Goal: Task Accomplishment & Management: Manage account settings

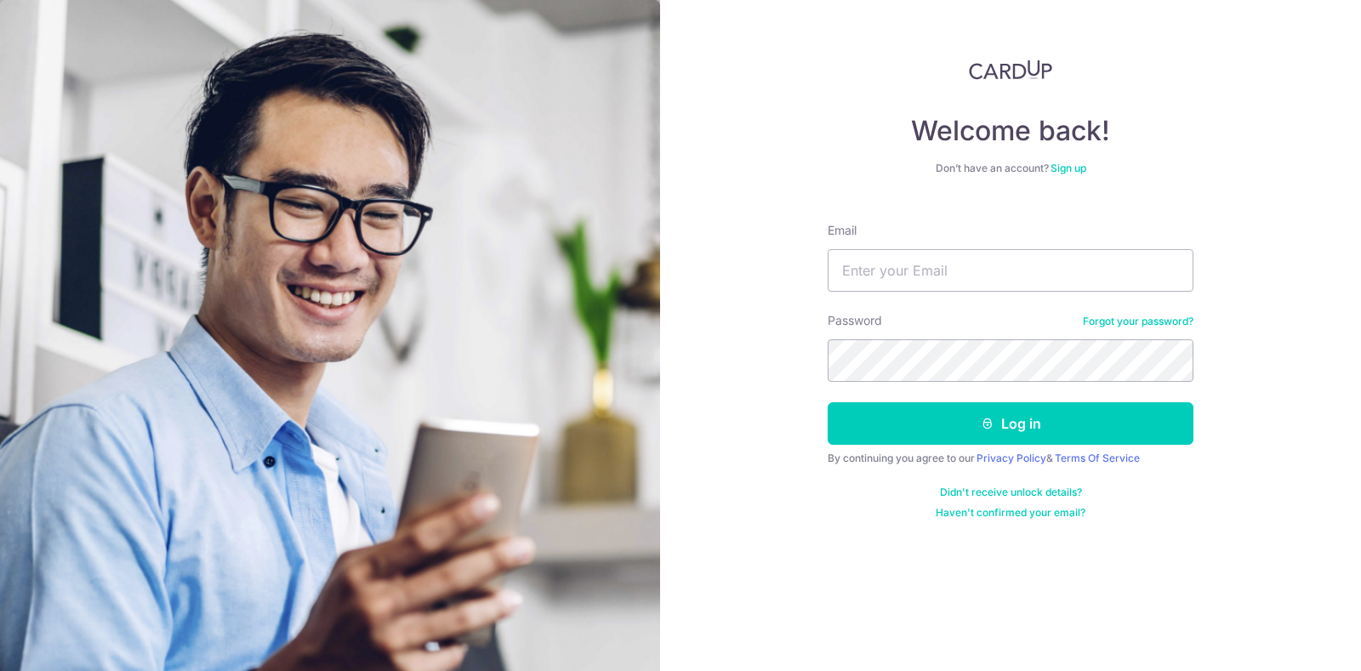
type input "[PERSON_NAME][EMAIL_ADDRESS][DOMAIN_NAME]"
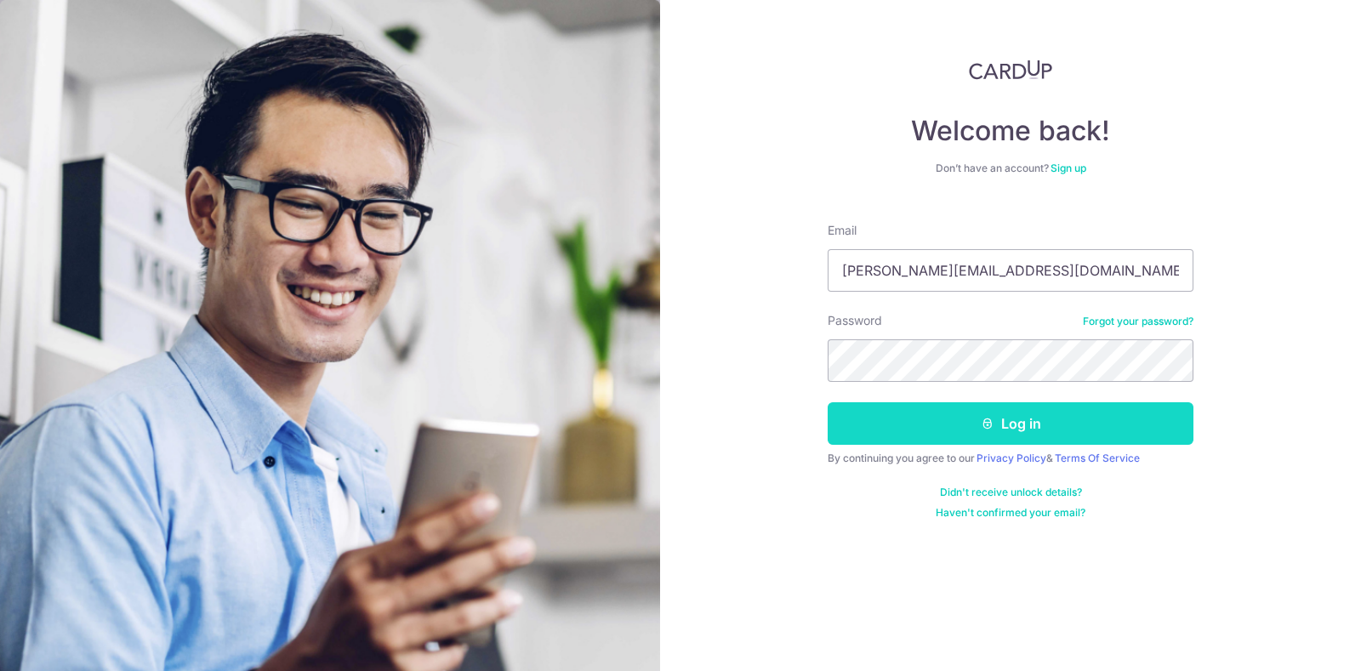
click at [930, 432] on button "Log in" at bounding box center [1011, 423] width 366 height 43
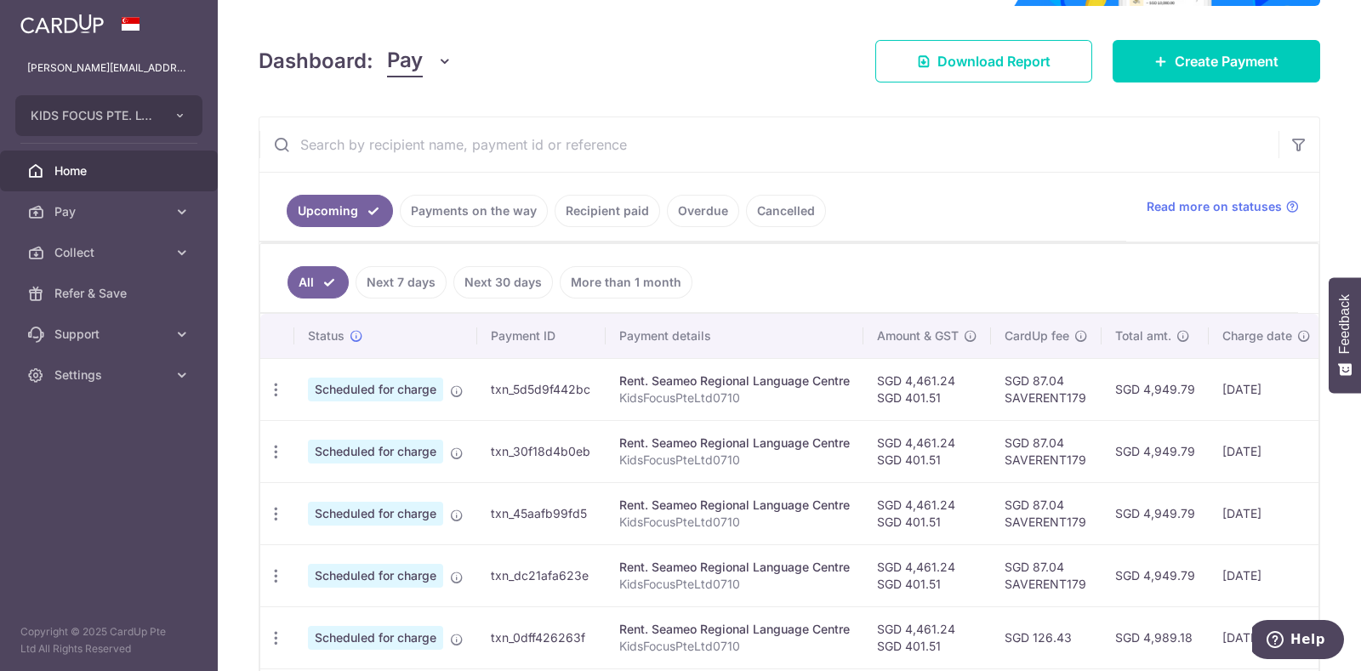
scroll to position [211, 0]
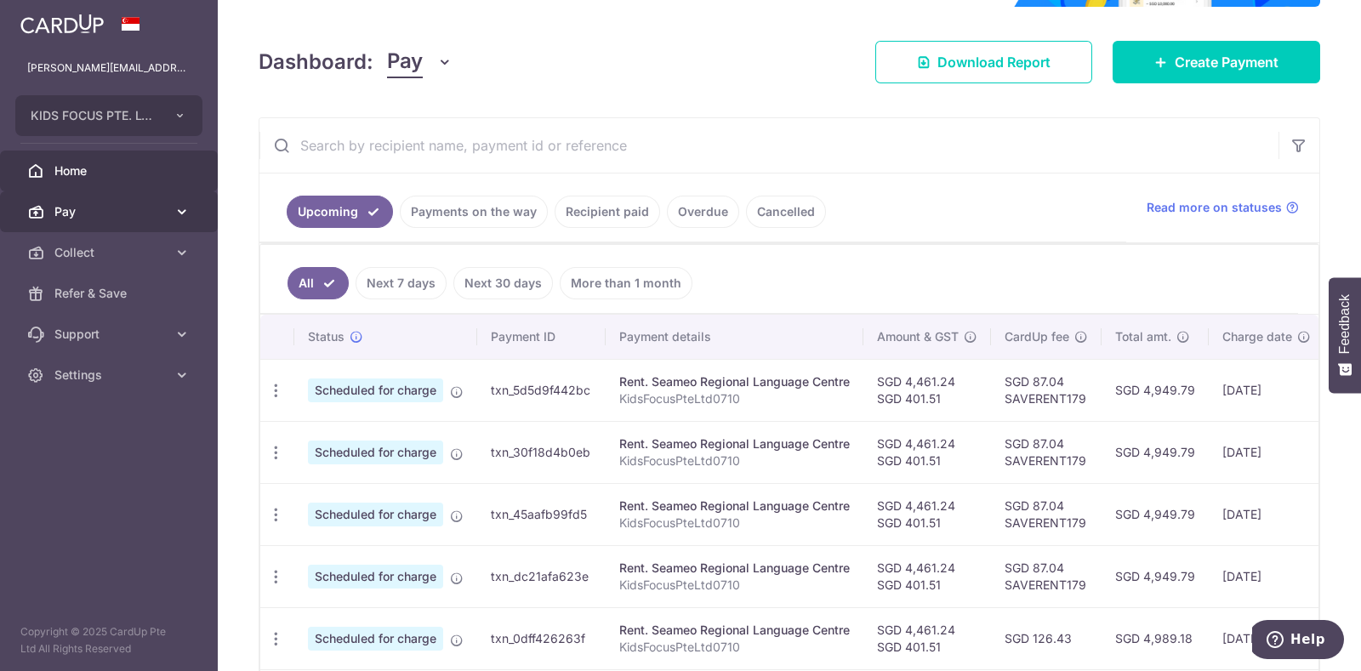
click at [185, 211] on icon at bounding box center [182, 211] width 17 height 17
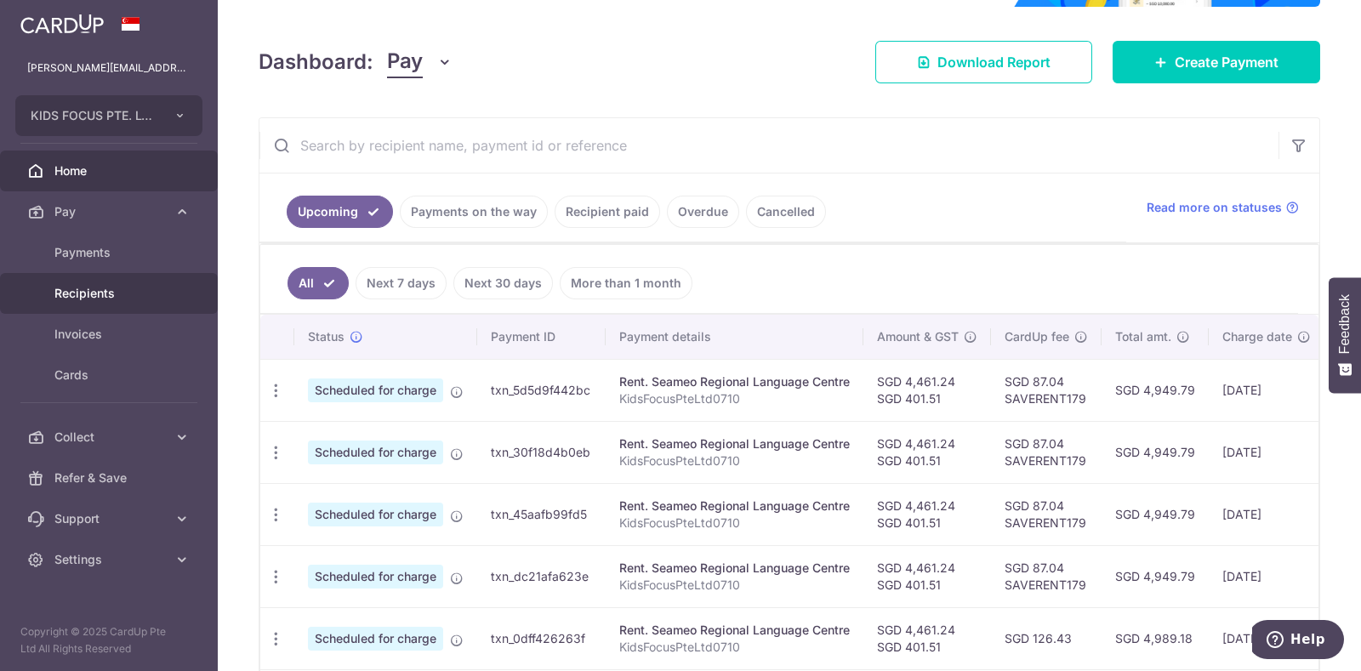
click at [92, 287] on span "Recipients" at bounding box center [110, 293] width 112 height 17
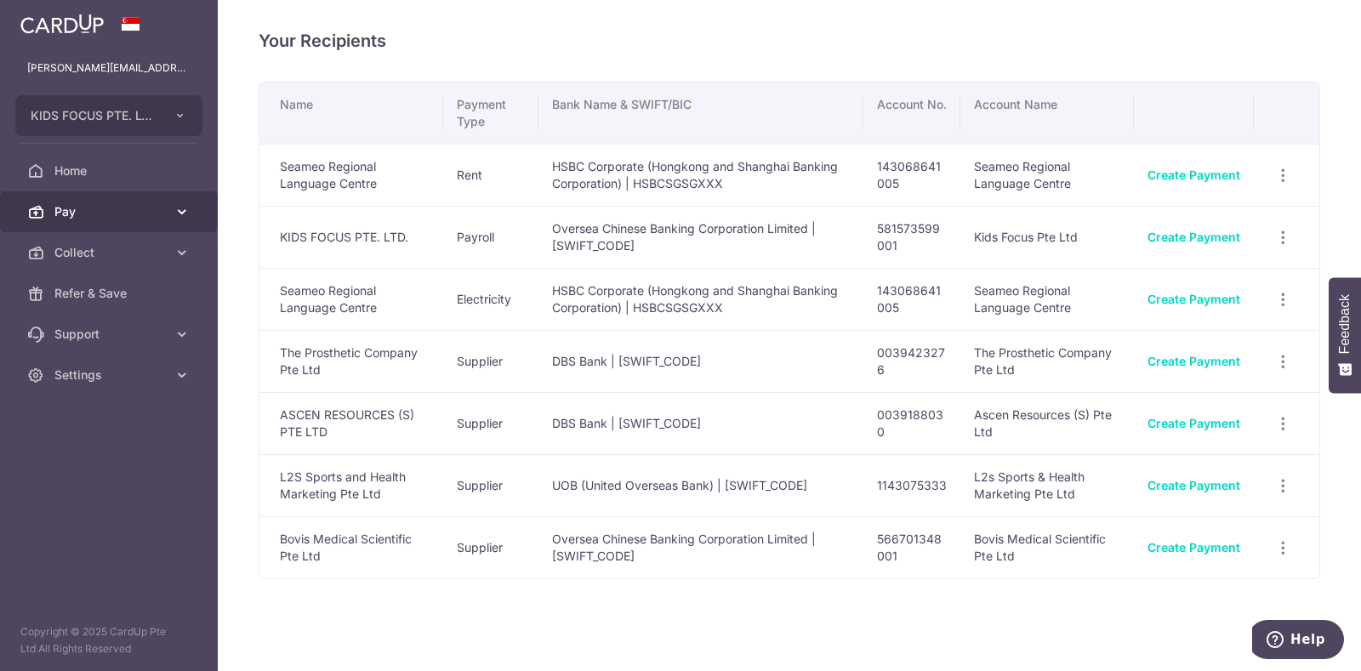
click at [181, 210] on icon at bounding box center [182, 211] width 17 height 17
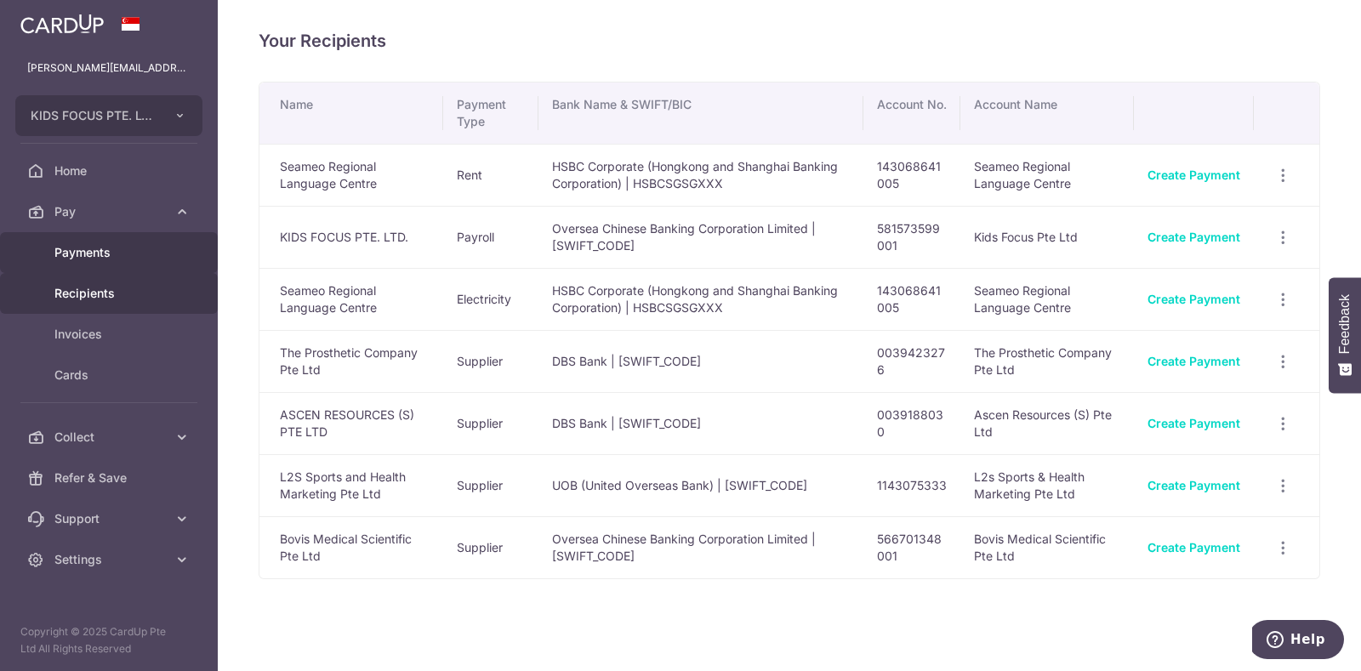
click at [113, 248] on span "Payments" at bounding box center [110, 252] width 112 height 17
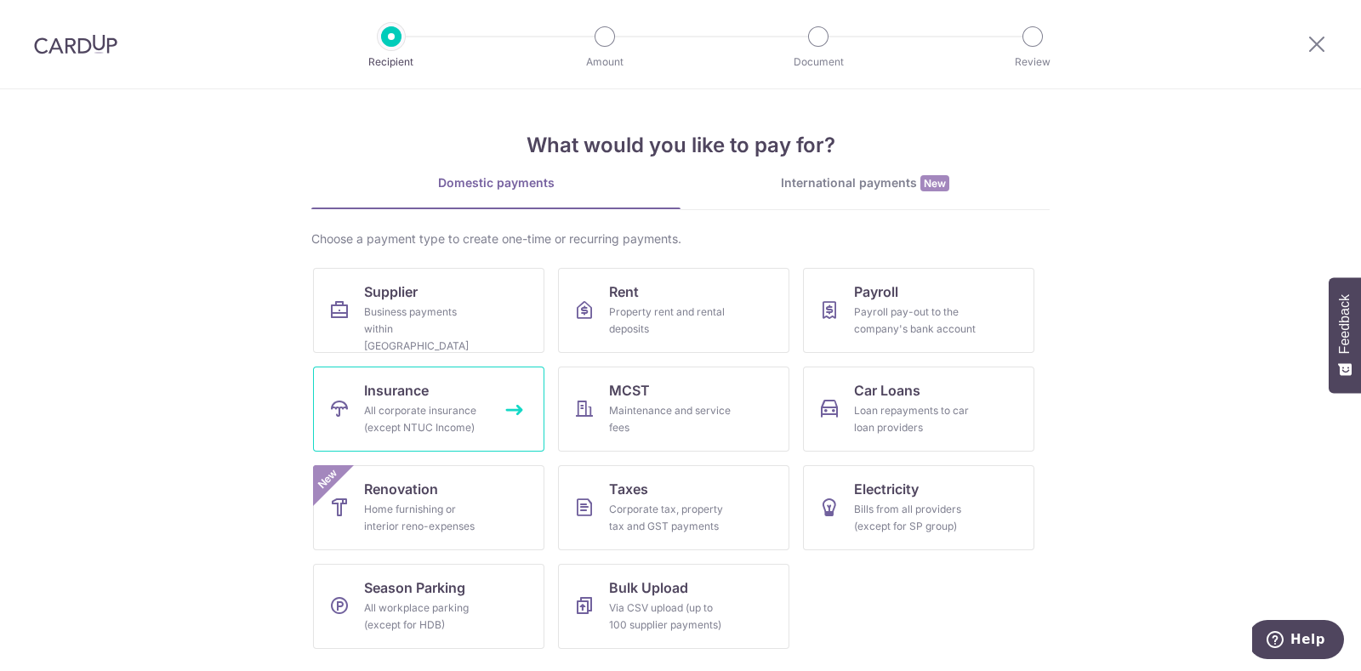
click at [436, 415] on div "All corporate insurance (except NTUC Income)" at bounding box center [425, 419] width 123 height 34
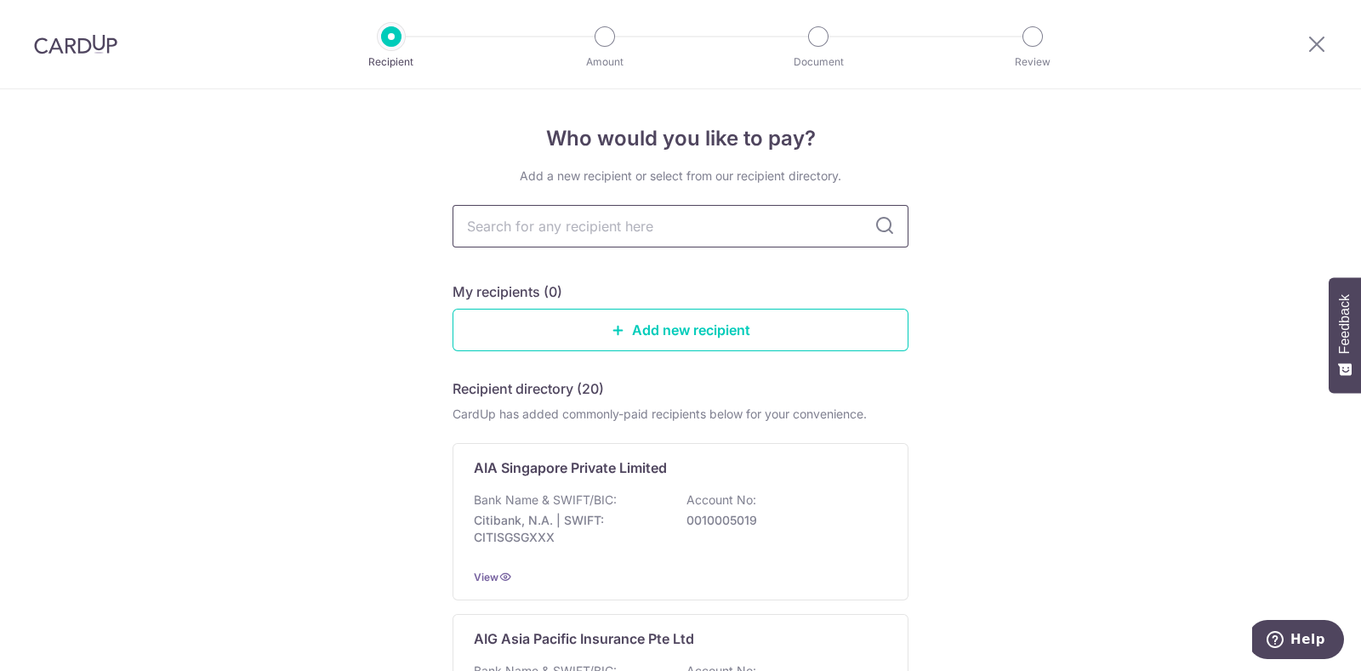
click at [822, 237] on input "text" at bounding box center [681, 226] width 456 height 43
click at [854, 313] on link "Add new recipient" at bounding box center [681, 330] width 456 height 43
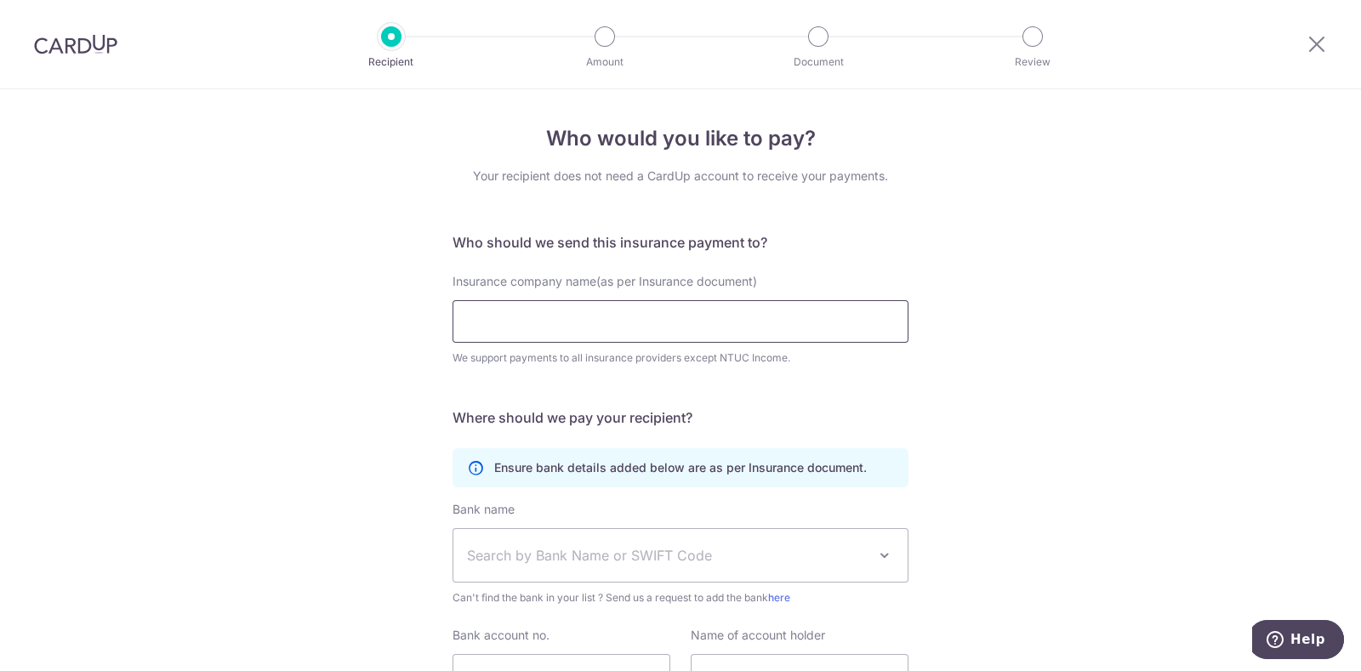
click at [800, 339] on input "Insurance company name(as per Insurance document)" at bounding box center [681, 321] width 456 height 43
type input "Lockton Companies ([GEOGRAPHIC_DATA]) Pte Ltd"
click at [748, 551] on span "Search by Bank Name or SWIFT Code" at bounding box center [667, 555] width 400 height 20
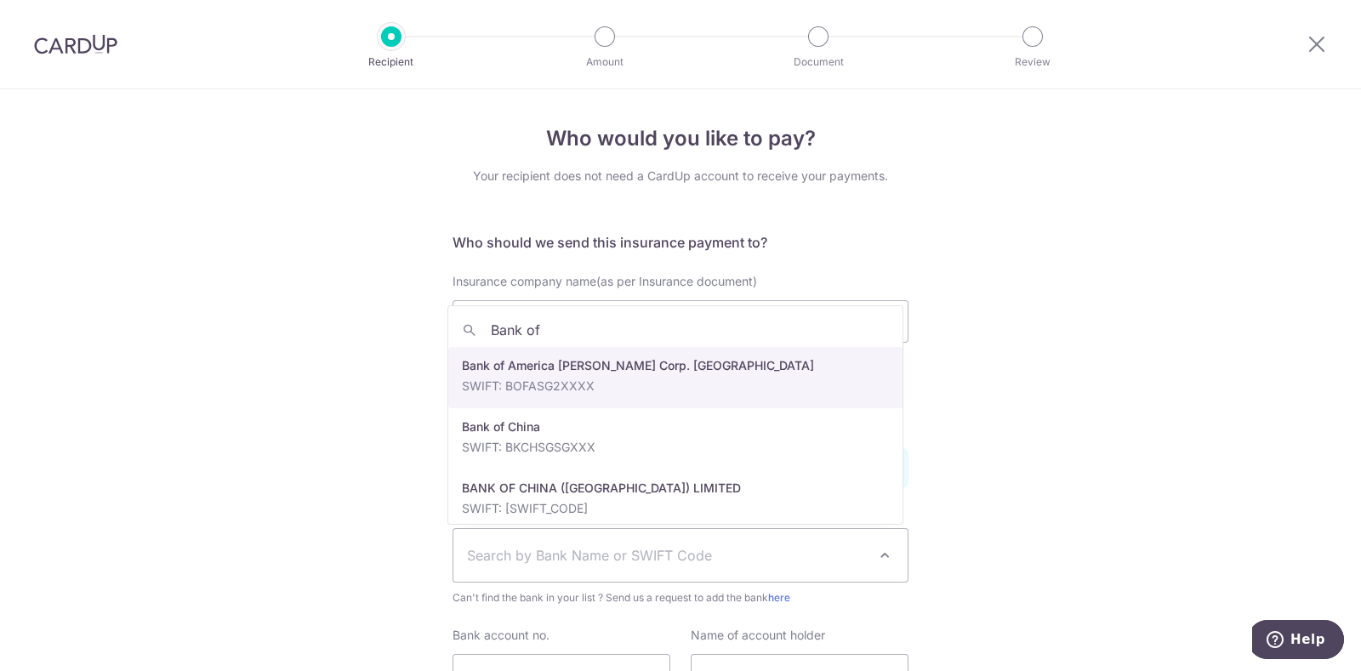
type input "Bank of"
select select "49"
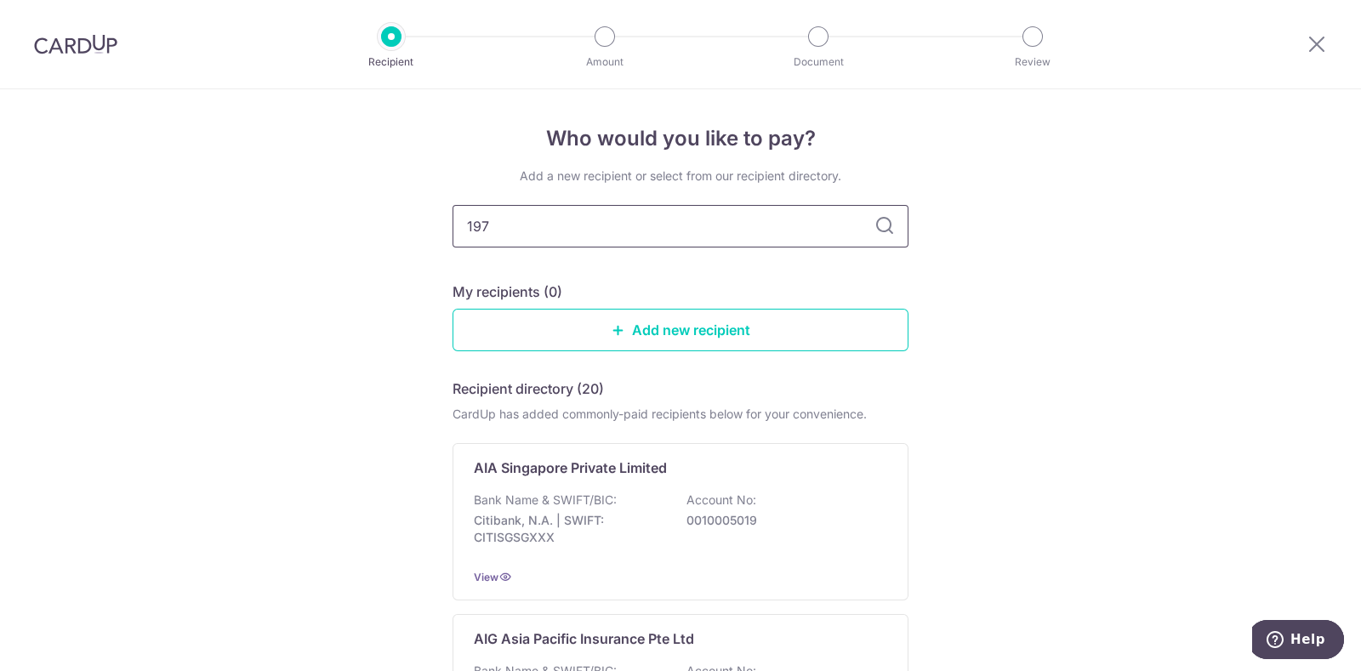
type input "1976"
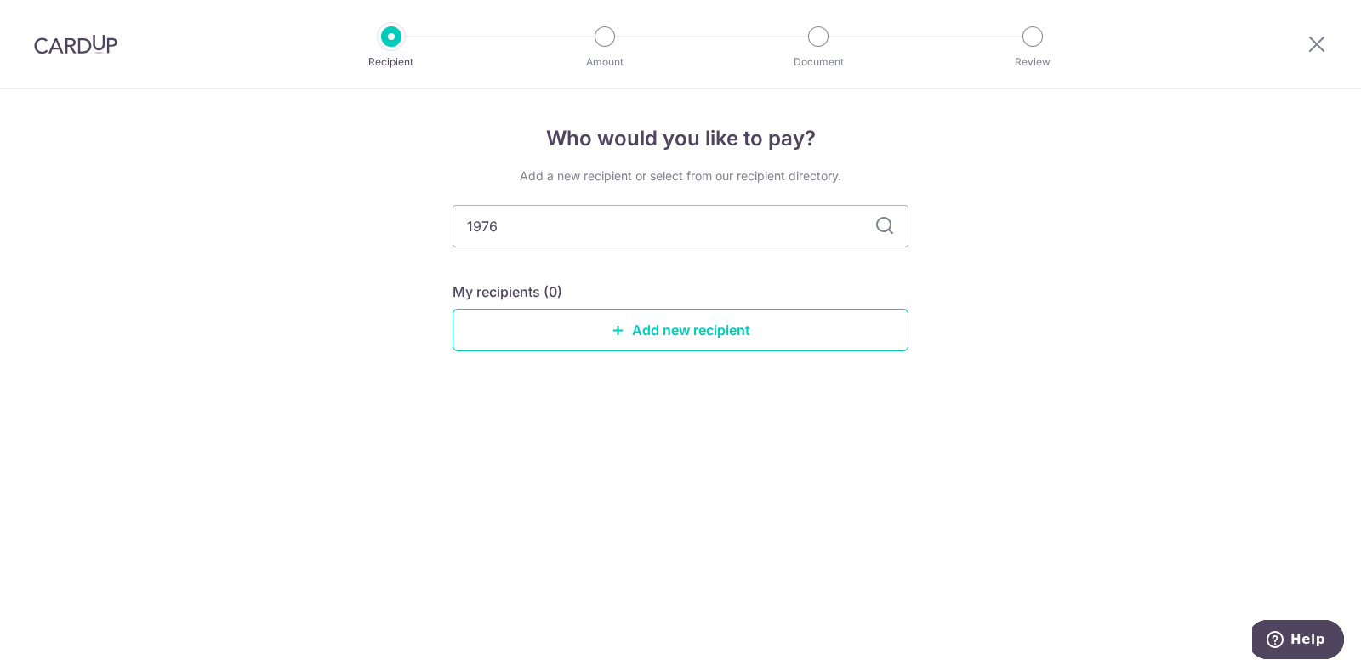
click at [879, 231] on icon at bounding box center [885, 226] width 20 height 20
click at [885, 228] on icon at bounding box center [885, 226] width 20 height 20
click at [678, 227] on input "1976" at bounding box center [681, 226] width 456 height 43
type input "1"
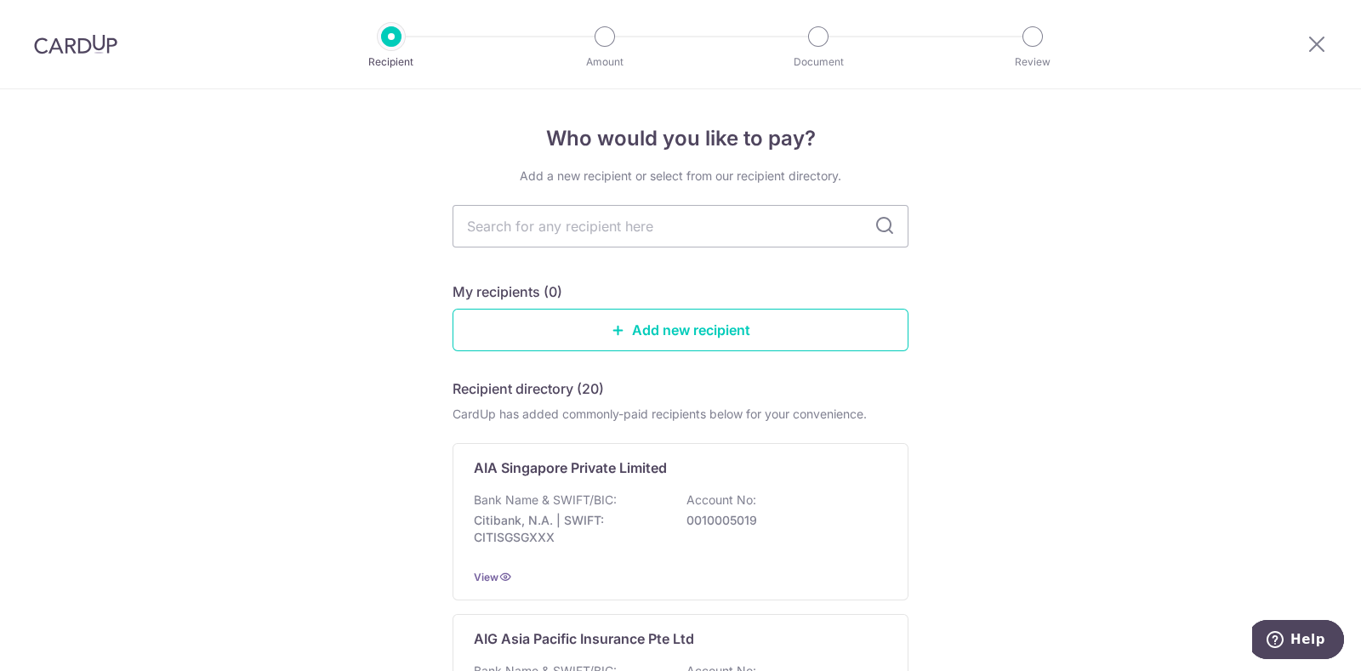
click at [889, 227] on icon at bounding box center [885, 226] width 20 height 20
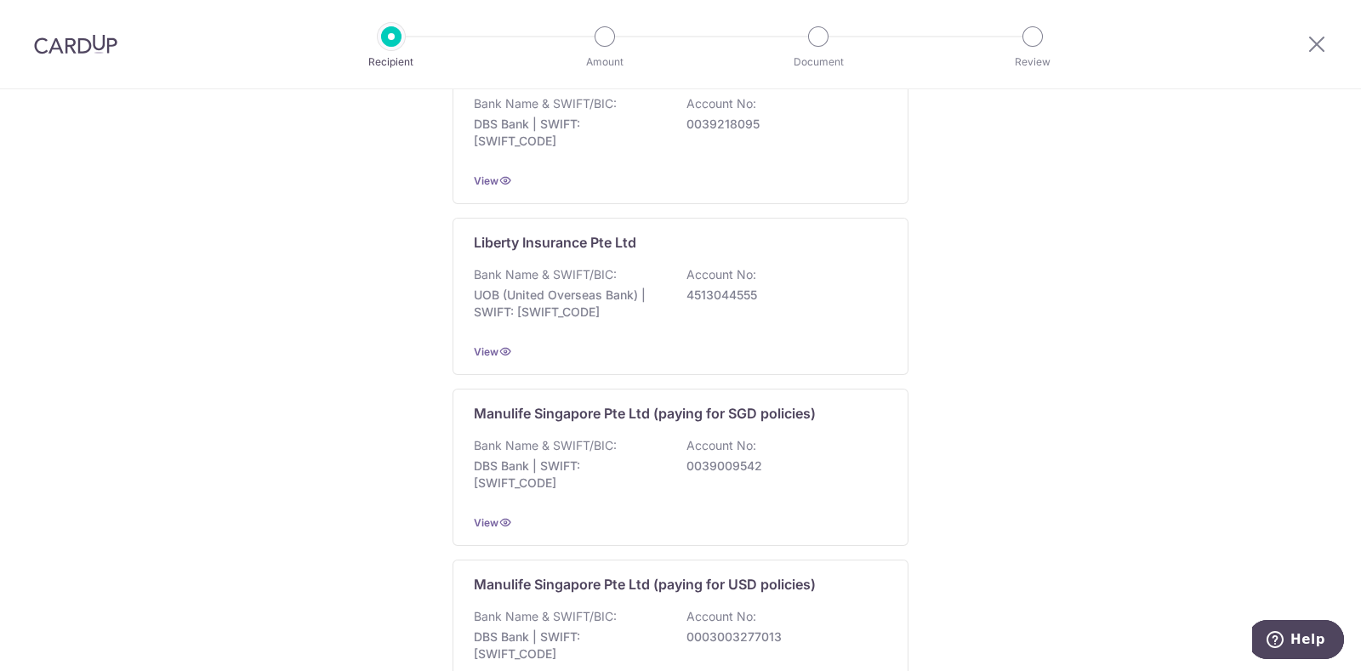
scroll to position [1639, 0]
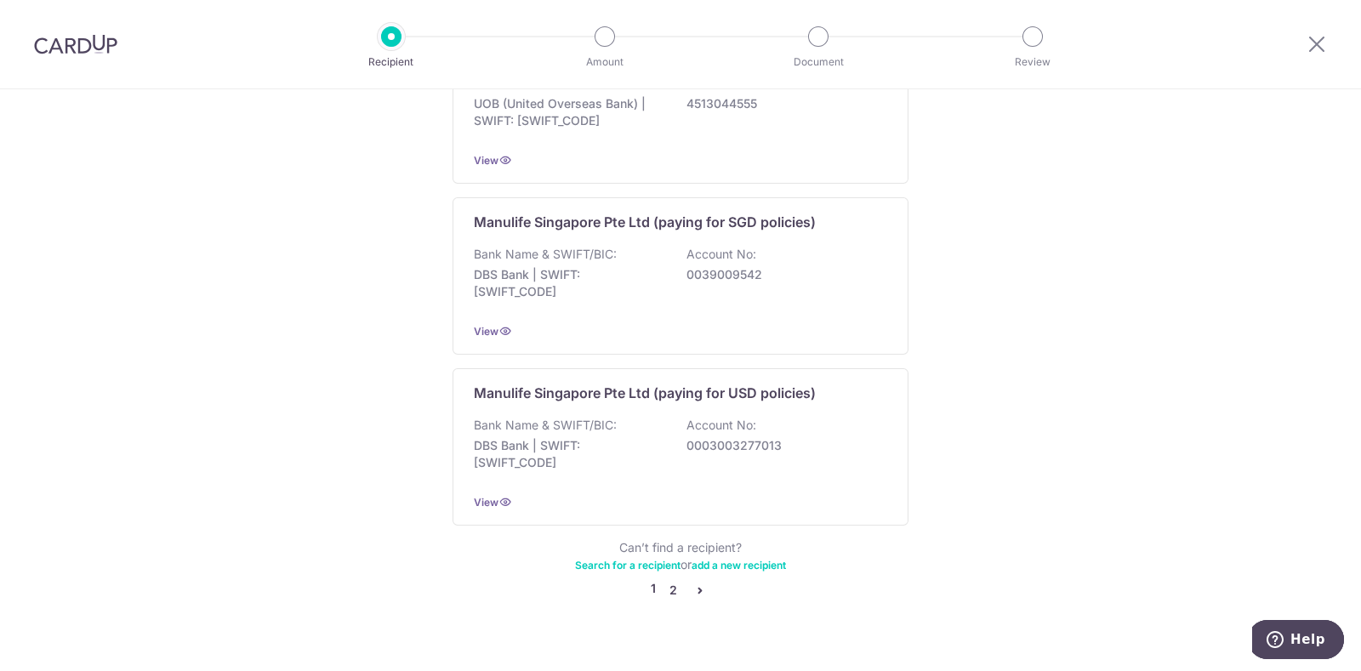
click at [669, 580] on link "2" at bounding box center [673, 590] width 20 height 20
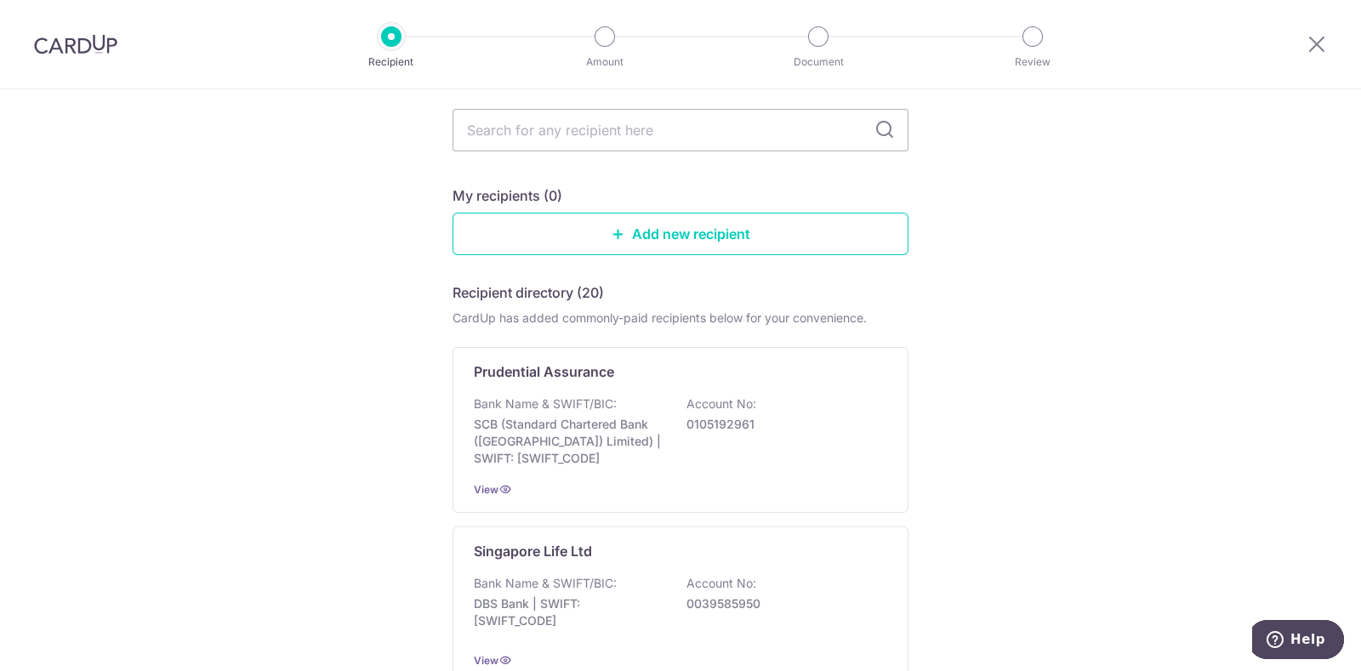
scroll to position [0, 0]
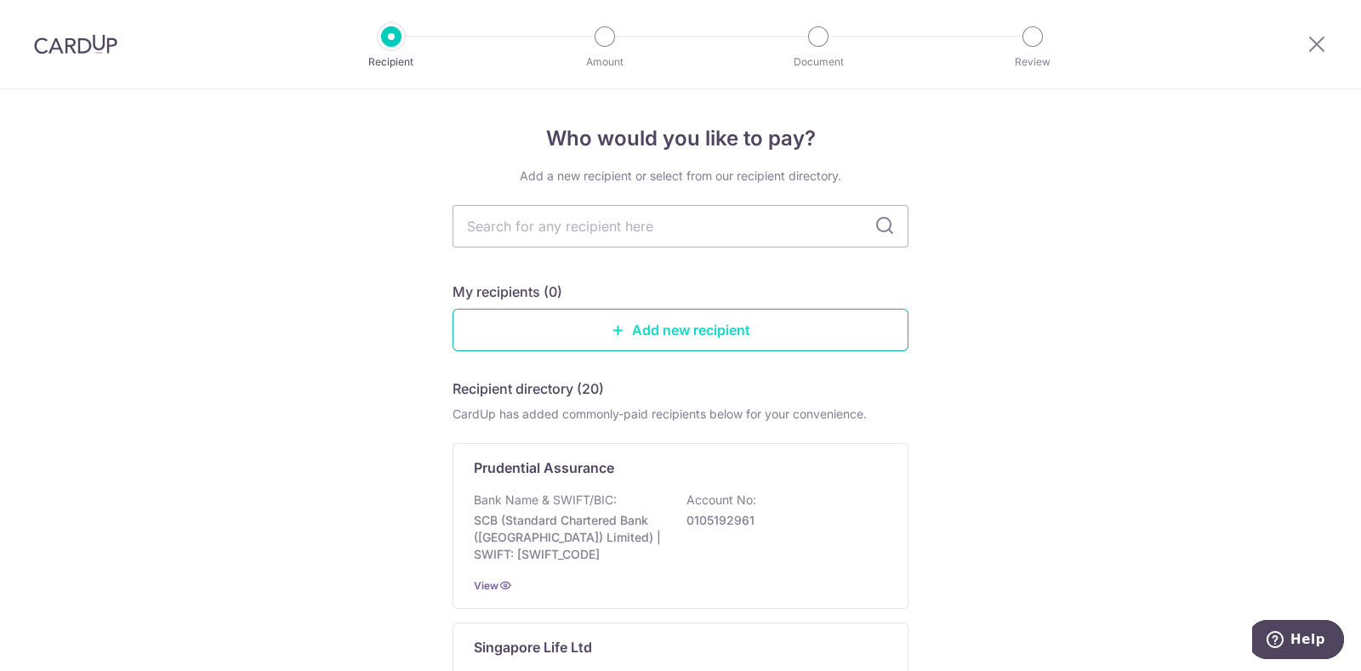
click at [627, 330] on link "Add new recipient" at bounding box center [681, 330] width 456 height 43
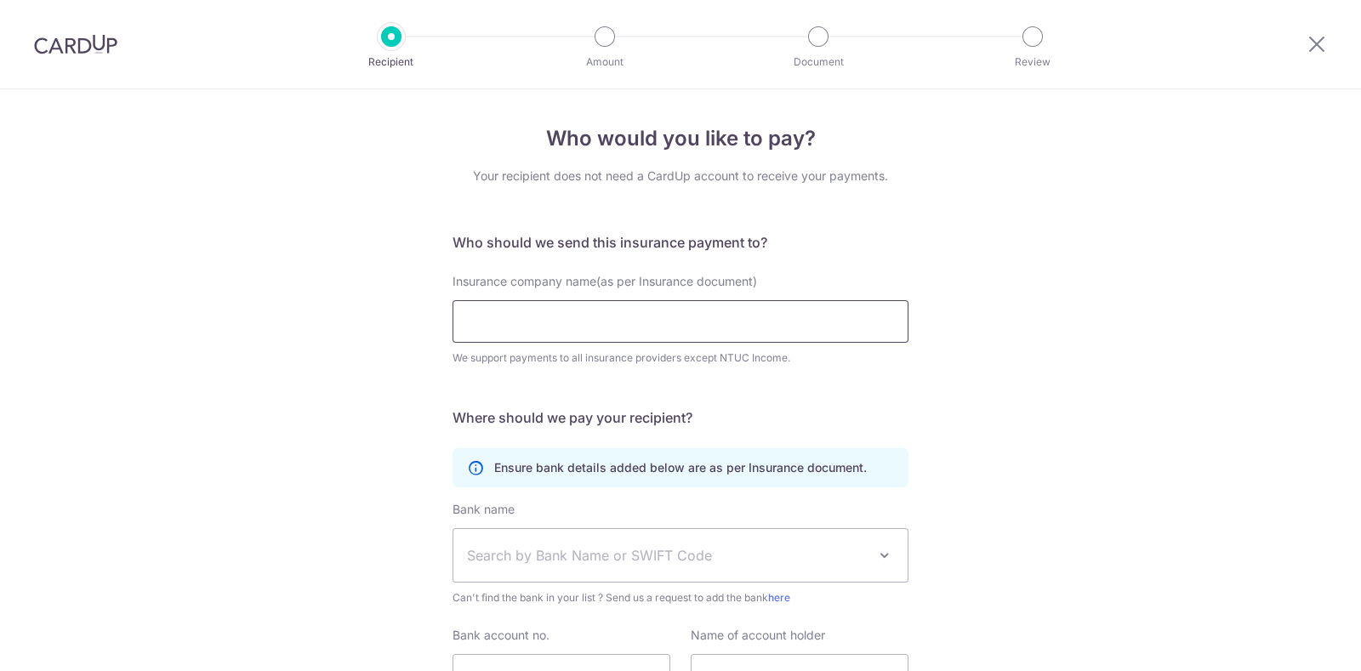
click at [605, 325] on input "Insurance company name(as per Insurance document)" at bounding box center [681, 321] width 456 height 43
type input "Lockton Companies ([GEOGRAPHIC_DATA]) Pte Ltd"
click at [631, 555] on span "Search by Bank Name or SWIFT Code" at bounding box center [667, 555] width 400 height 20
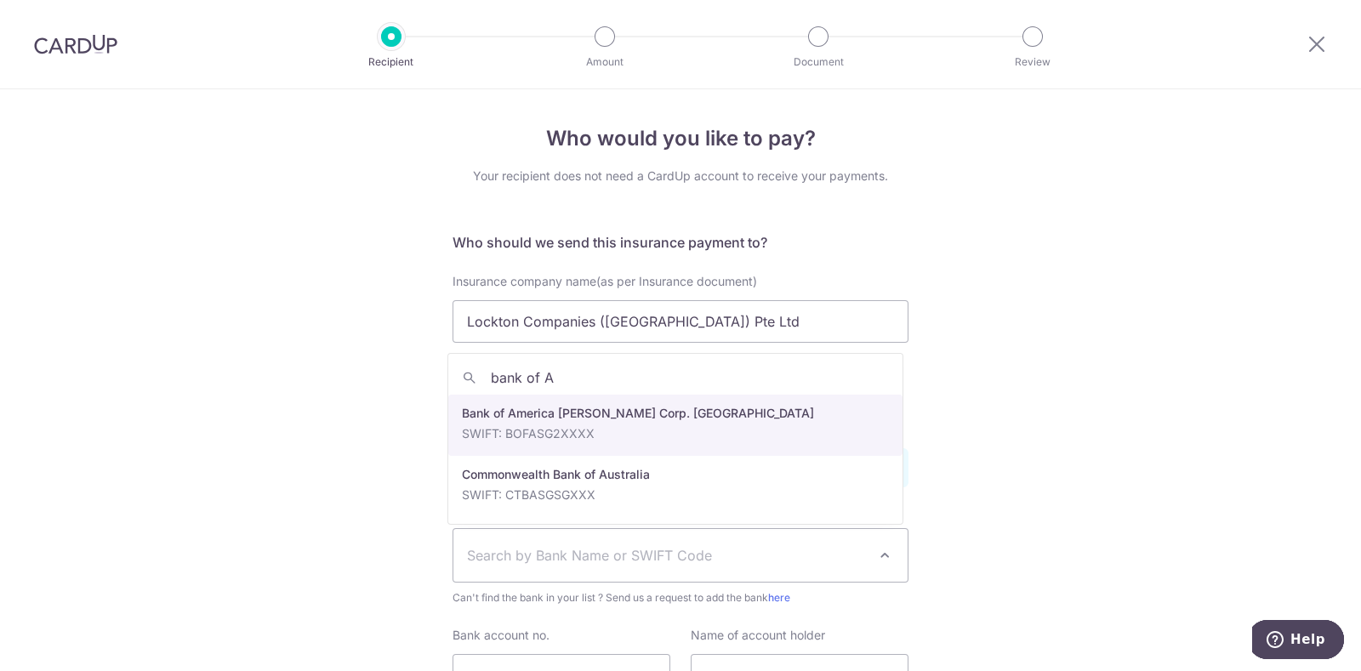
type input "bank of A"
select select "49"
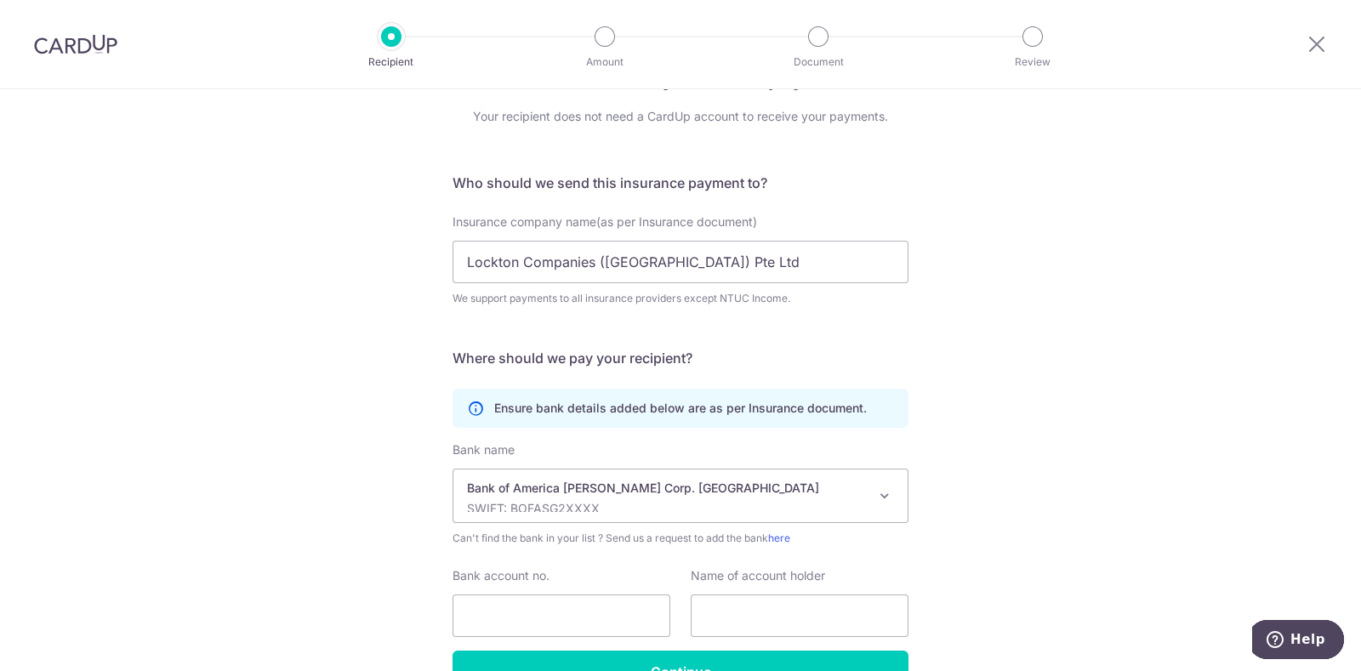
scroll to position [130, 0]
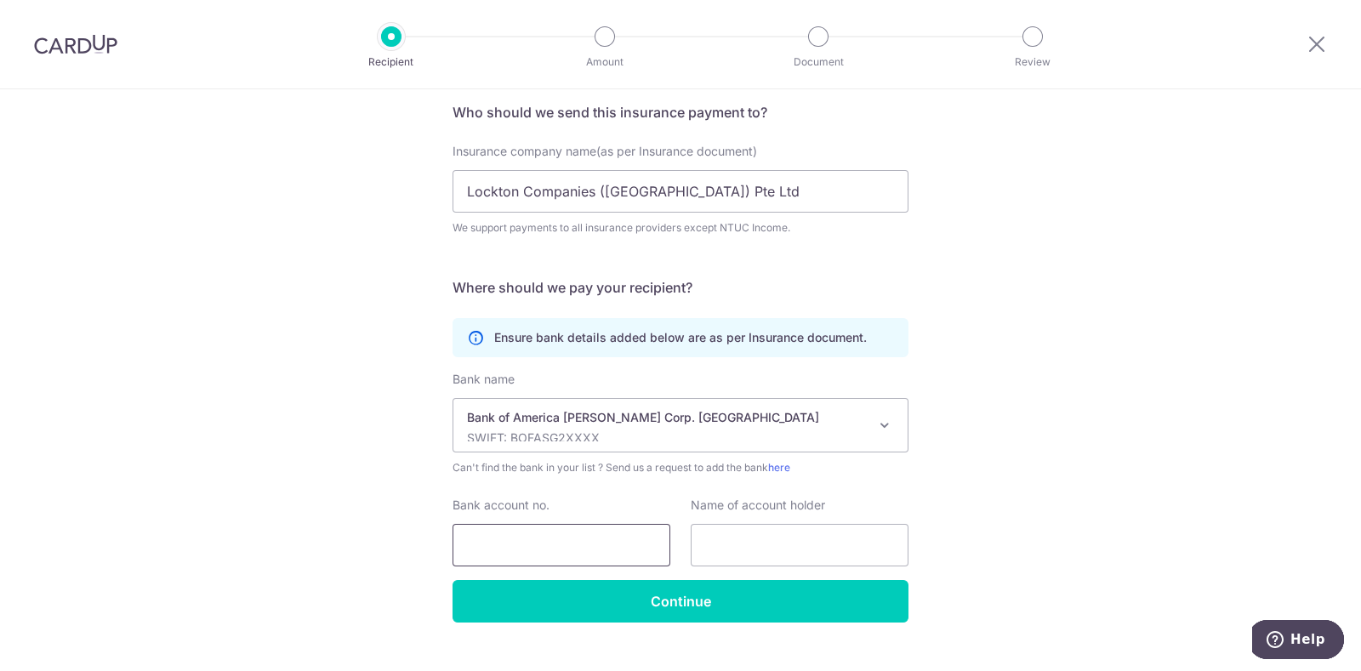
click at [591, 545] on input "Bank account no." at bounding box center [562, 545] width 218 height 43
type input "59937032"
click at [736, 543] on input "text" at bounding box center [800, 545] width 218 height 43
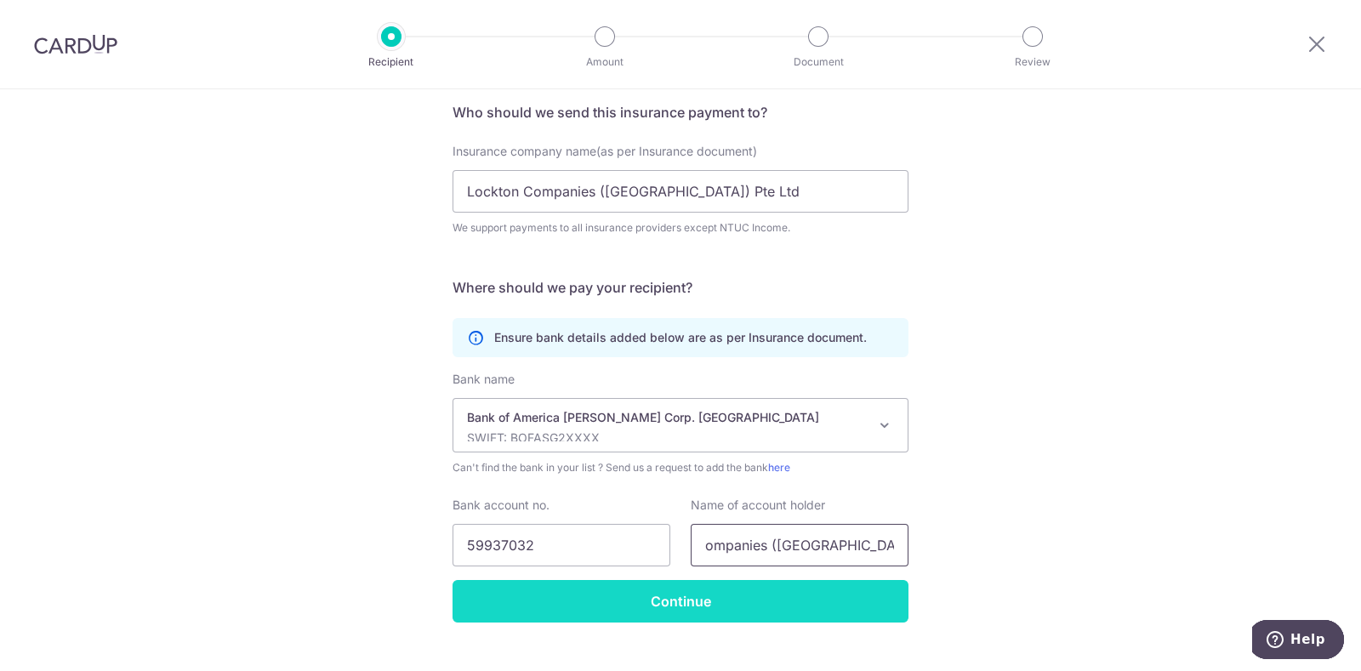
type input "Lockton Companies ([GEOGRAPHIC_DATA]) Pte Ltd"
click at [723, 607] on input "Continue" at bounding box center [681, 601] width 456 height 43
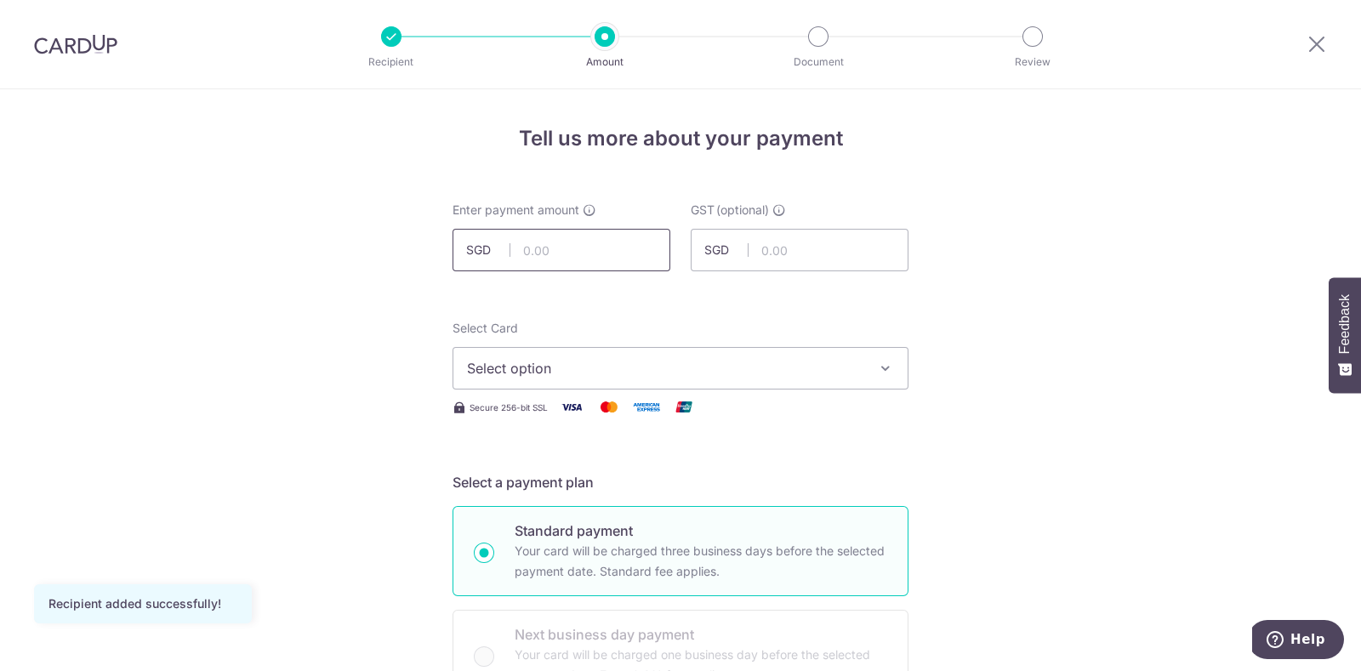
click at [547, 240] on input "text" at bounding box center [562, 250] width 218 height 43
type input "7"
type input "377.50"
click at [770, 259] on input "text" at bounding box center [800, 250] width 218 height 43
click at [693, 375] on span "Select option" at bounding box center [665, 368] width 396 height 20
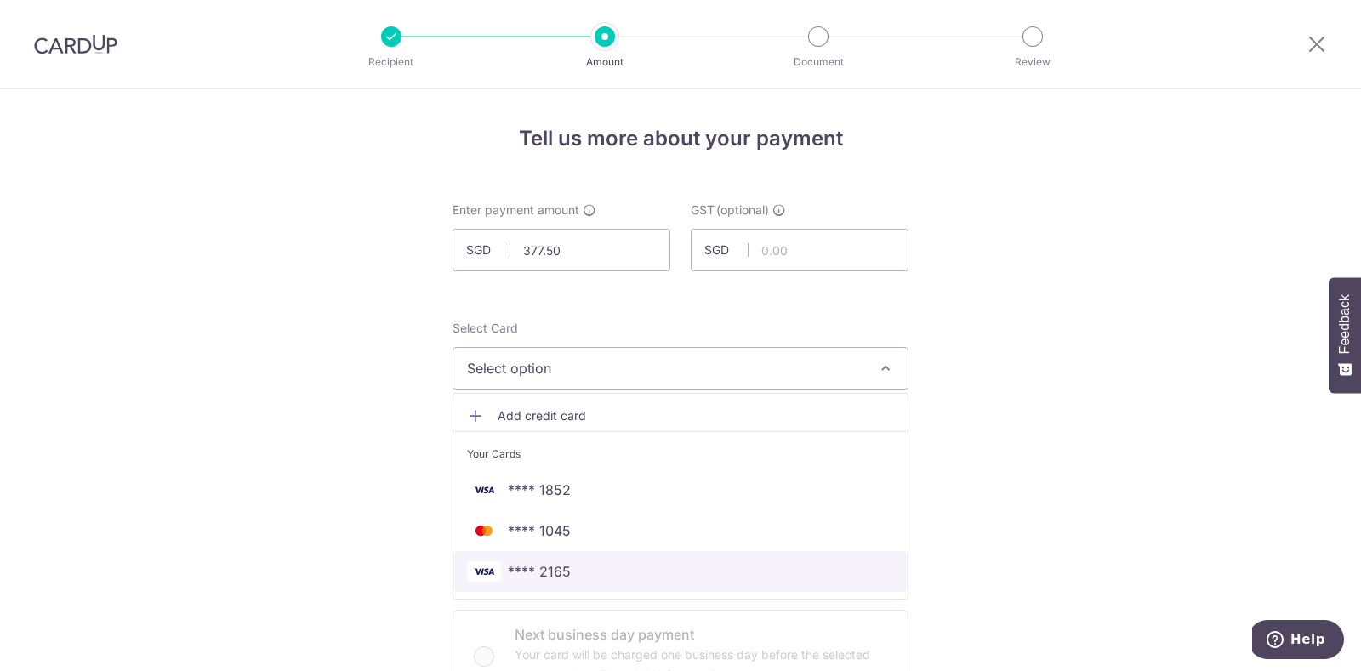
click at [558, 559] on link "**** 2165" at bounding box center [680, 571] width 454 height 41
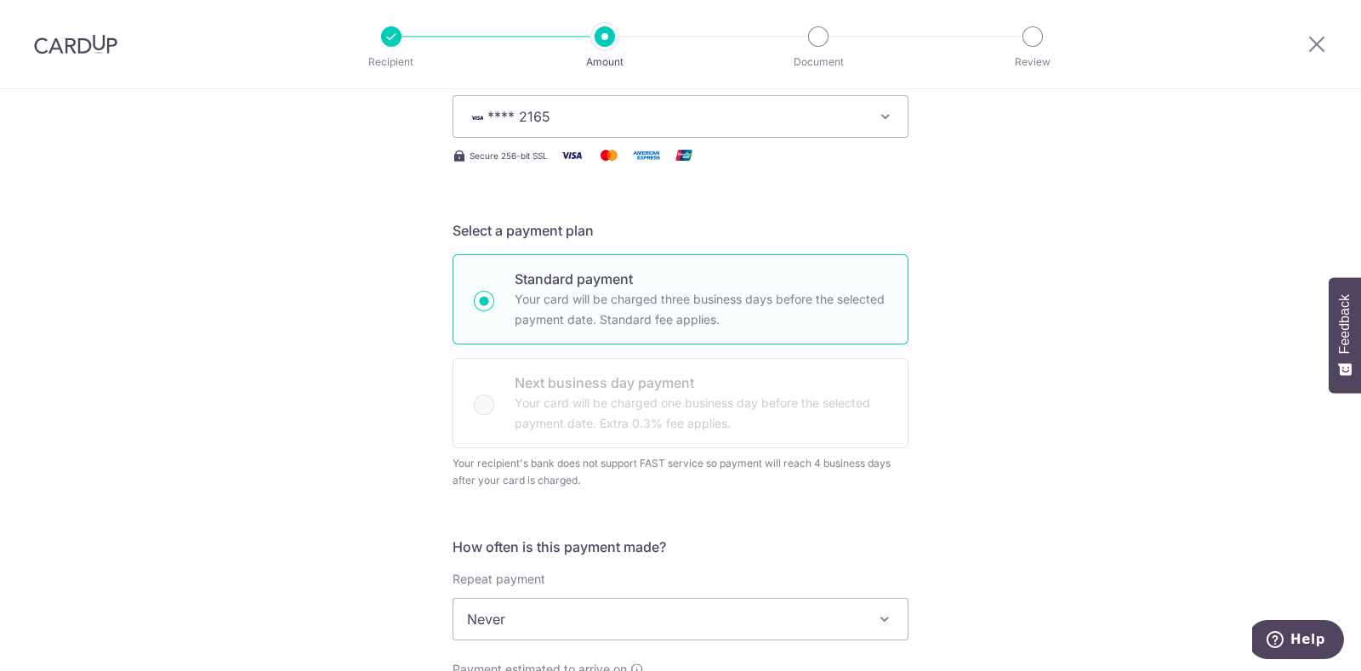
scroll to position [280, 0]
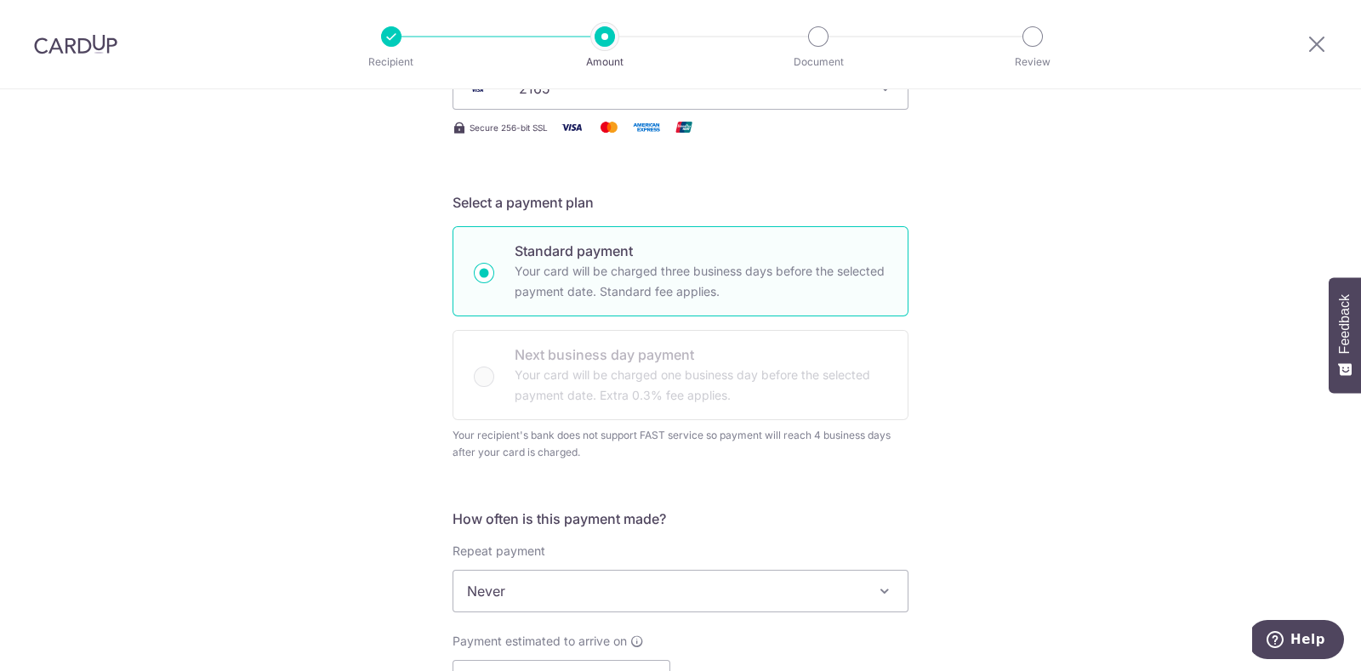
click at [1360, 349] on button "Feedback" at bounding box center [1345, 335] width 32 height 116
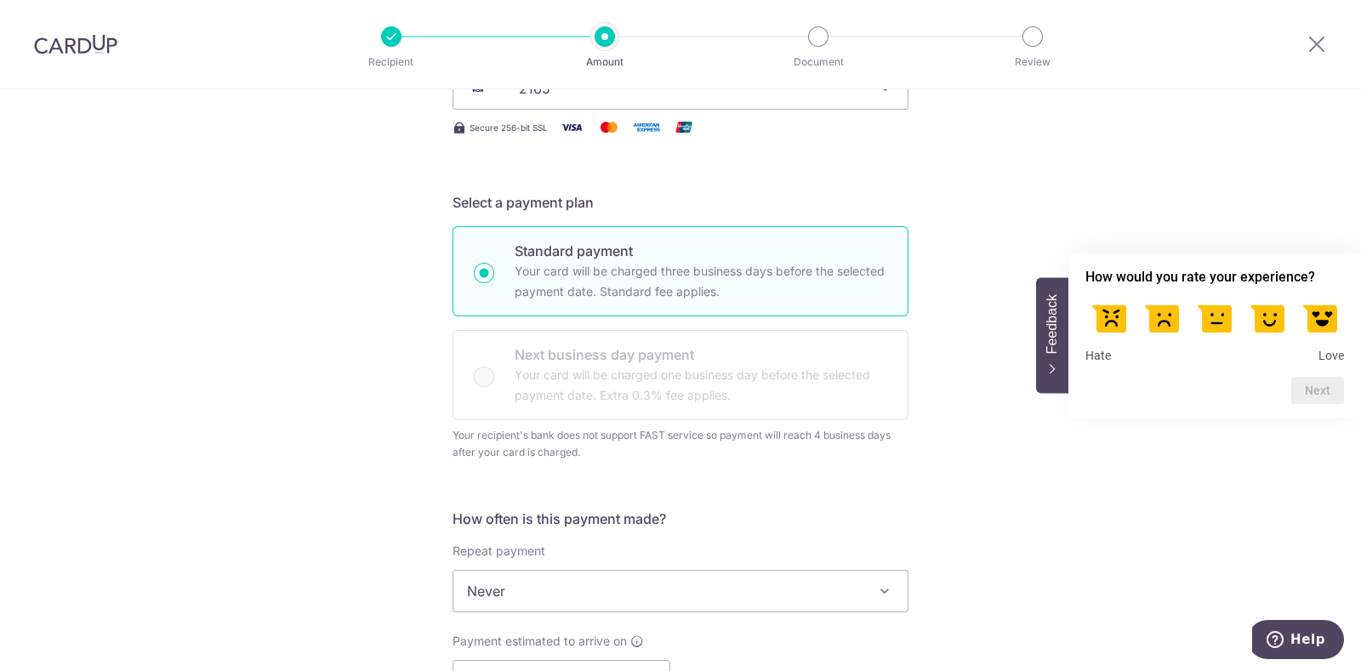
click at [1360, 349] on div "Feedback How would you rate your experience? Hate Love Next" at bounding box center [1215, 336] width 293 height 165
click at [1360, 349] on form "How would you rate your experience? Hate Love Next" at bounding box center [1215, 336] width 293 height 138
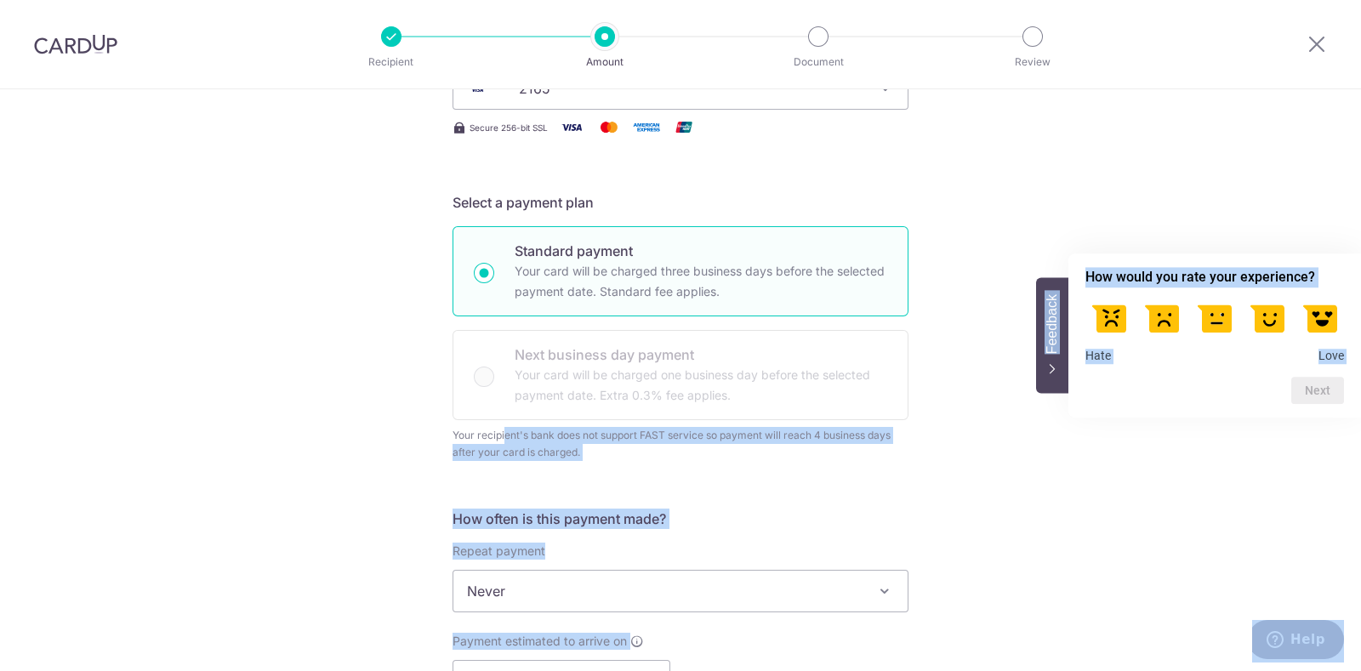
drag, startPoint x: 1360, startPoint y: 349, endPoint x: 1336, endPoint y: 436, distance: 90.2
click at [1336, 436] on body "Recipient Amount Document Review Tell us more about your payment Enter payment …" at bounding box center [680, 335] width 1361 height 671
click at [1101, 525] on div "Tell us more about your payment Enter payment amount SGD 377.50 377.50 GST (opt…" at bounding box center [680, 656] width 1361 height 1694
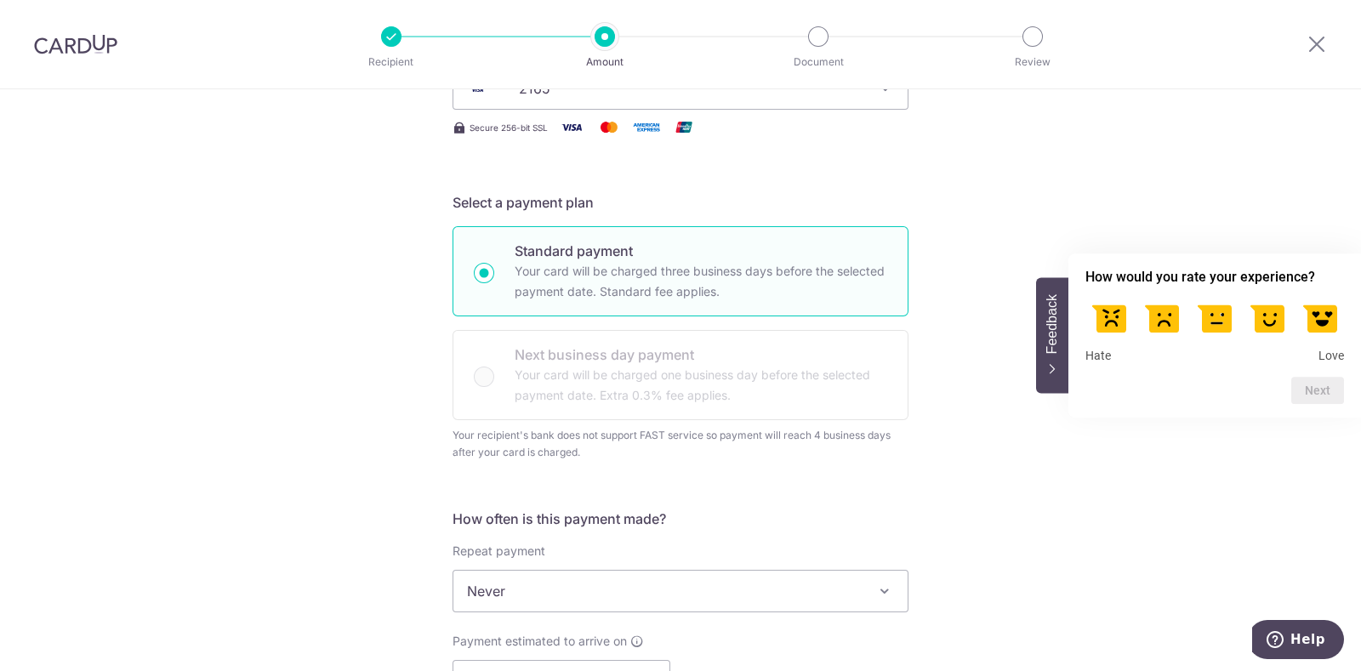
click at [1049, 374] on icon "Feedback - Hide survey" at bounding box center [1052, 369] width 10 height 11
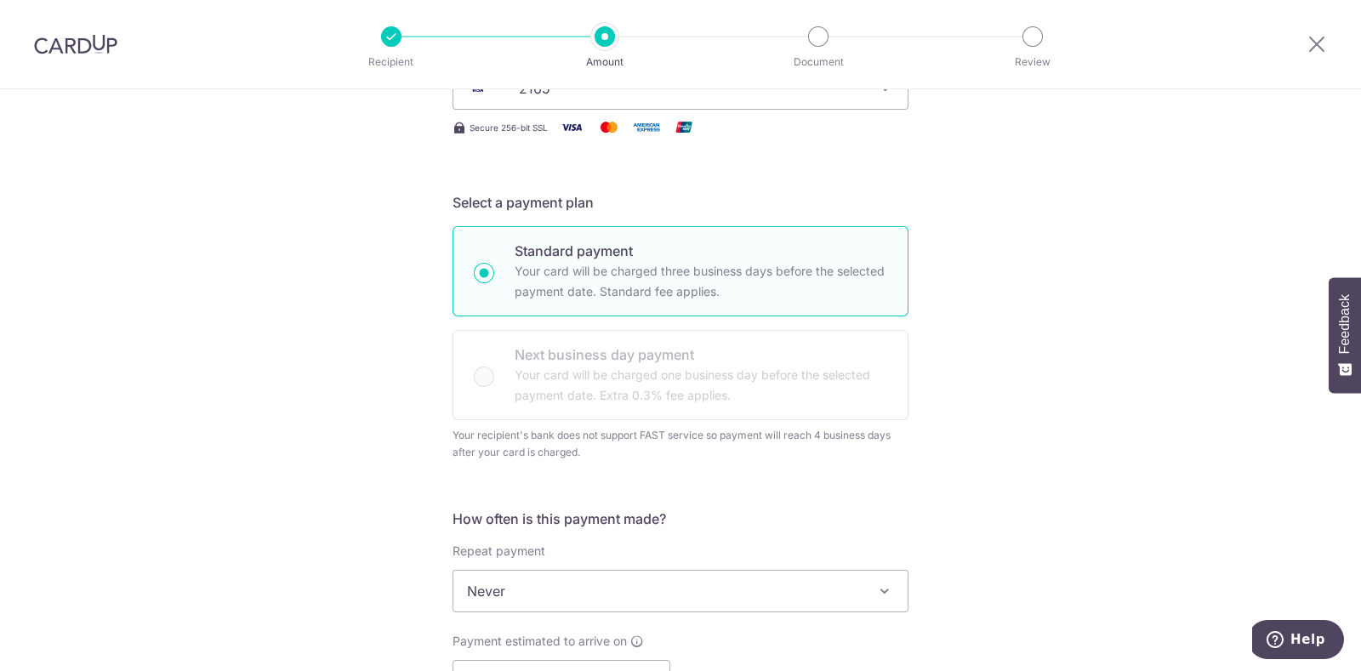
click at [875, 587] on span at bounding box center [885, 591] width 20 height 20
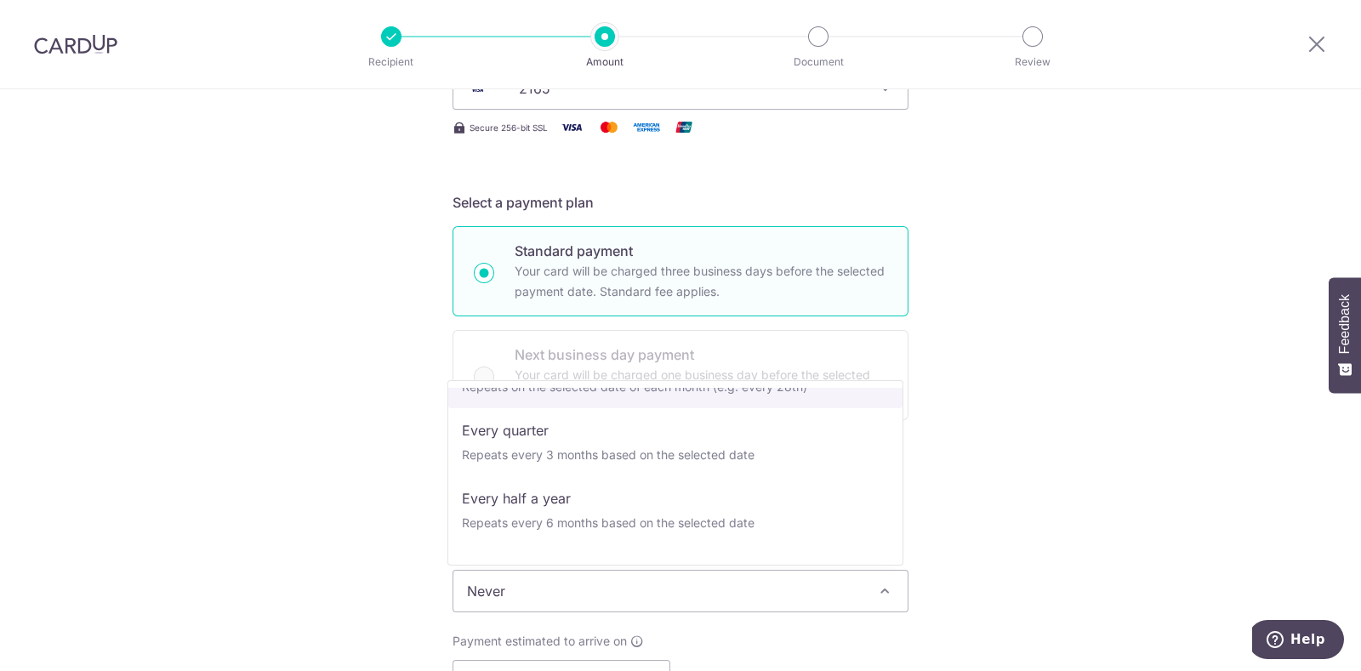
scroll to position [202, 0]
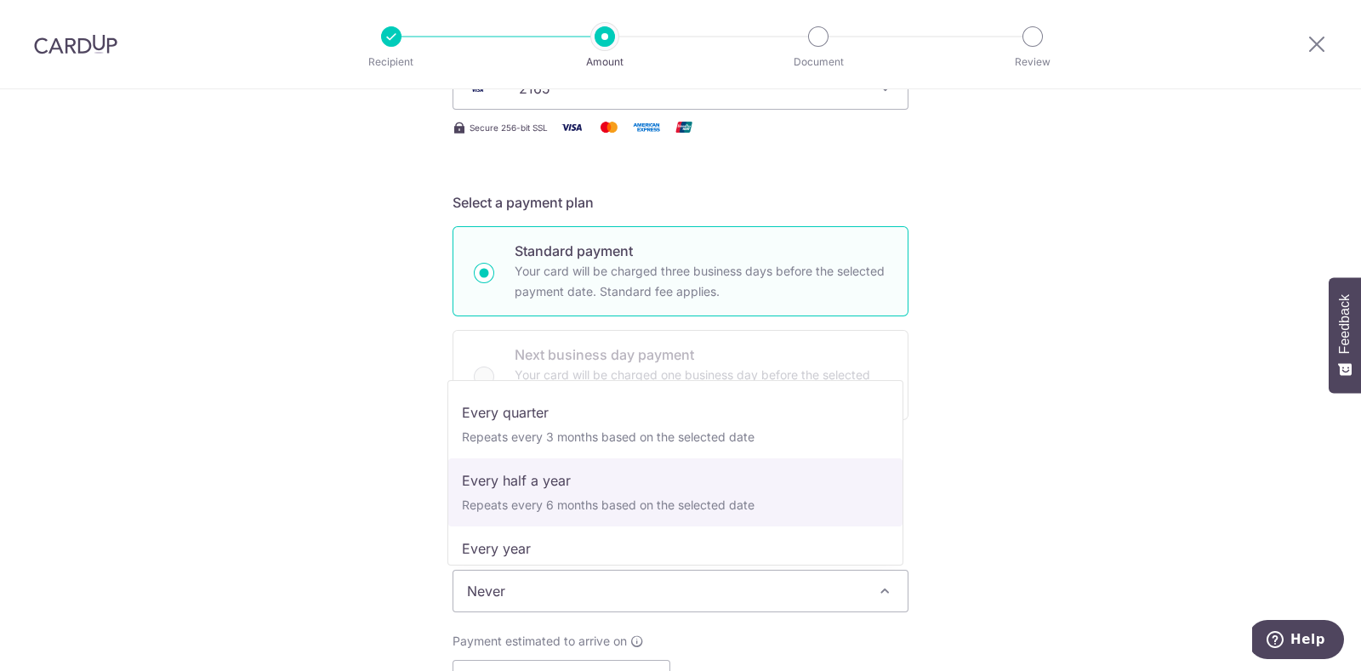
select select "5"
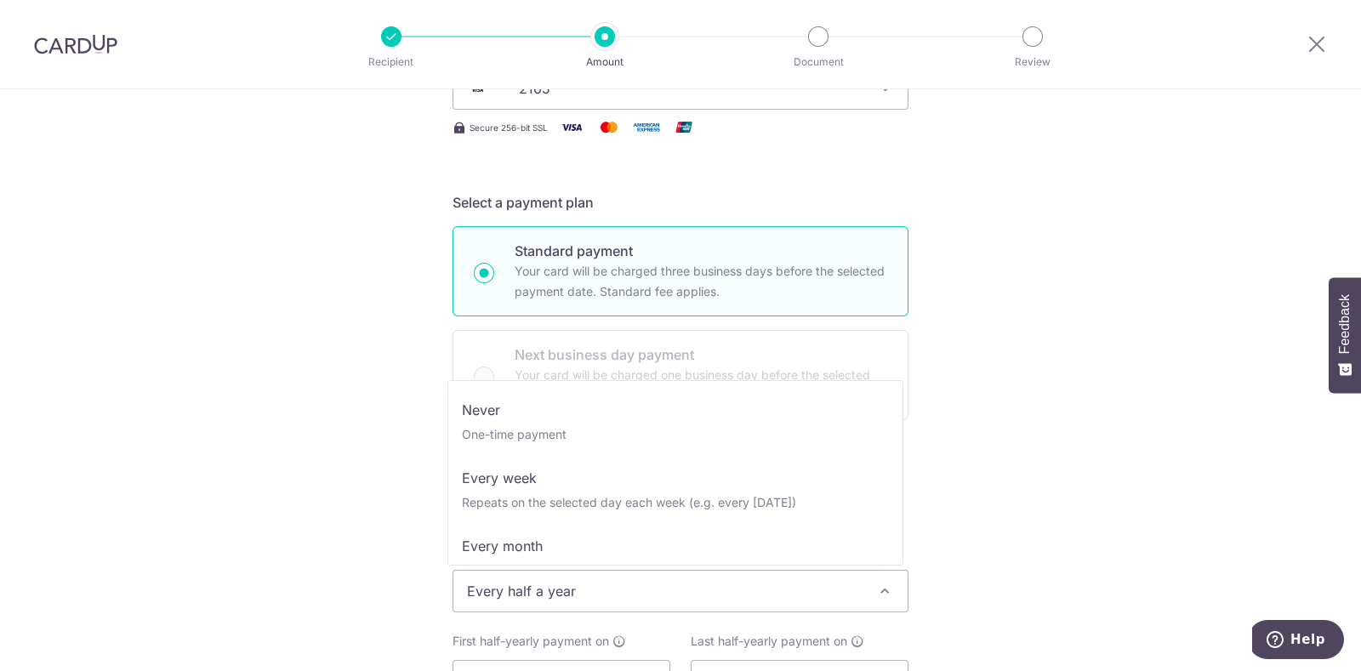
click at [875, 586] on span at bounding box center [885, 591] width 20 height 20
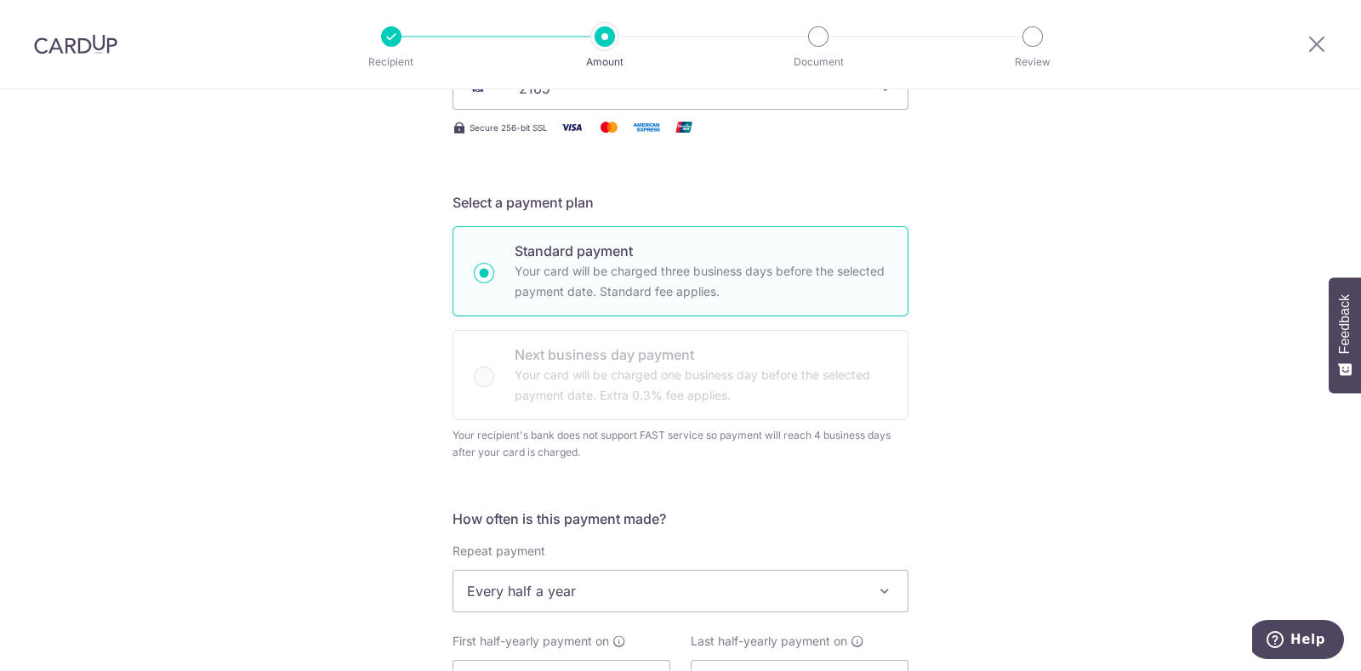
scroll to position [789, 0]
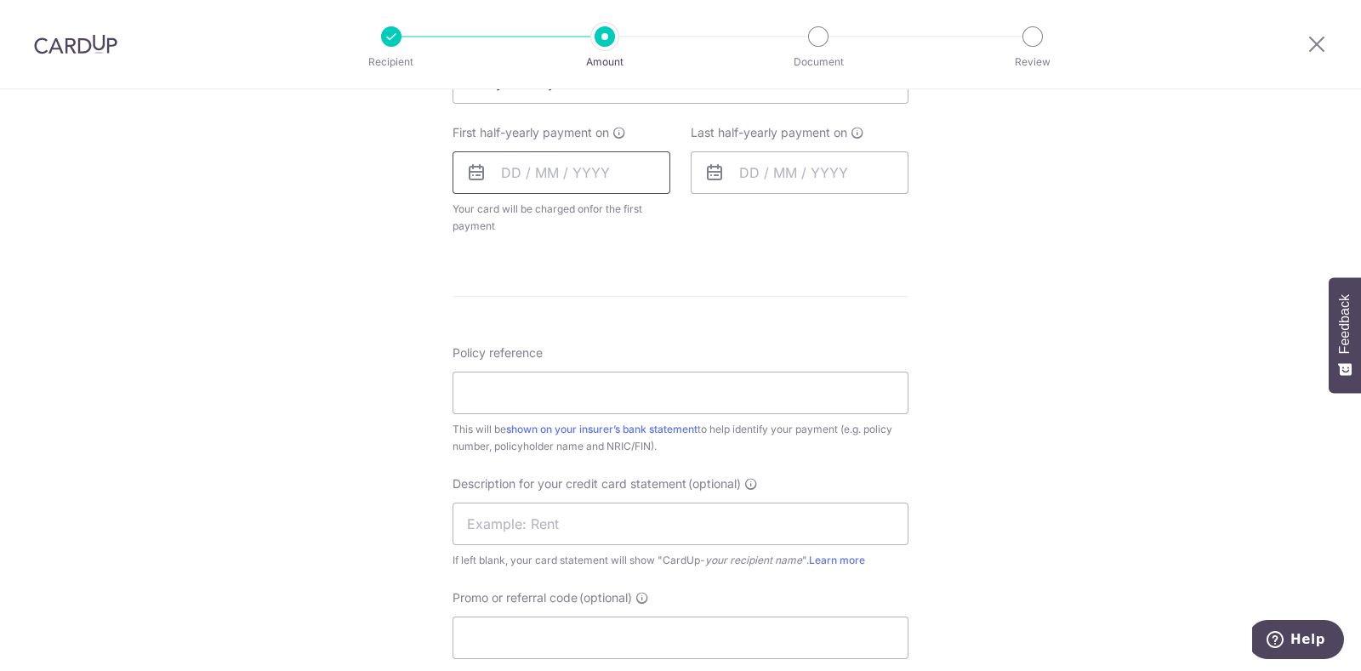
click at [505, 174] on input "text" at bounding box center [562, 172] width 218 height 43
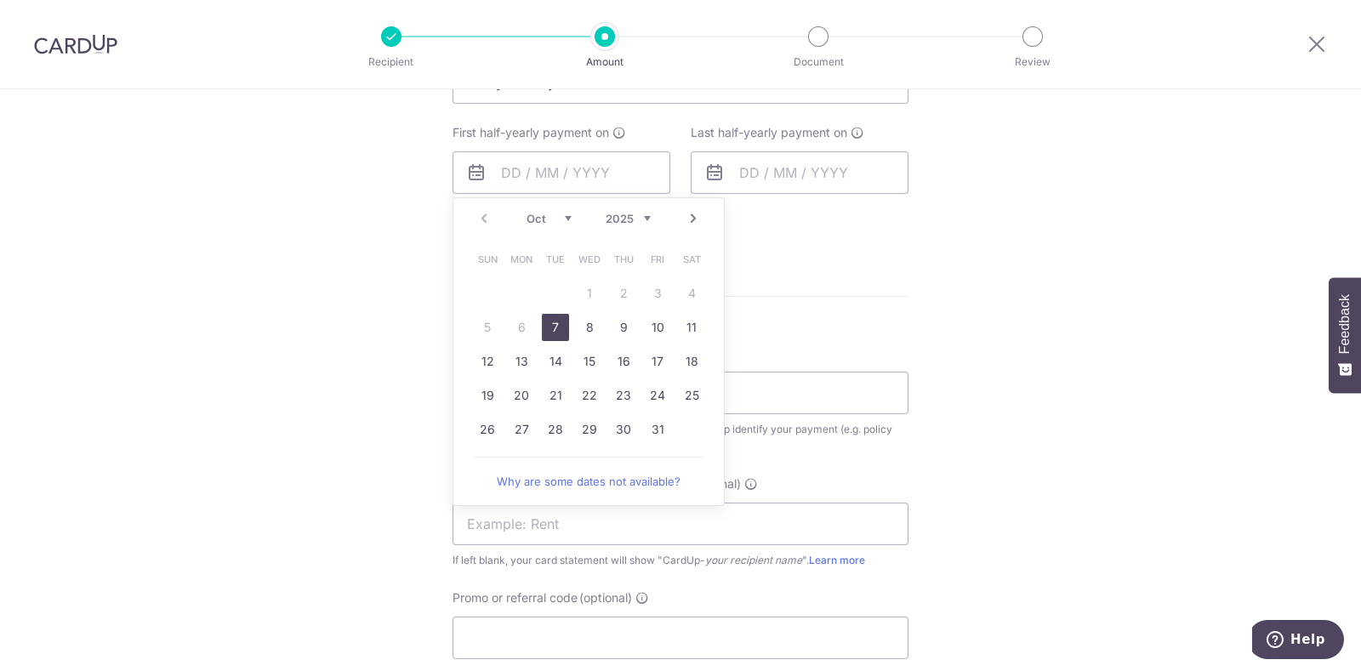
click at [555, 322] on link "7" at bounding box center [555, 327] width 27 height 27
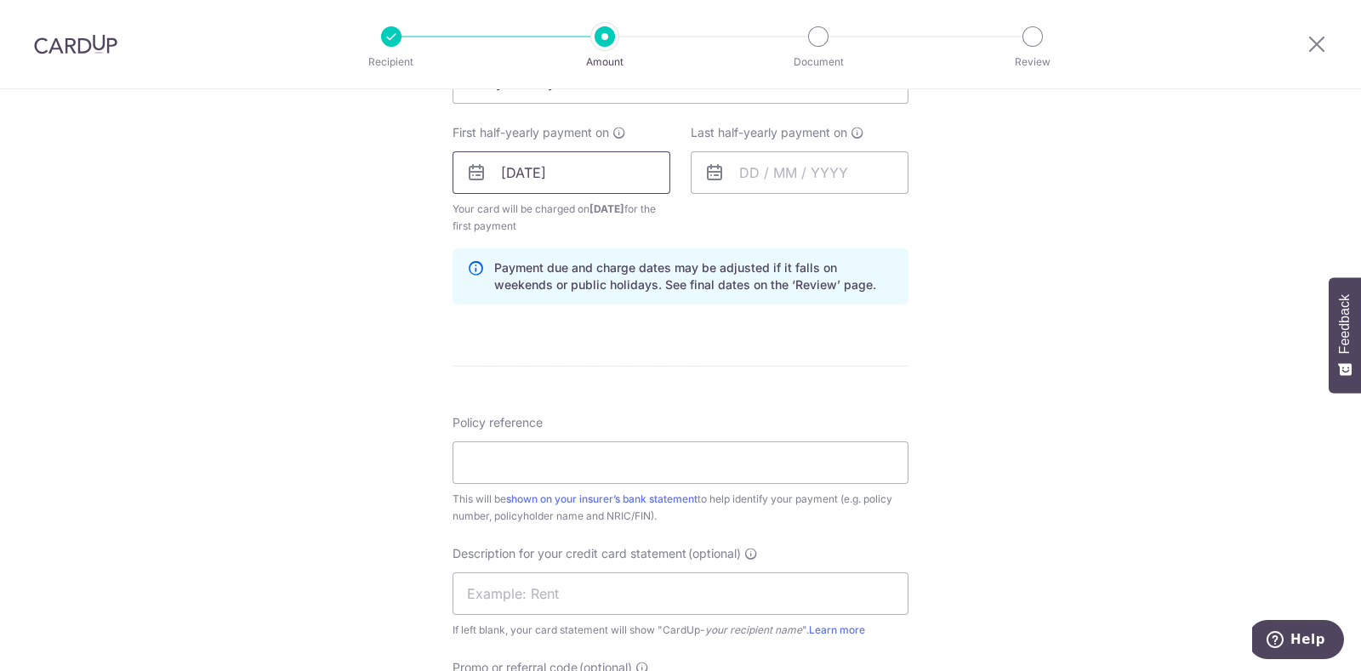
click at [579, 166] on input "07/10/2025" at bounding box center [562, 172] width 218 height 43
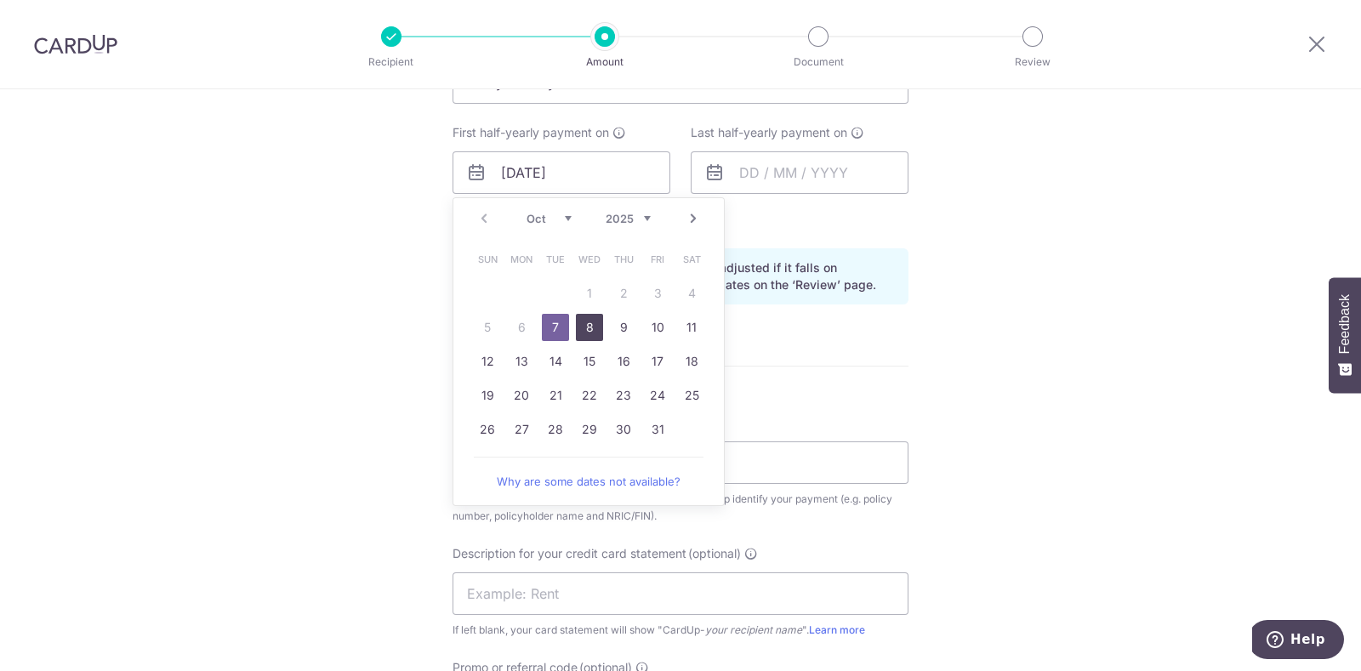
click at [585, 327] on link "8" at bounding box center [589, 327] width 27 height 27
type input "[DATE]"
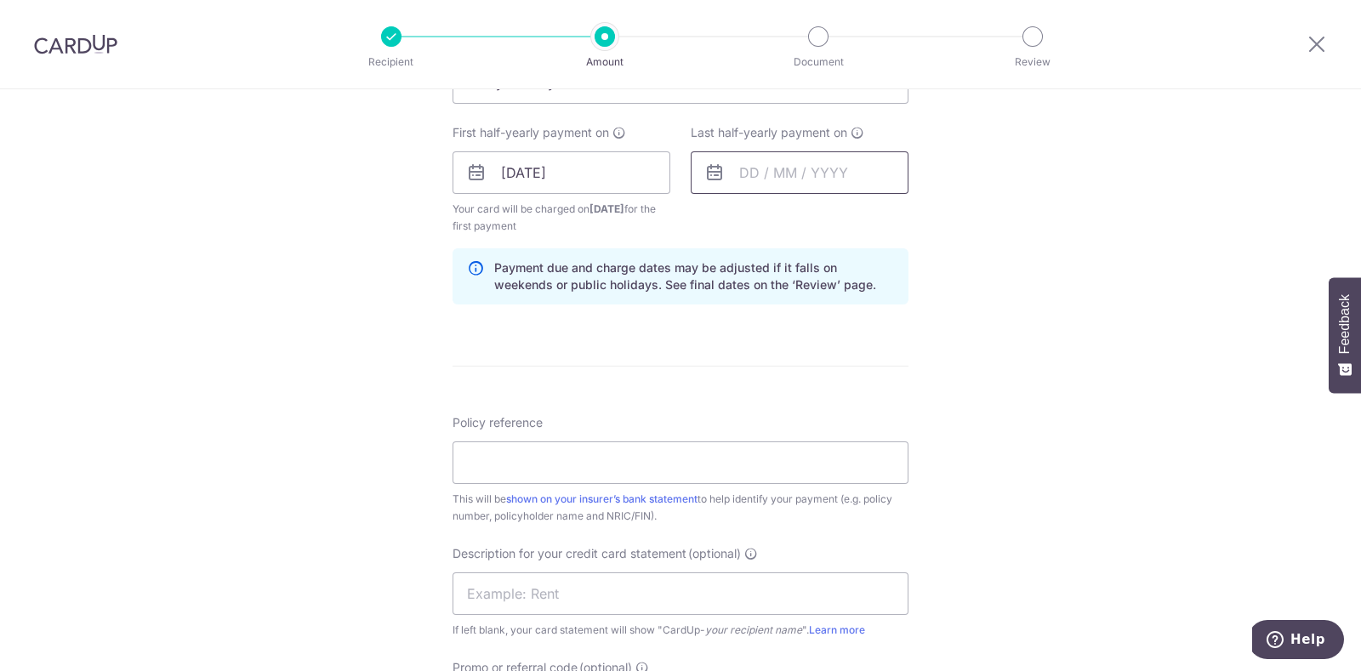
click at [774, 176] on input "text" at bounding box center [800, 172] width 218 height 43
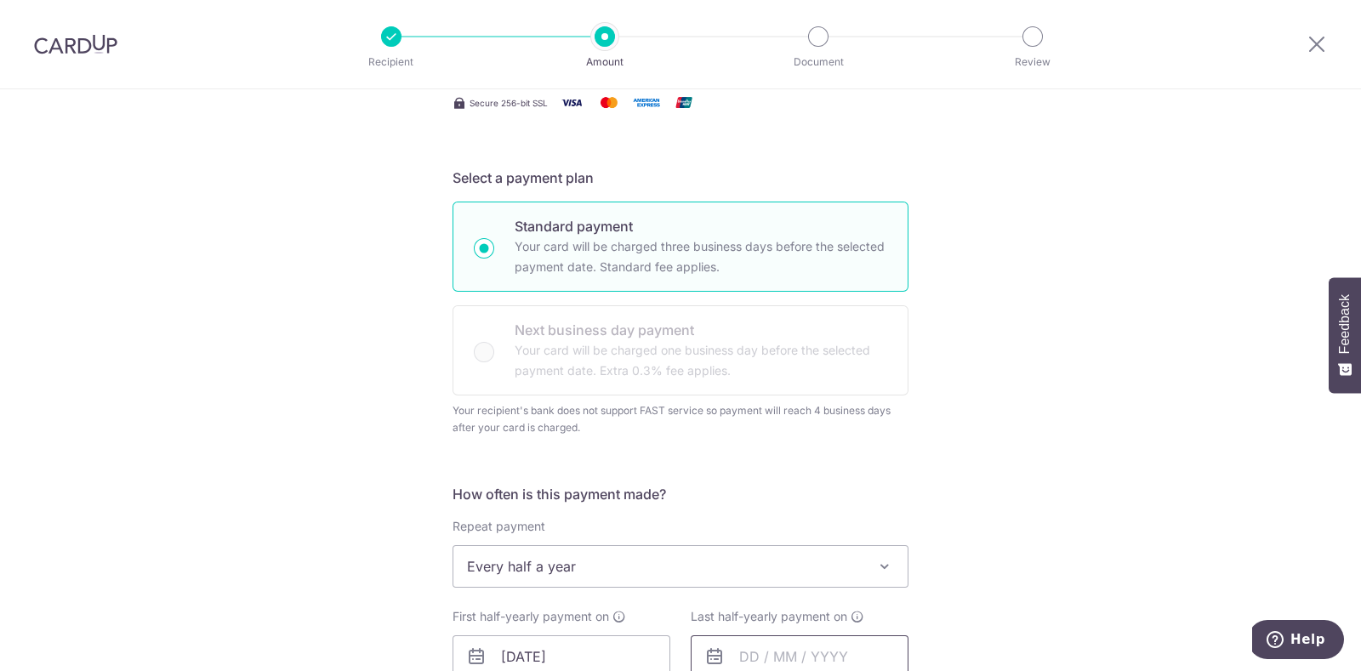
scroll to position [336, 0]
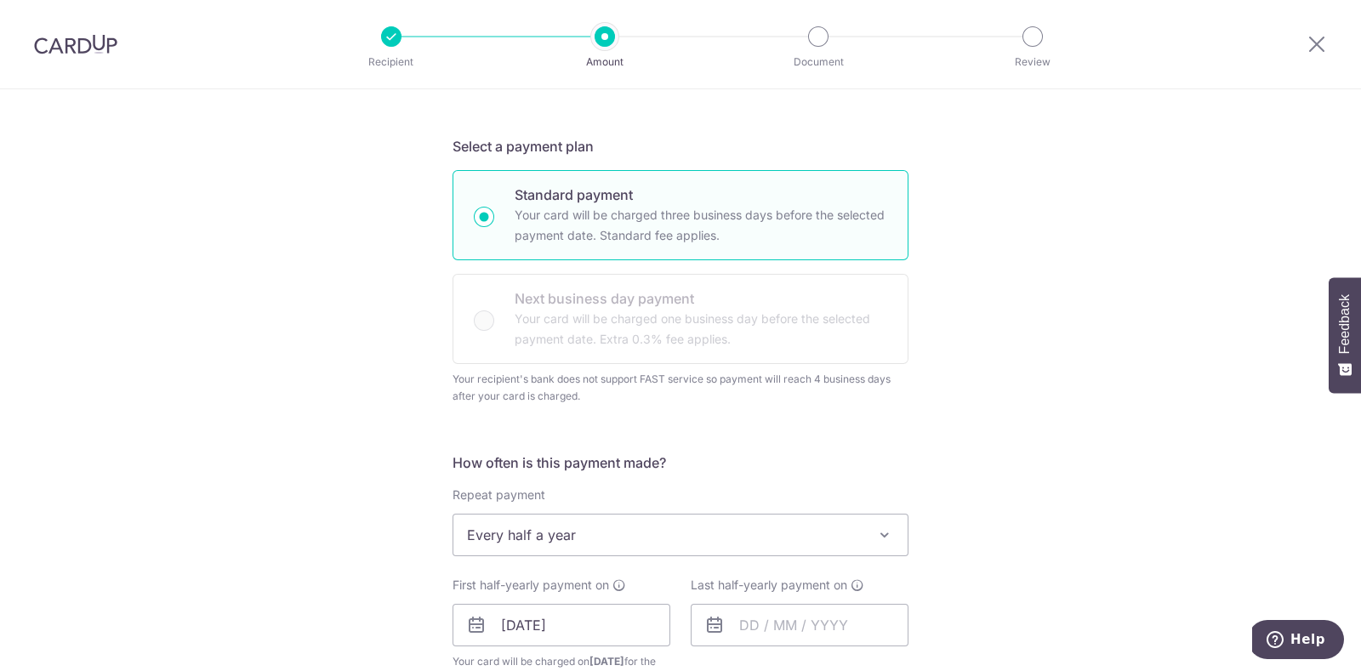
click at [878, 525] on span at bounding box center [885, 535] width 20 height 20
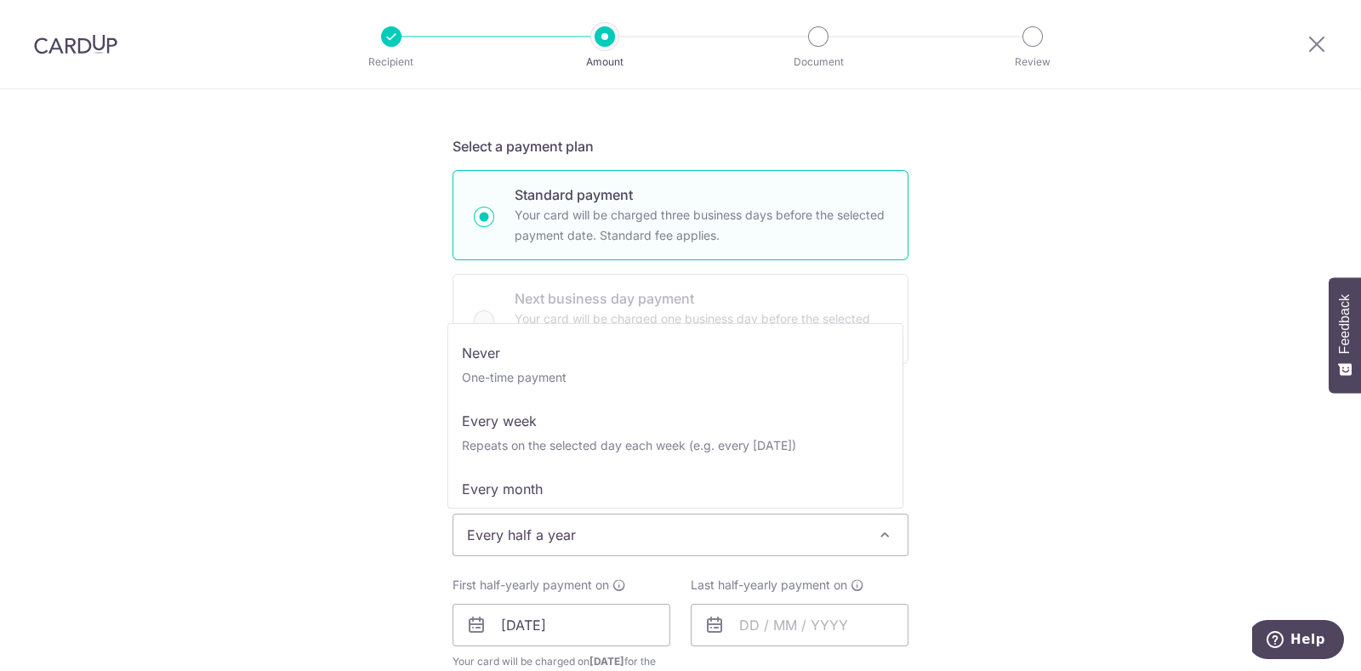
scroll to position [180, 0]
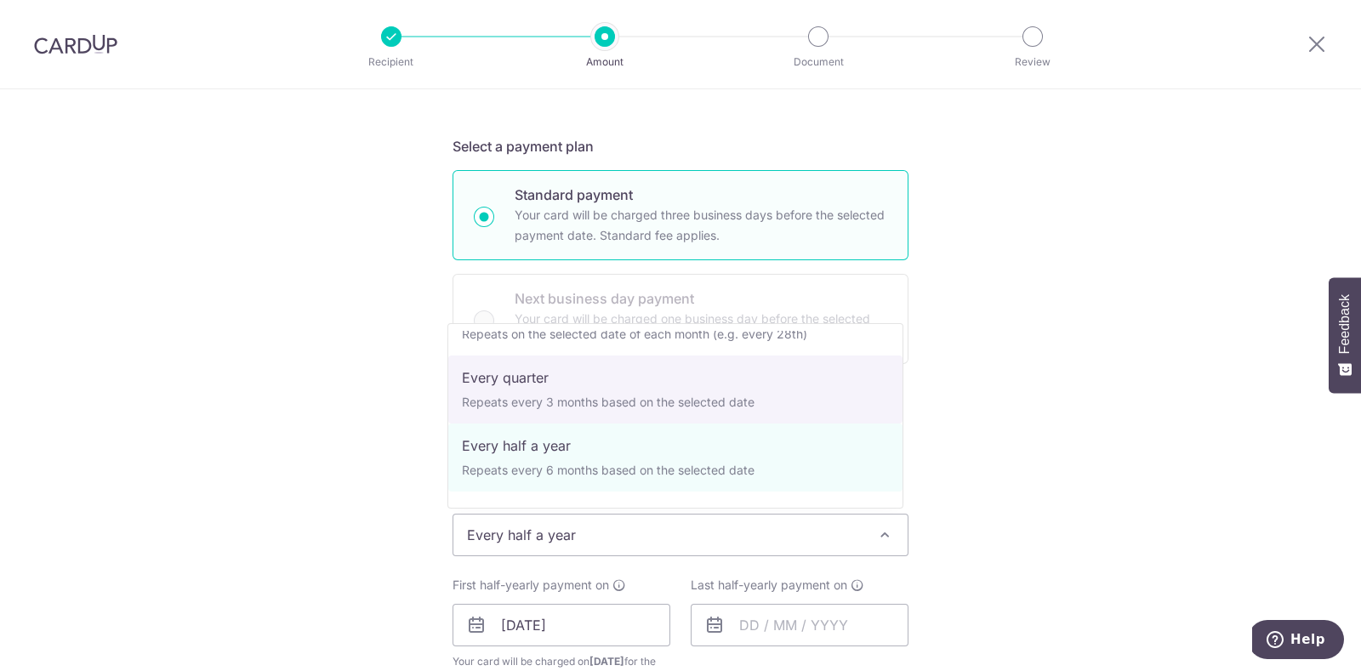
select select "4"
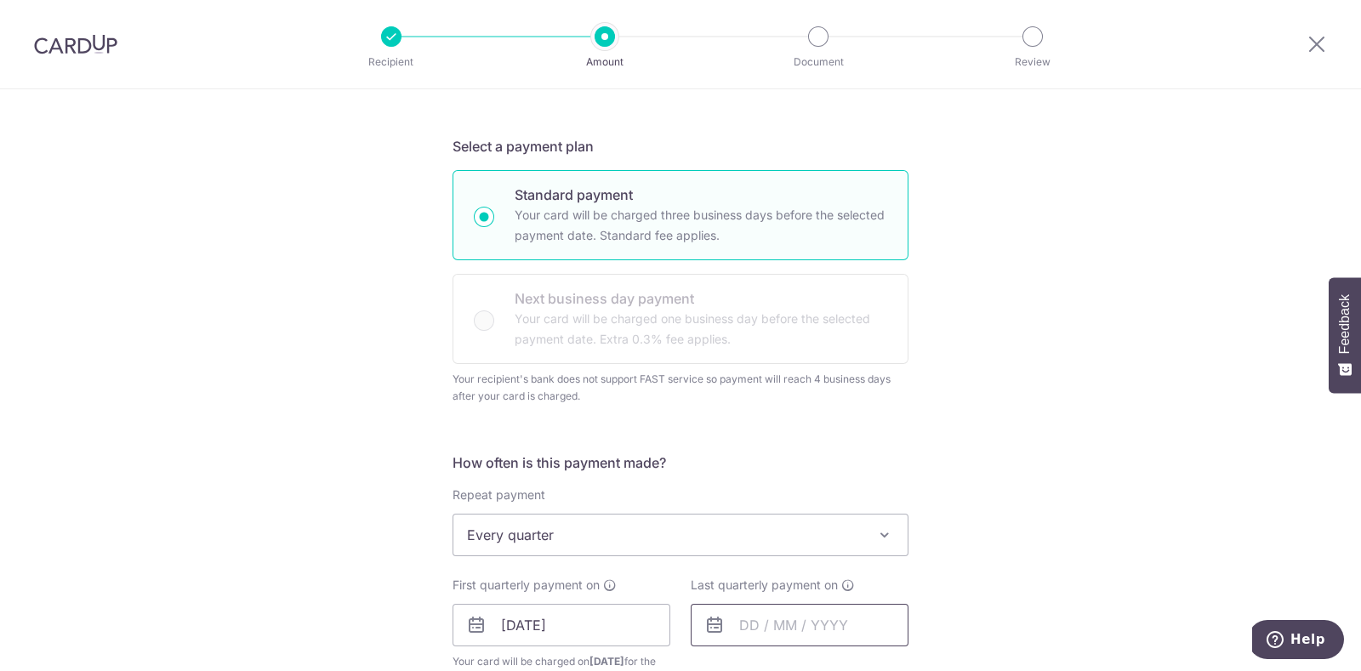
click at [749, 624] on input "text" at bounding box center [800, 625] width 218 height 43
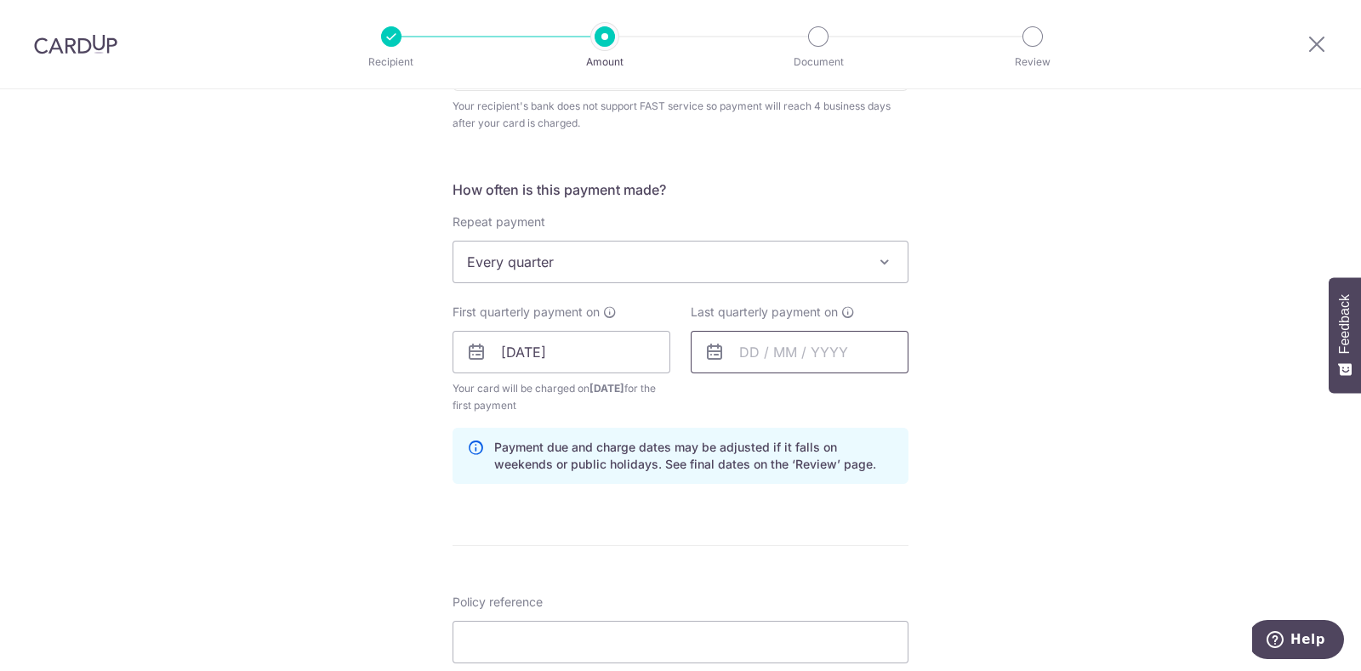
scroll to position [614, 0]
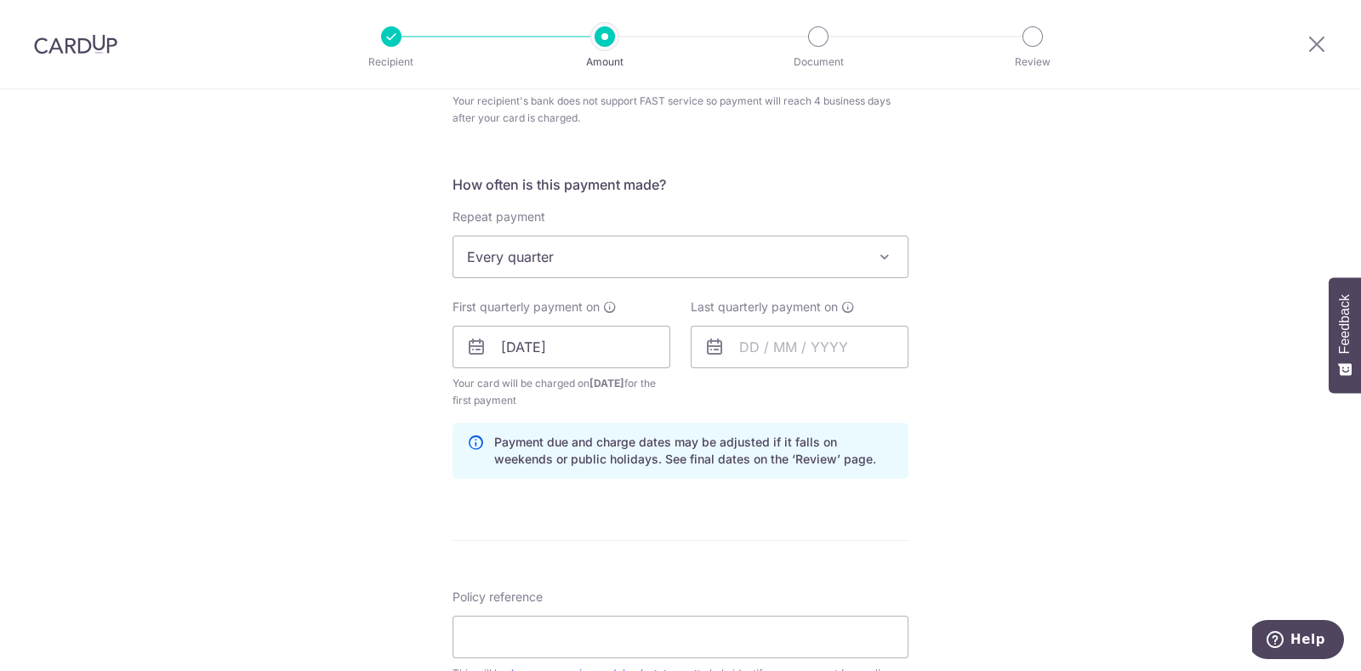
click at [713, 346] on icon at bounding box center [714, 347] width 20 height 20
click at [727, 345] on input "text" at bounding box center [800, 347] width 218 height 43
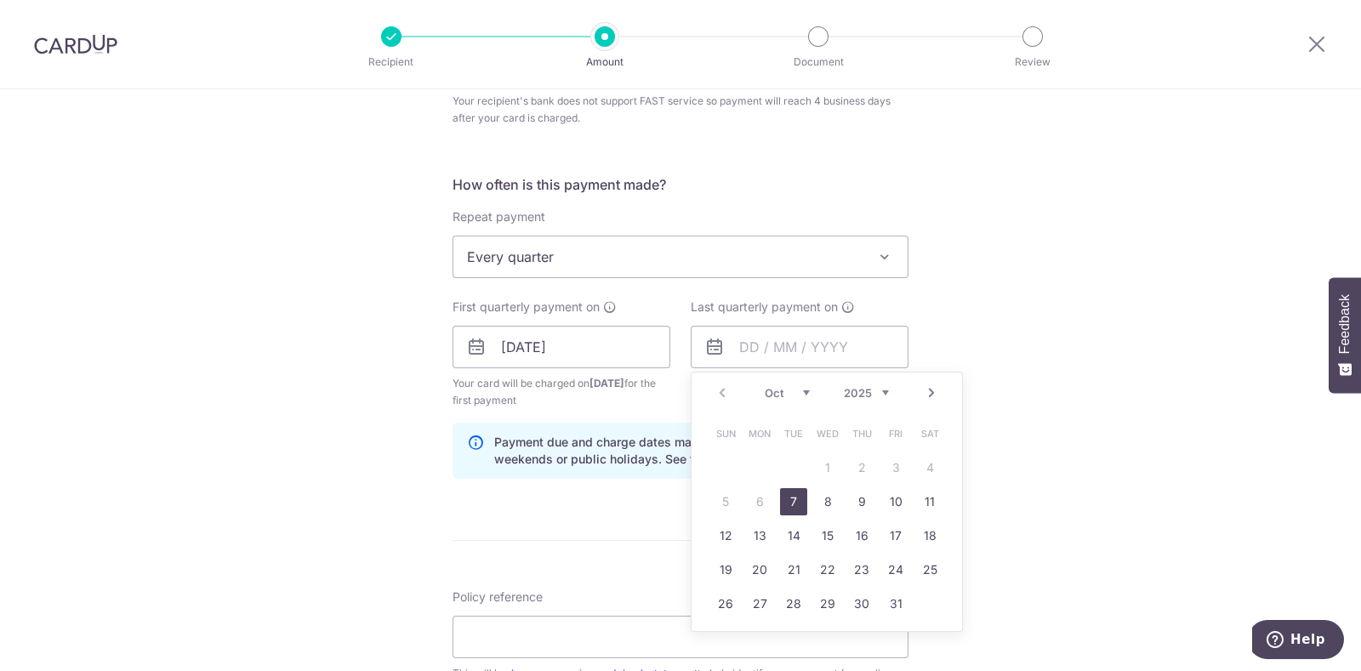
click at [800, 390] on select "Oct Nov Dec" at bounding box center [787, 393] width 45 height 14
click at [758, 499] on link "8" at bounding box center [759, 501] width 27 height 27
type input "08/12/2025"
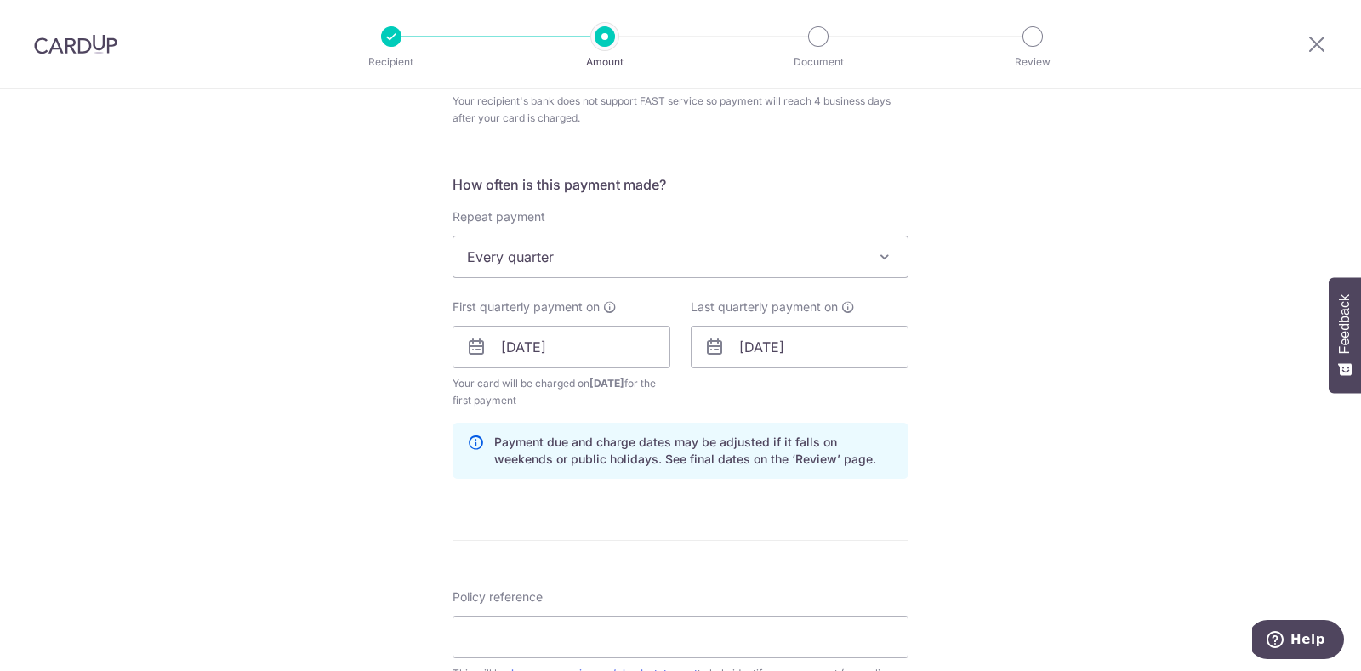
click at [875, 254] on span at bounding box center [885, 257] width 20 height 20
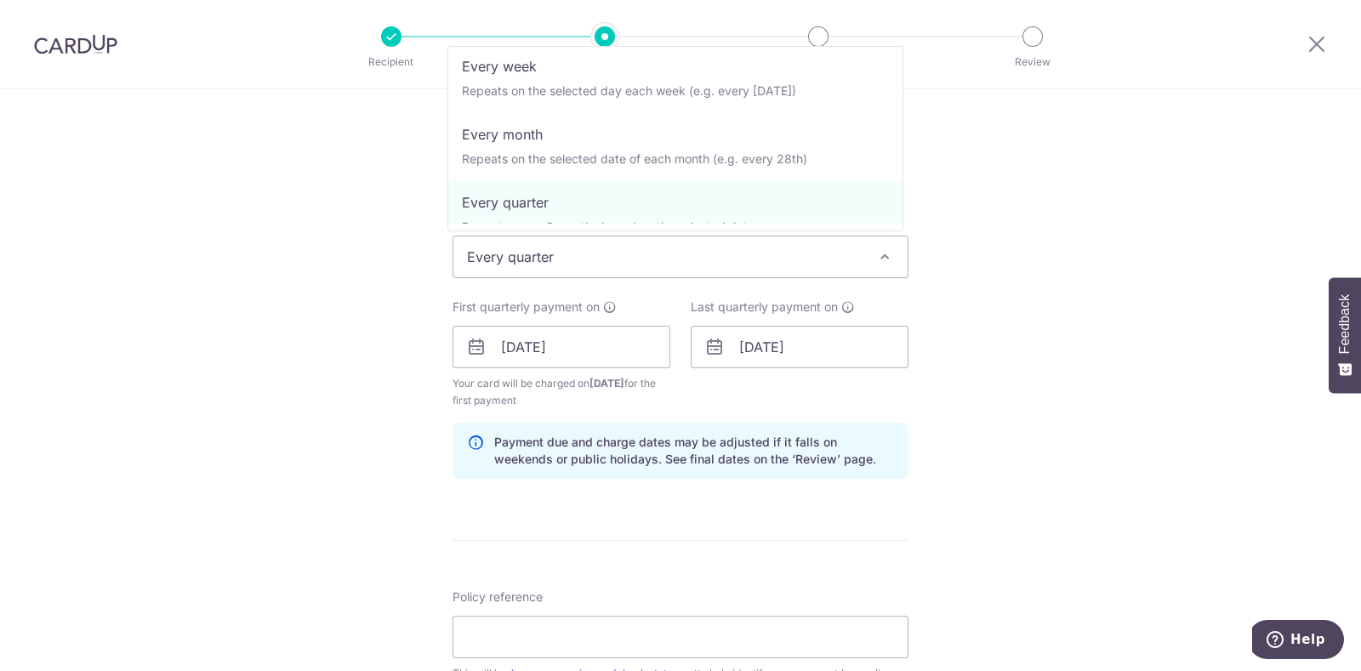
scroll to position [71, 0]
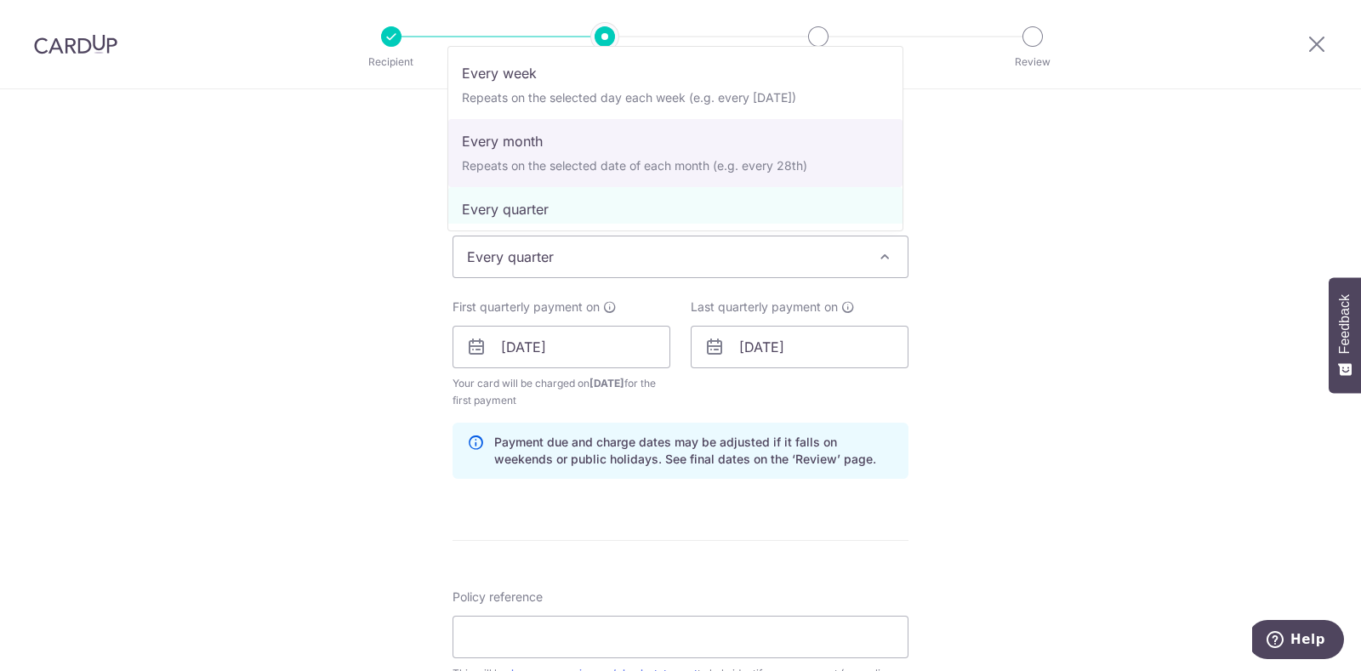
select select "3"
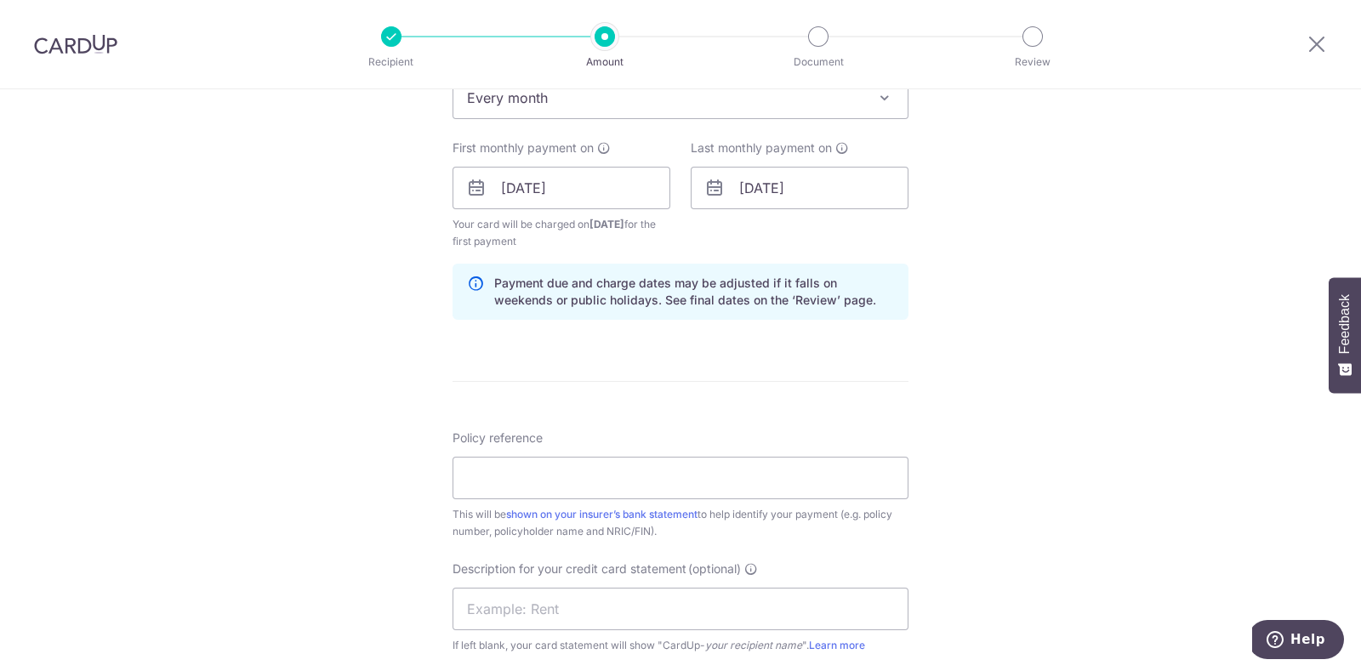
scroll to position [801, 0]
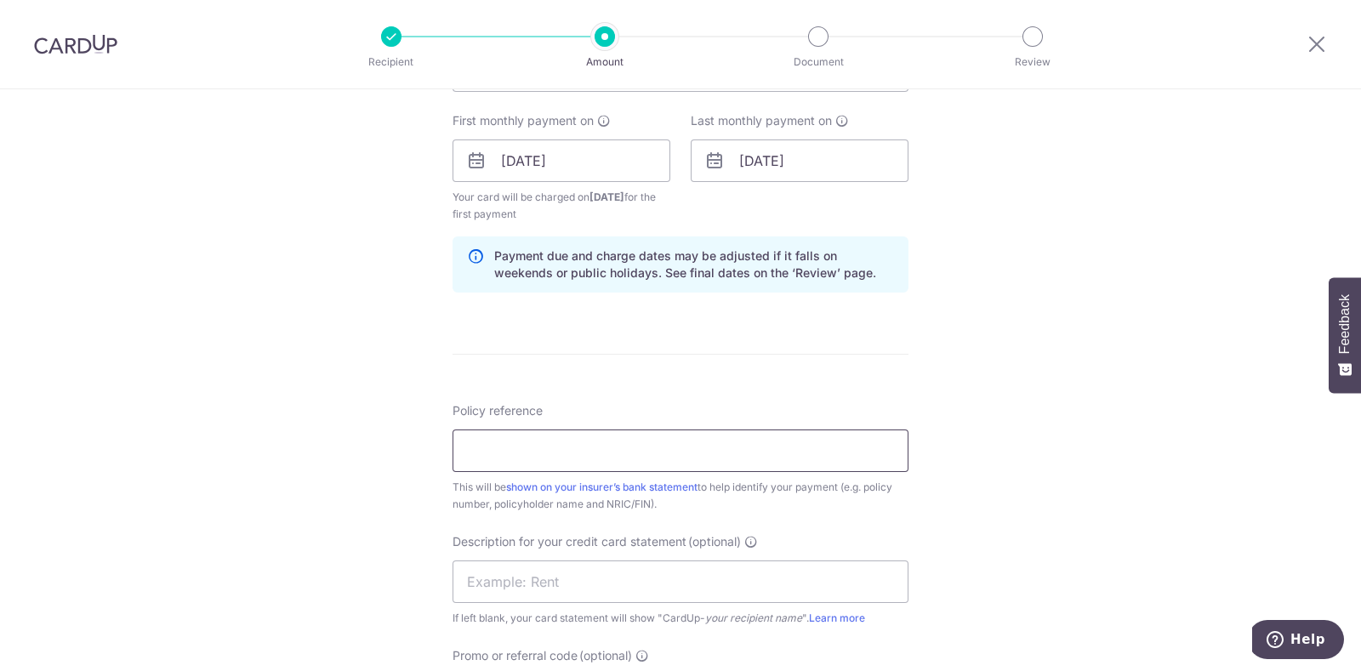
click at [681, 460] on input "Policy reference" at bounding box center [681, 451] width 456 height 43
type input "[PERSON_NAME] ([PERSON_NAME])"
click at [676, 567] on input "text" at bounding box center [681, 582] width 456 height 43
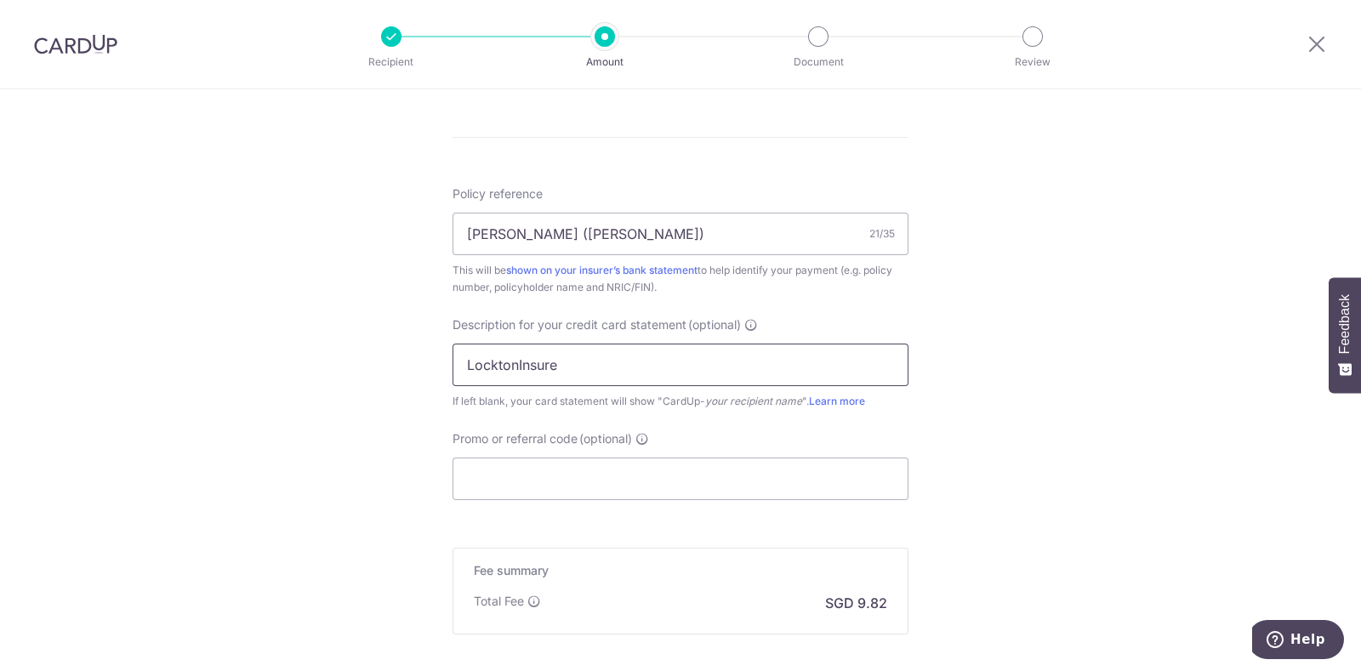
scroll to position [1080, 0]
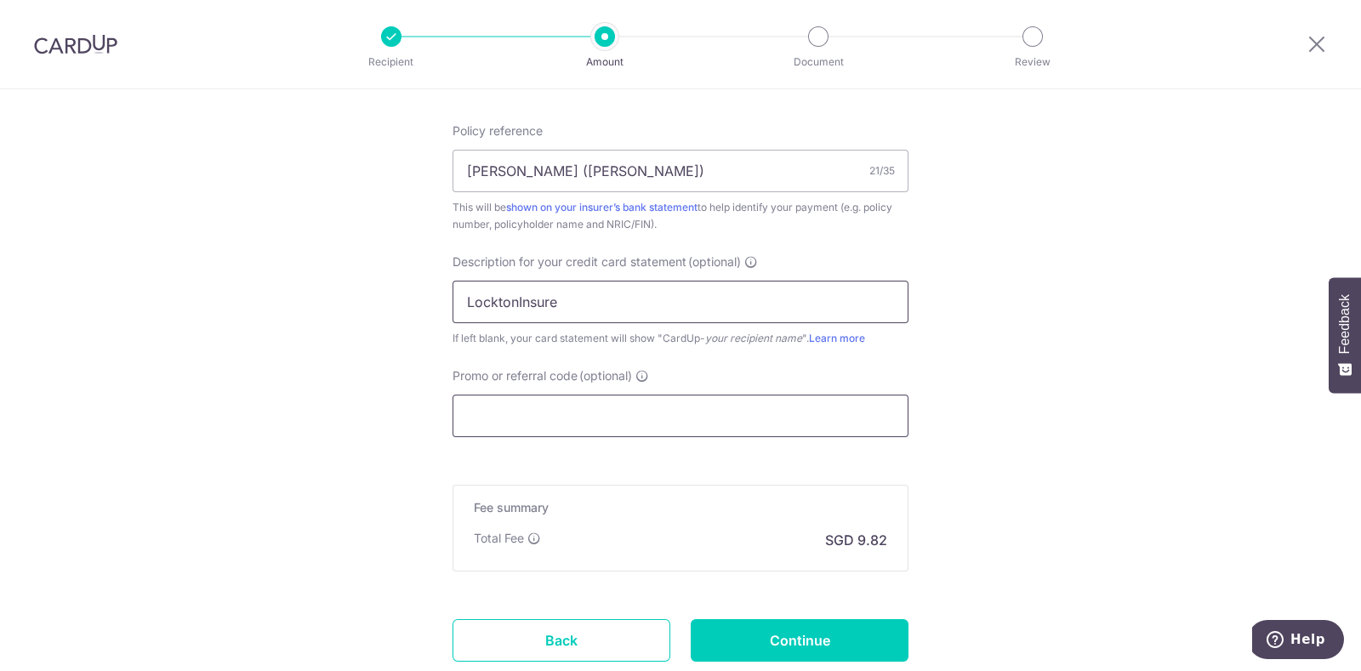
type input "LocktonInsure"
click at [730, 408] on input "Promo or referral code (optional)" at bounding box center [681, 416] width 456 height 43
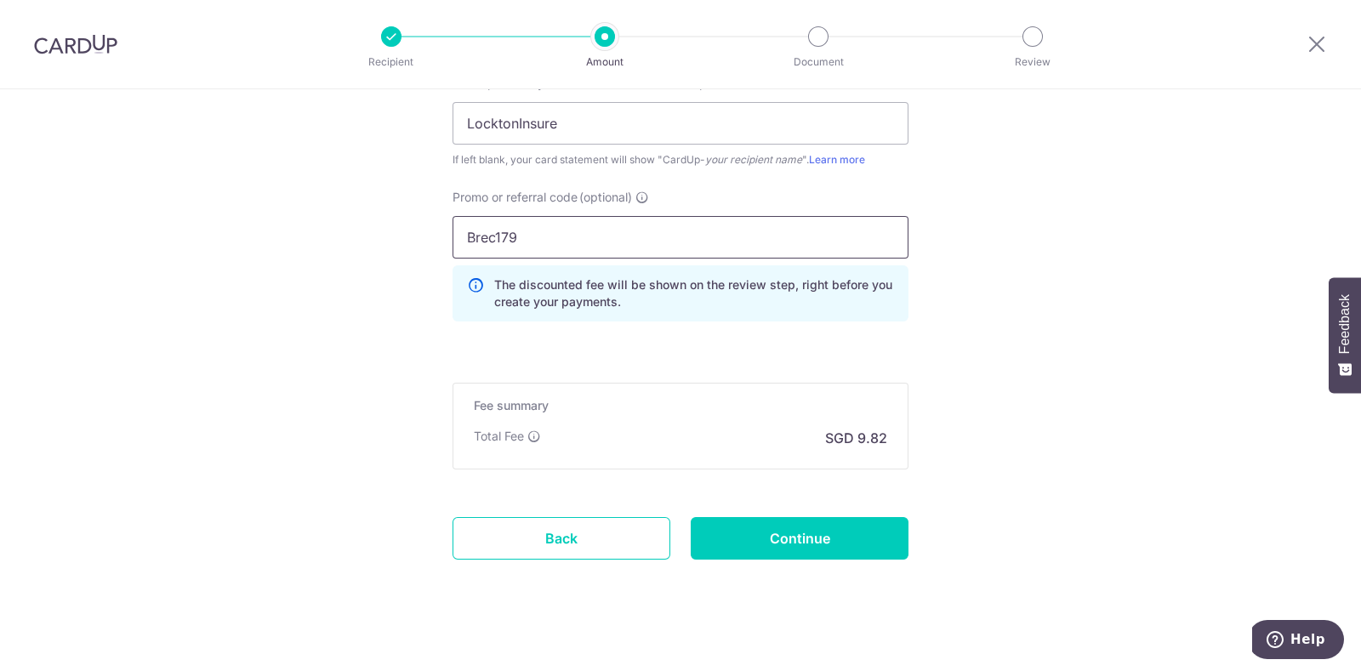
scroll to position [1272, 0]
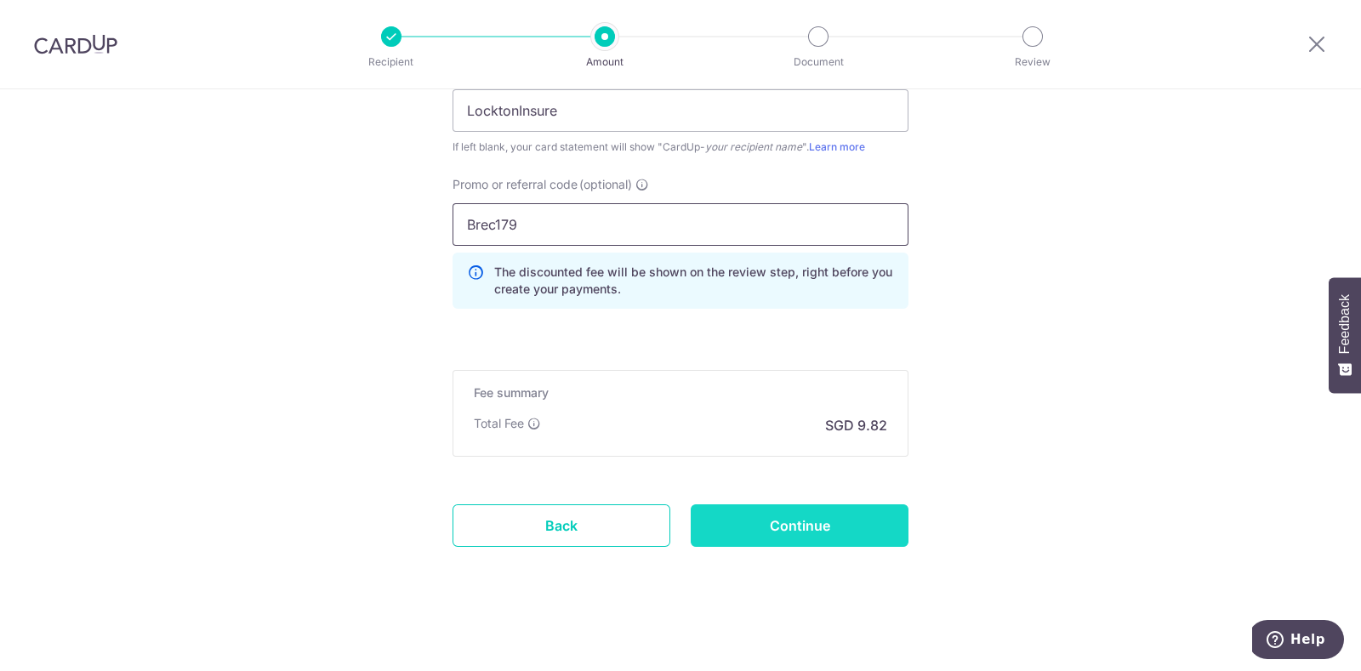
type input "Brec179"
click at [826, 517] on input "Continue" at bounding box center [800, 526] width 218 height 43
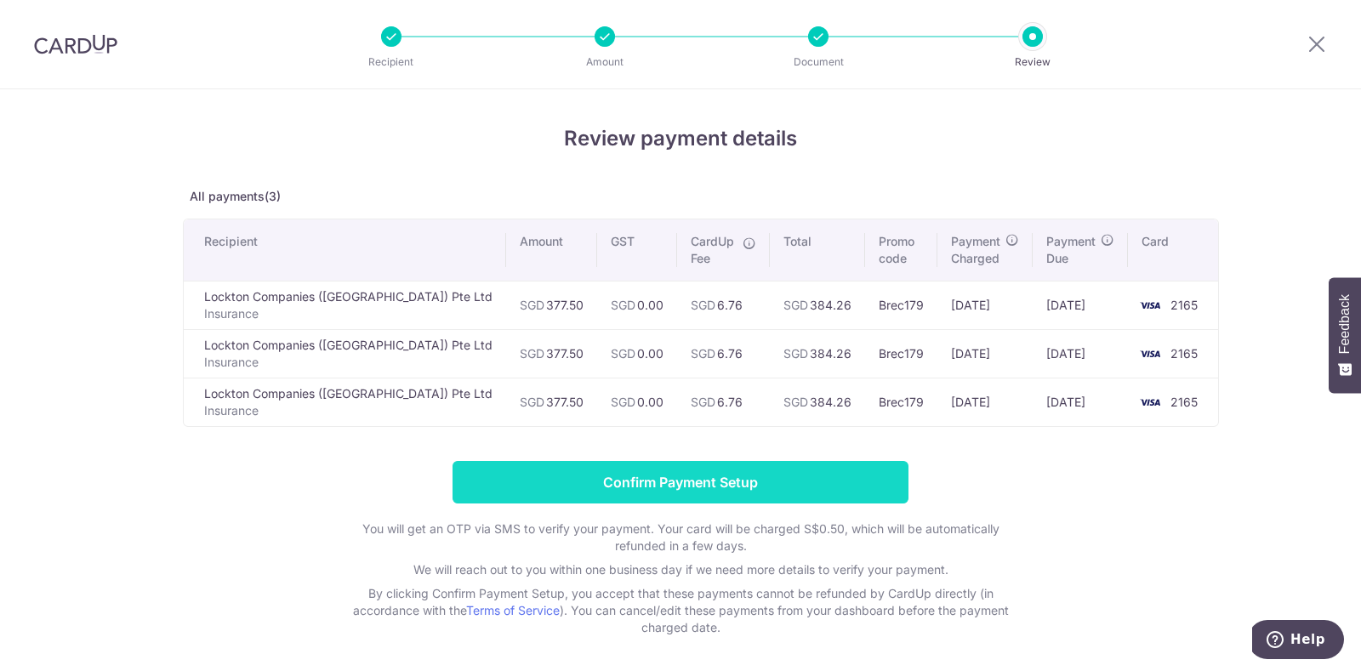
click at [636, 487] on input "Confirm Payment Setup" at bounding box center [681, 482] width 456 height 43
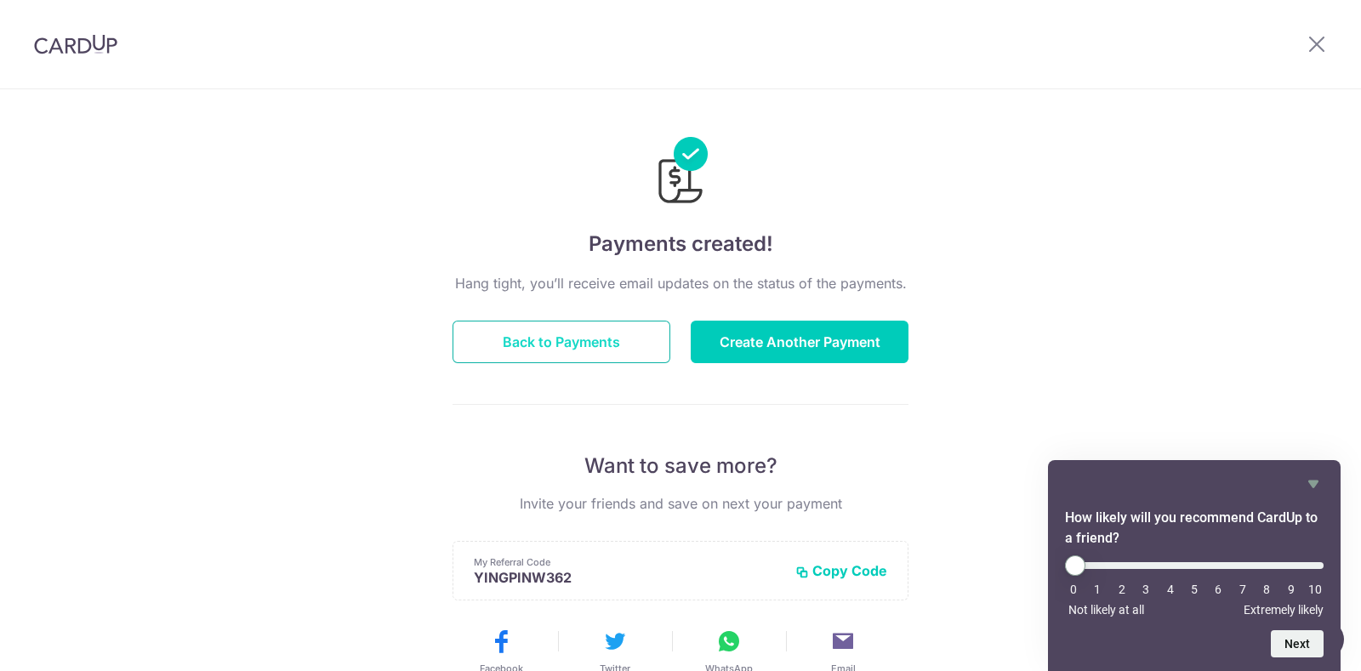
click at [511, 343] on button "Back to Payments" at bounding box center [562, 342] width 218 height 43
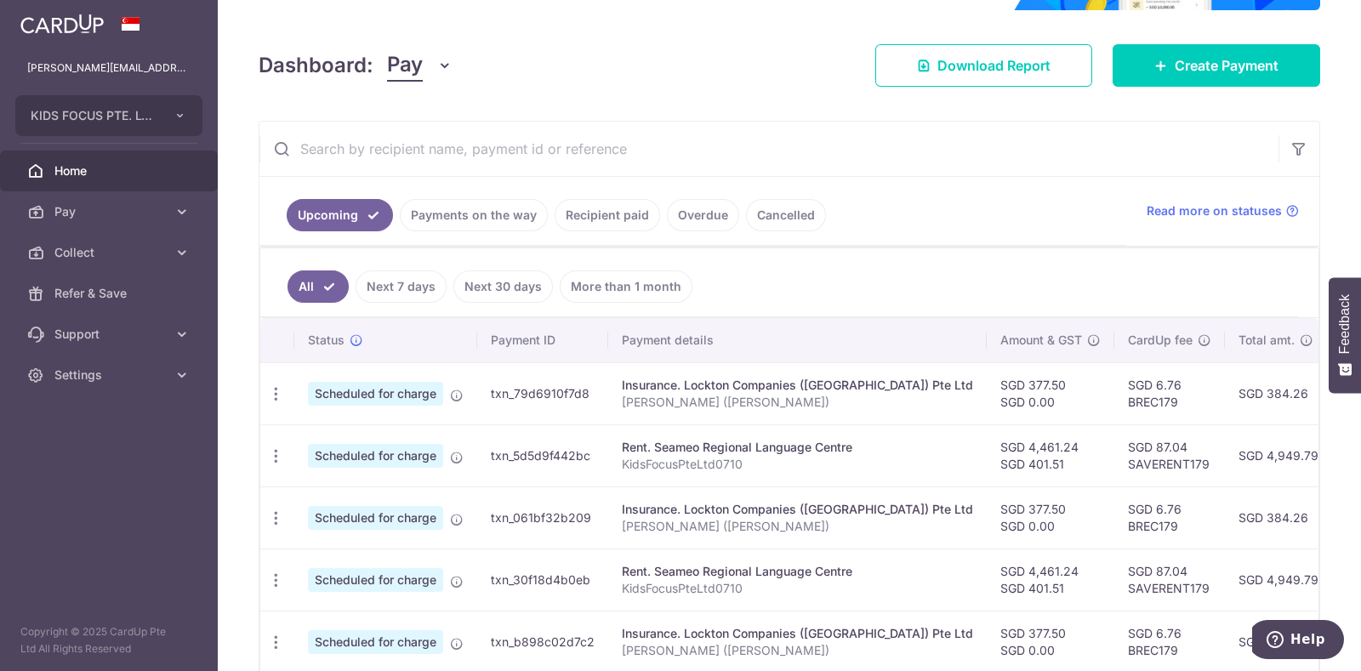
scroll to position [210, 0]
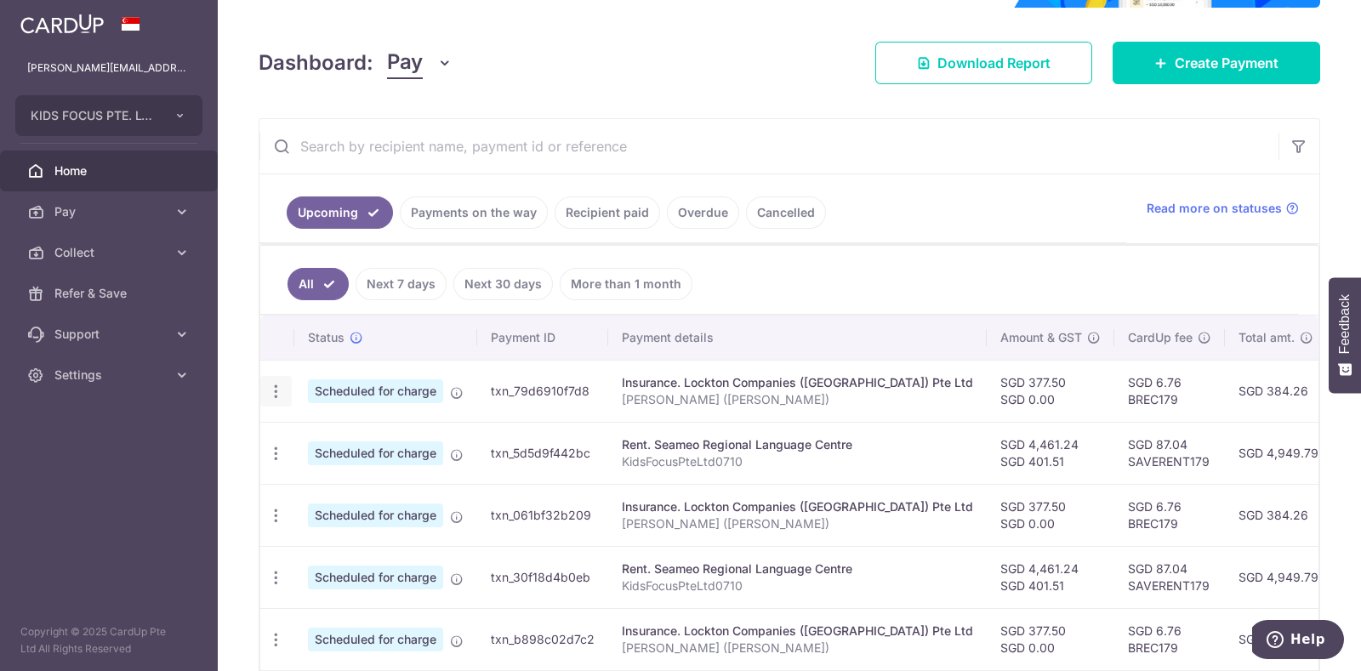
click at [276, 388] on icon "button" at bounding box center [276, 392] width 18 height 18
click at [335, 431] on span "Update payment" at bounding box center [367, 438] width 116 height 20
radio input "true"
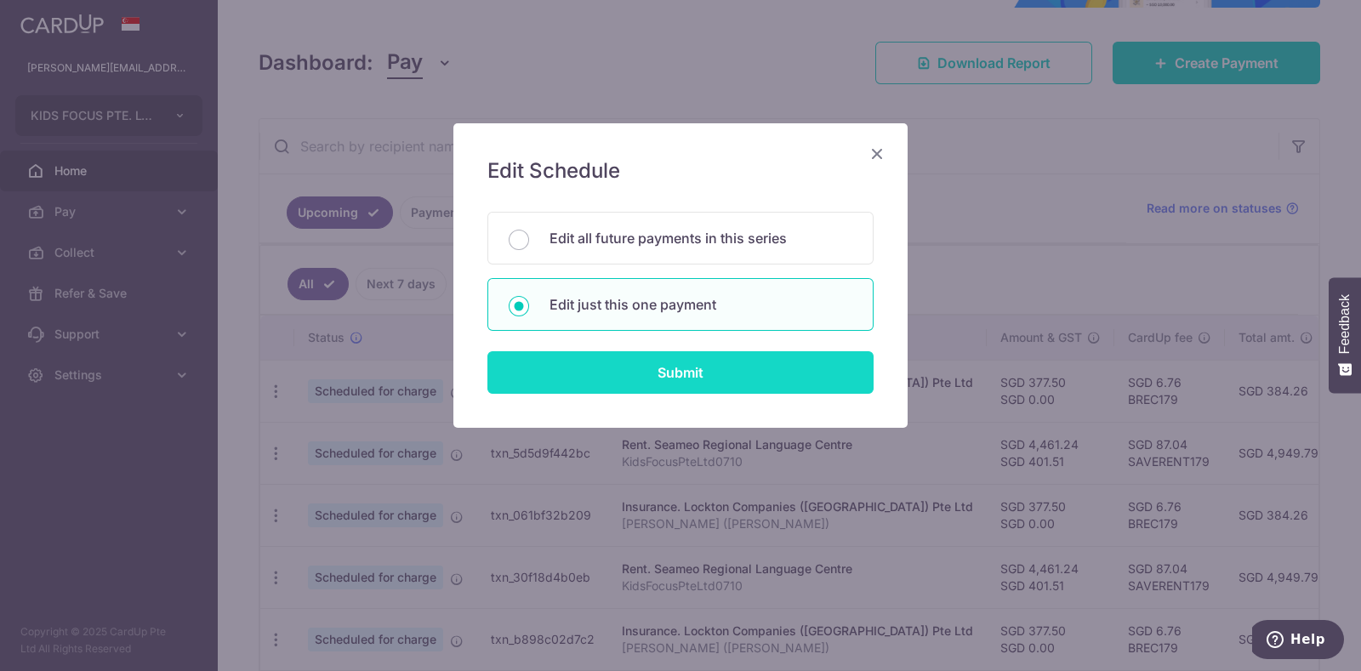
click at [523, 368] on input "Submit" at bounding box center [680, 372] width 386 height 43
radio input "true"
type input "377.50"
type input "0.00"
type input "[DATE]"
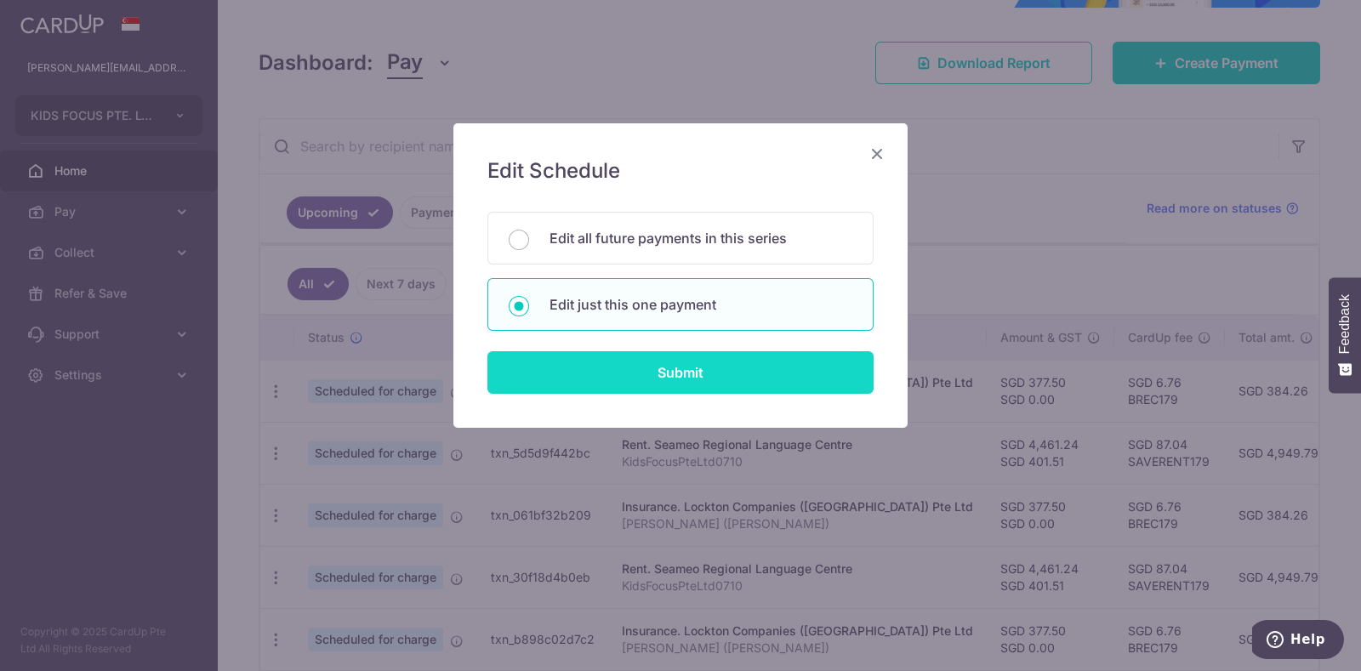
type input "Wong Ying Pin (Sarah)"
type input "LocktonInsure"
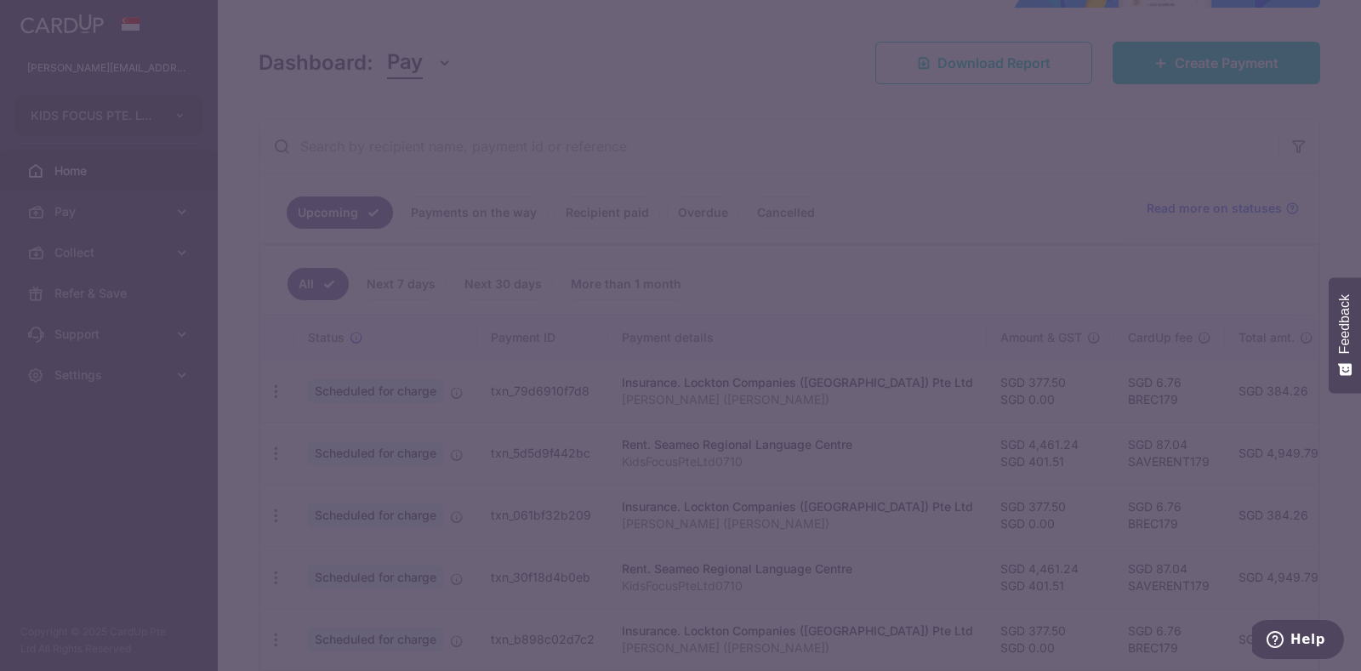
type input "BREC179"
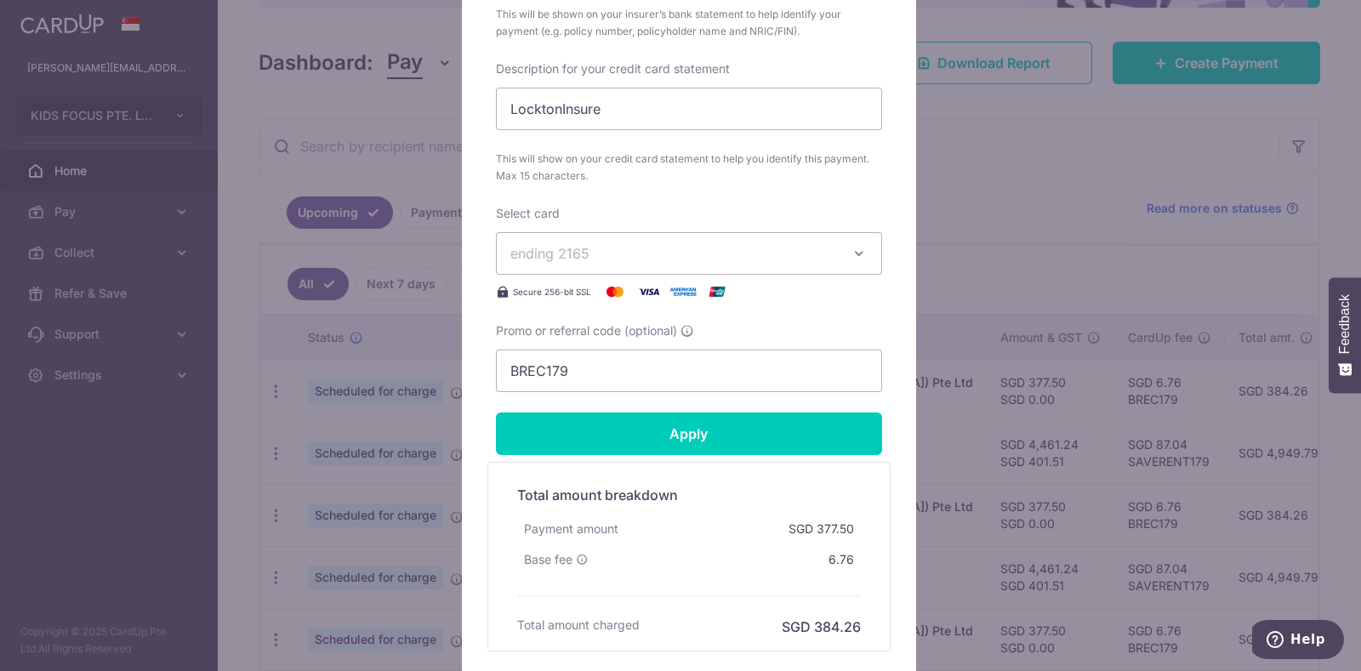
scroll to position [799, 0]
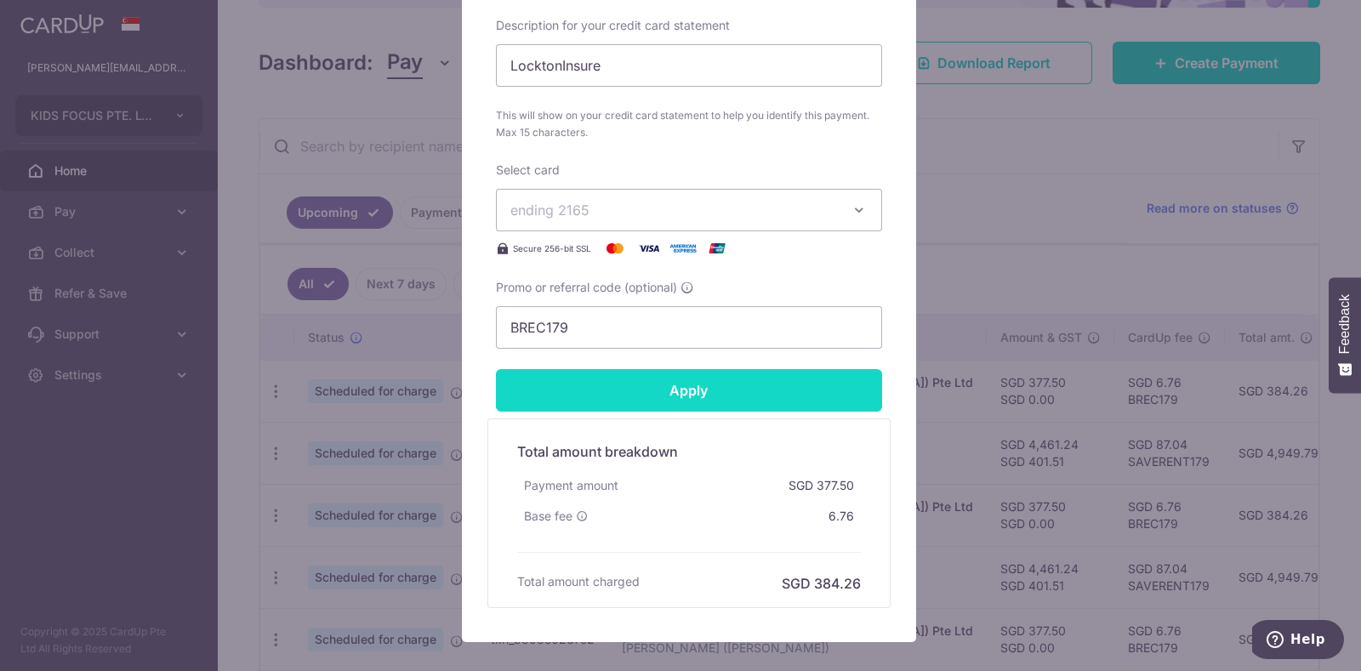
click at [796, 390] on input "Apply" at bounding box center [689, 390] width 386 height 43
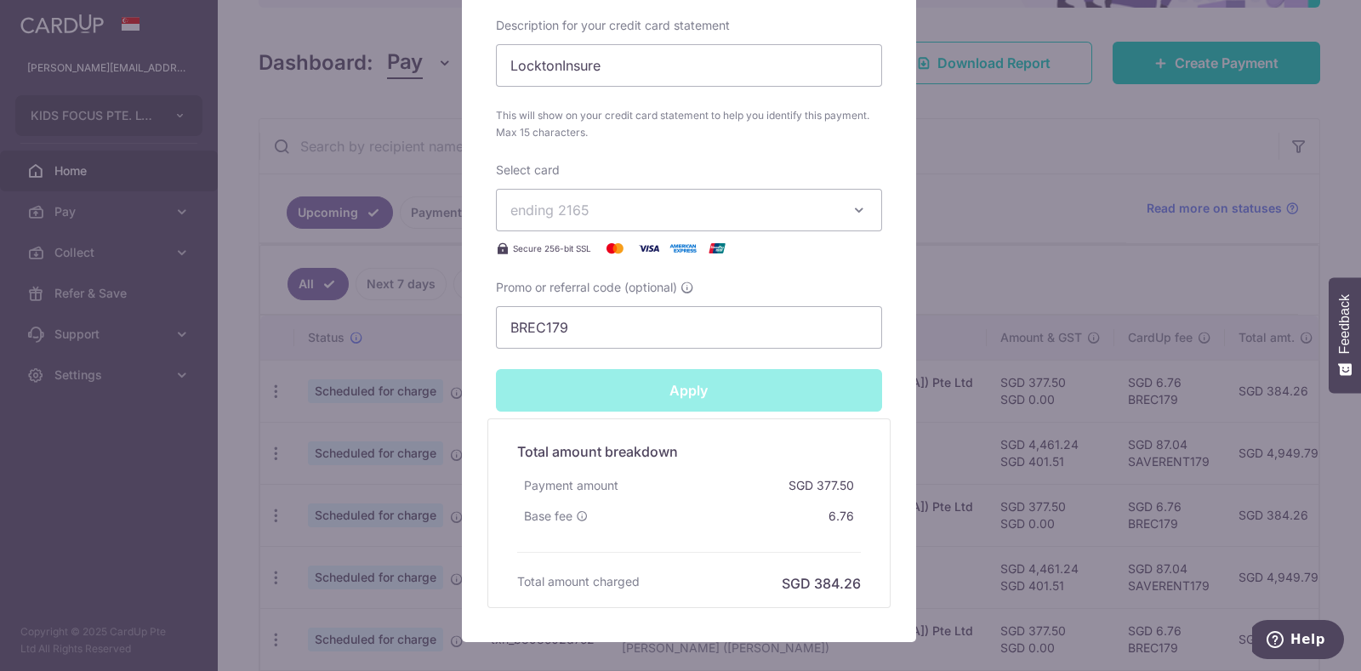
type input "Successfully Applied"
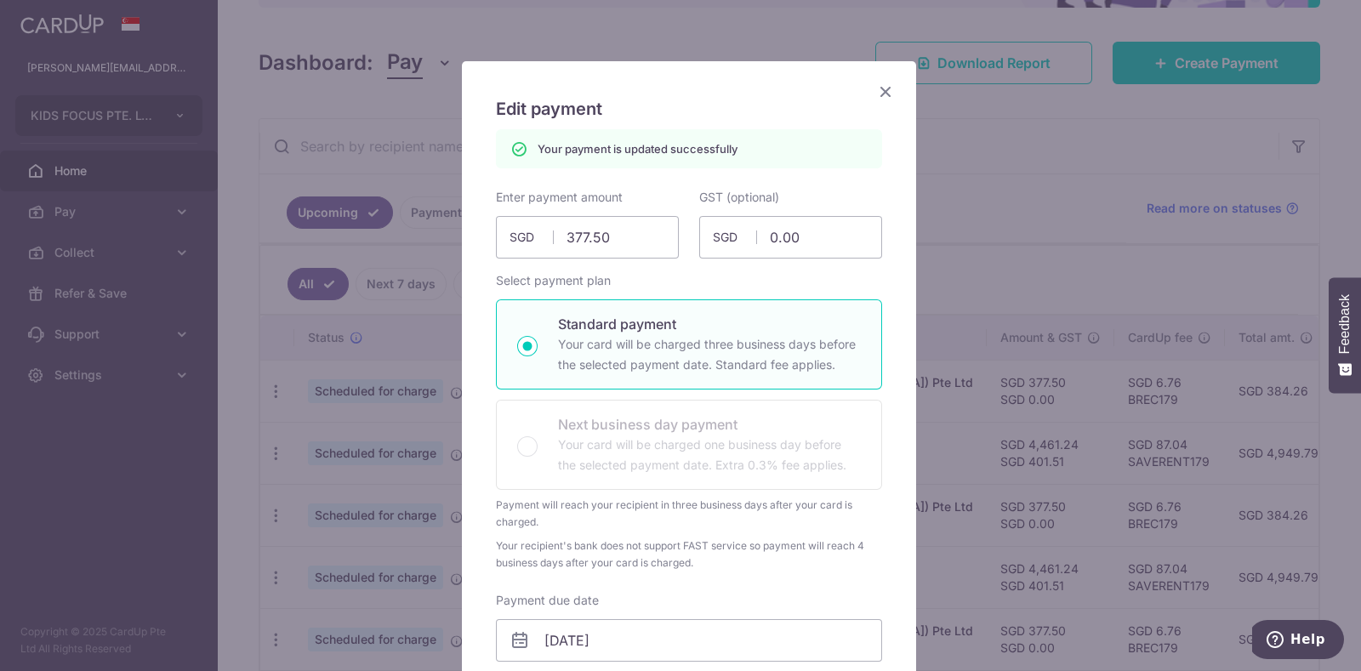
scroll to position [0, 0]
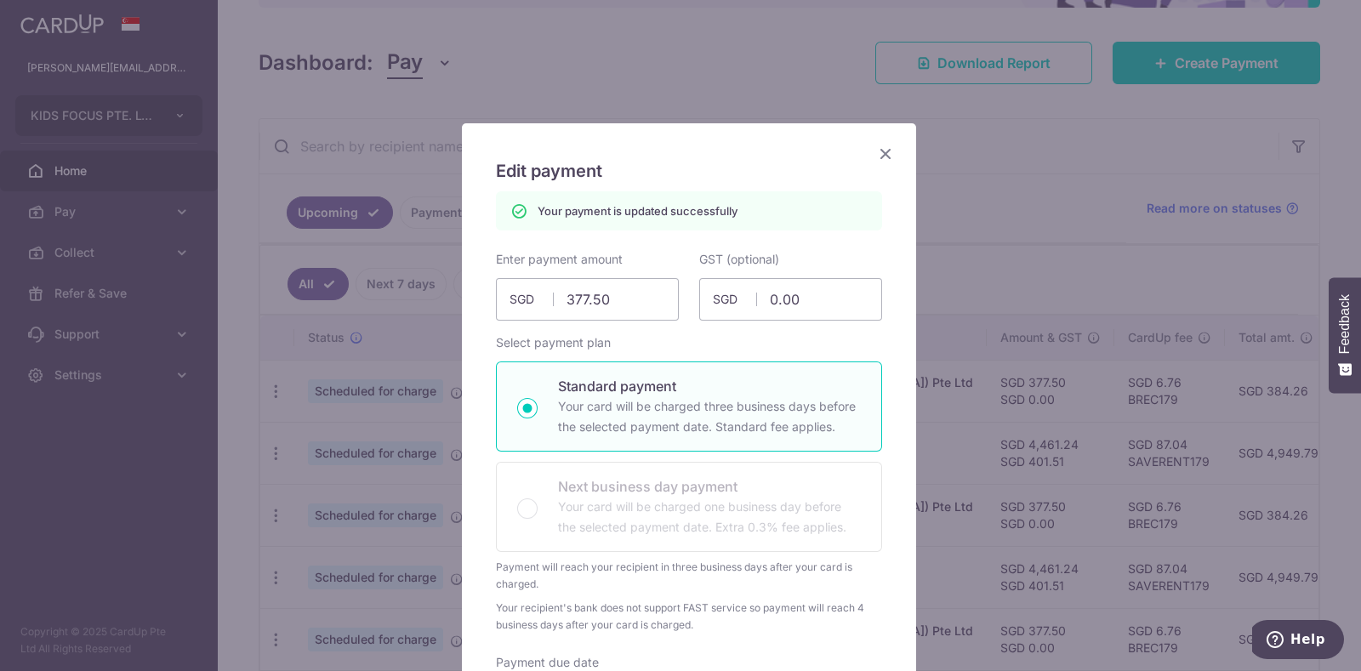
click at [877, 152] on icon "Close" at bounding box center [885, 153] width 20 height 21
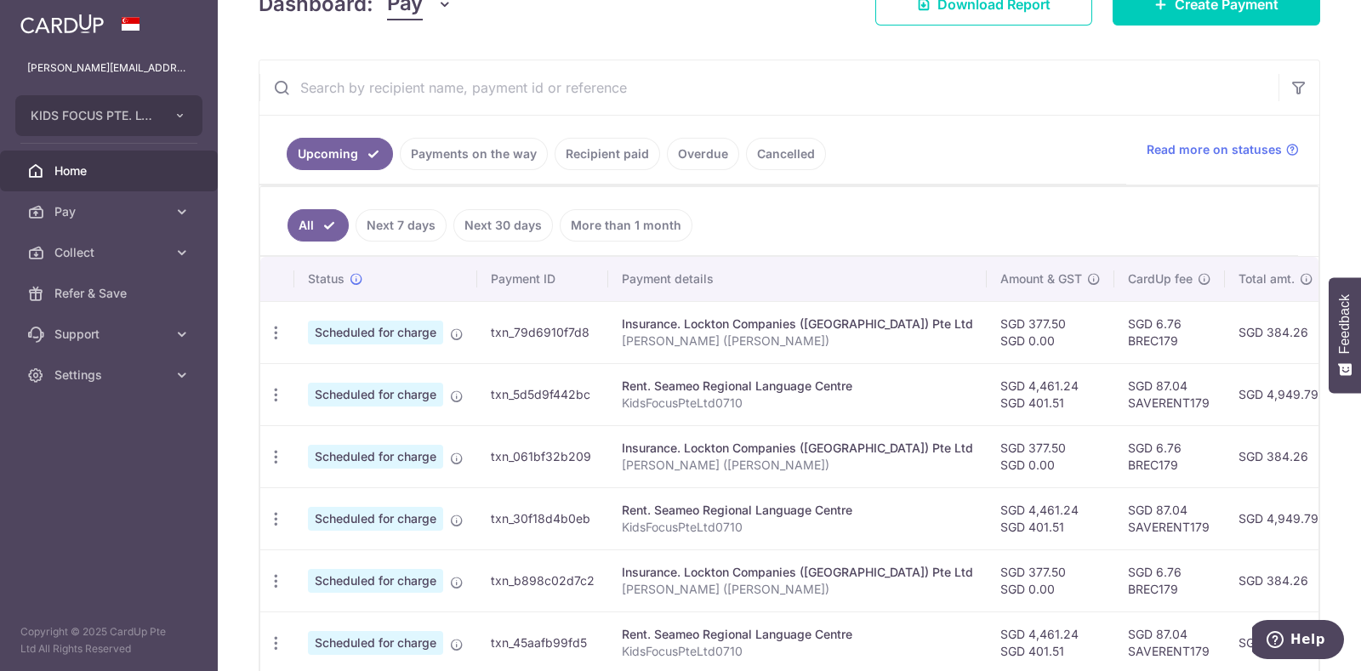
scroll to position [272, 0]
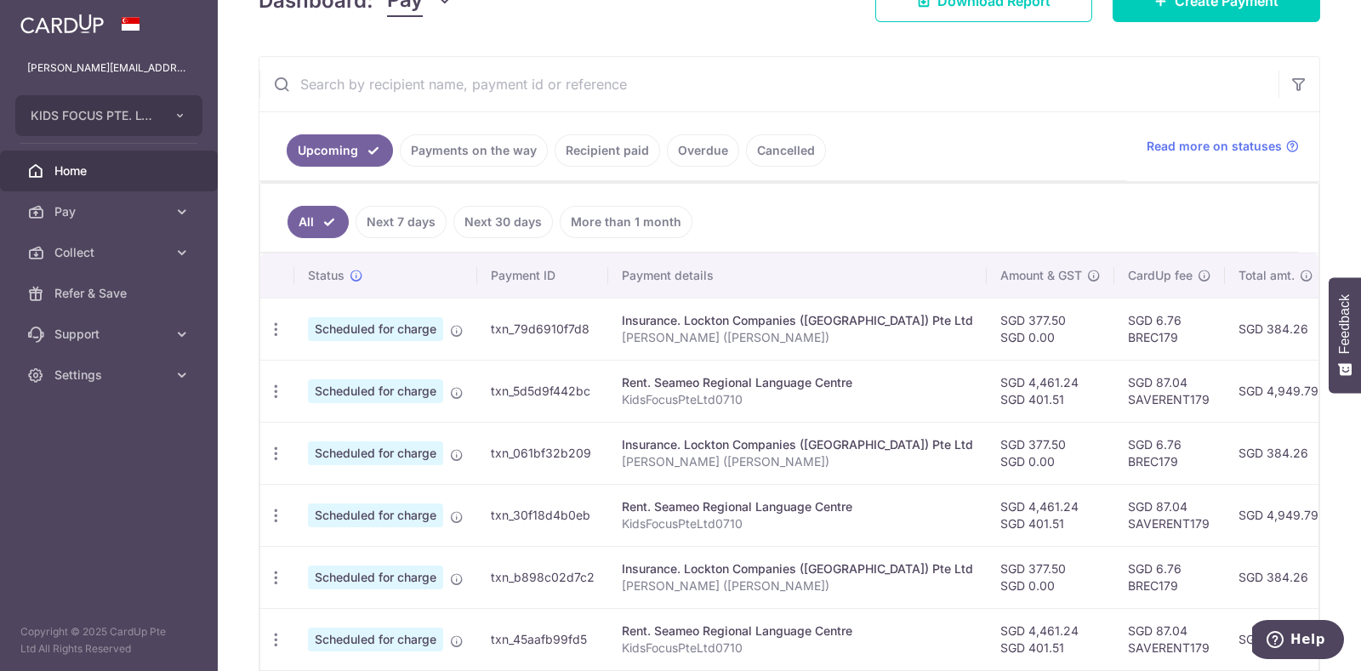
click at [1353, 355] on button "Feedback" at bounding box center [1345, 335] width 32 height 116
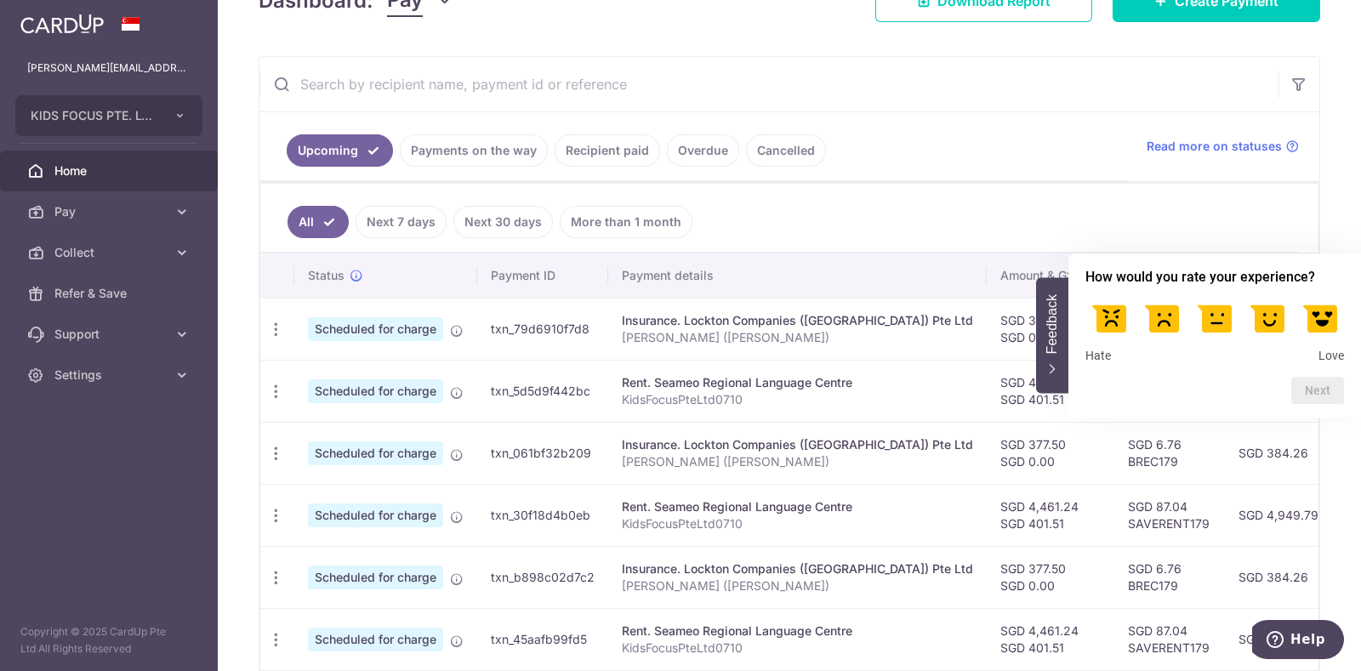
click at [1050, 376] on button "Feedback" at bounding box center [1052, 335] width 32 height 116
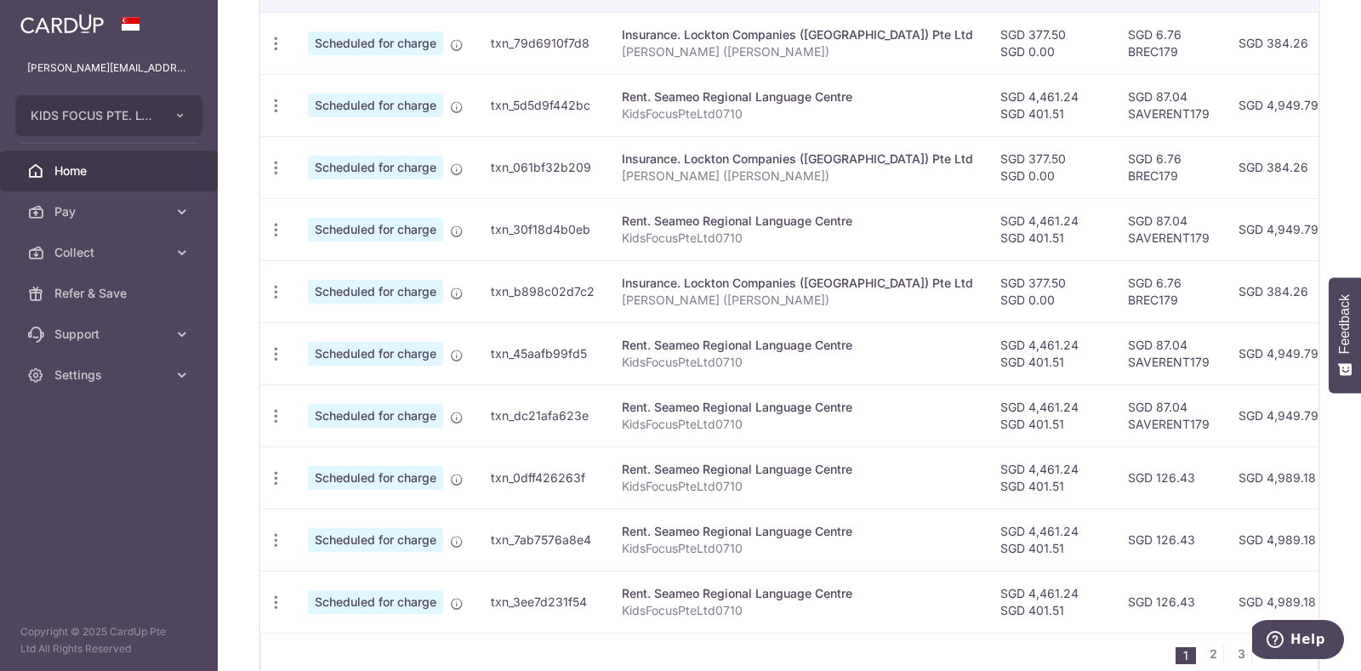
scroll to position [506, 0]
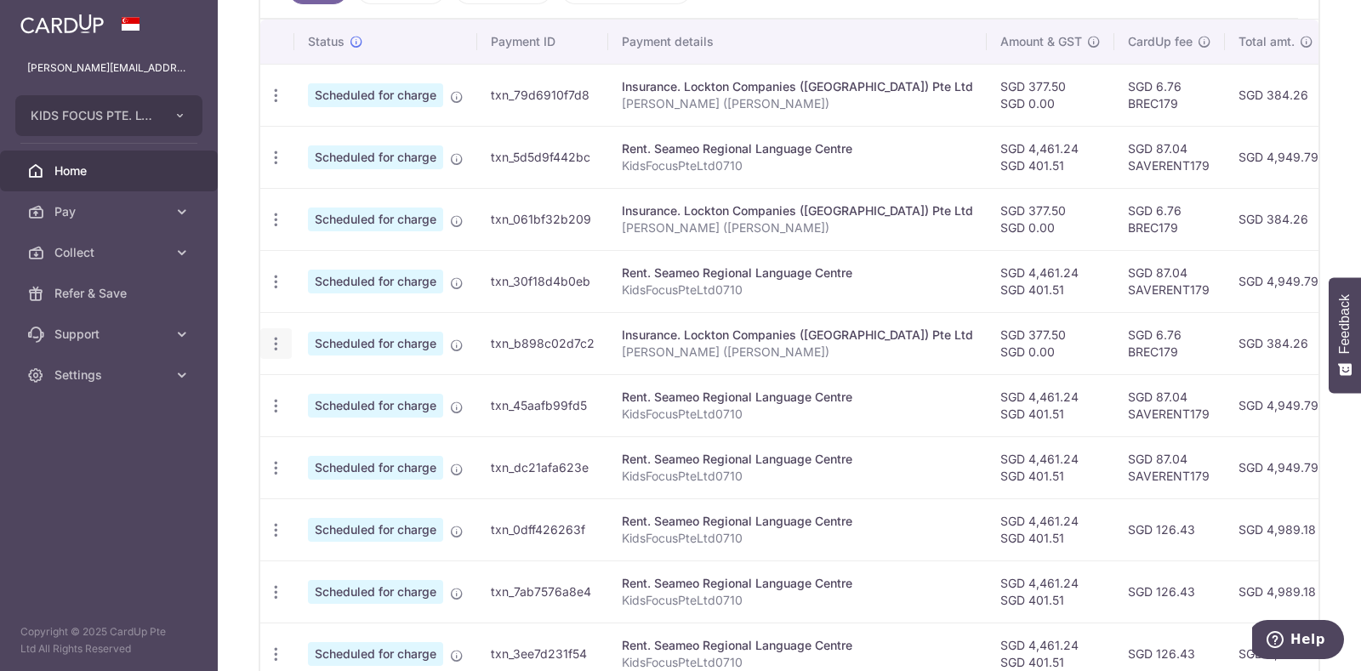
click at [277, 338] on icon "button" at bounding box center [276, 344] width 18 height 18
click at [338, 425] on span "Cancel payment" at bounding box center [367, 432] width 114 height 20
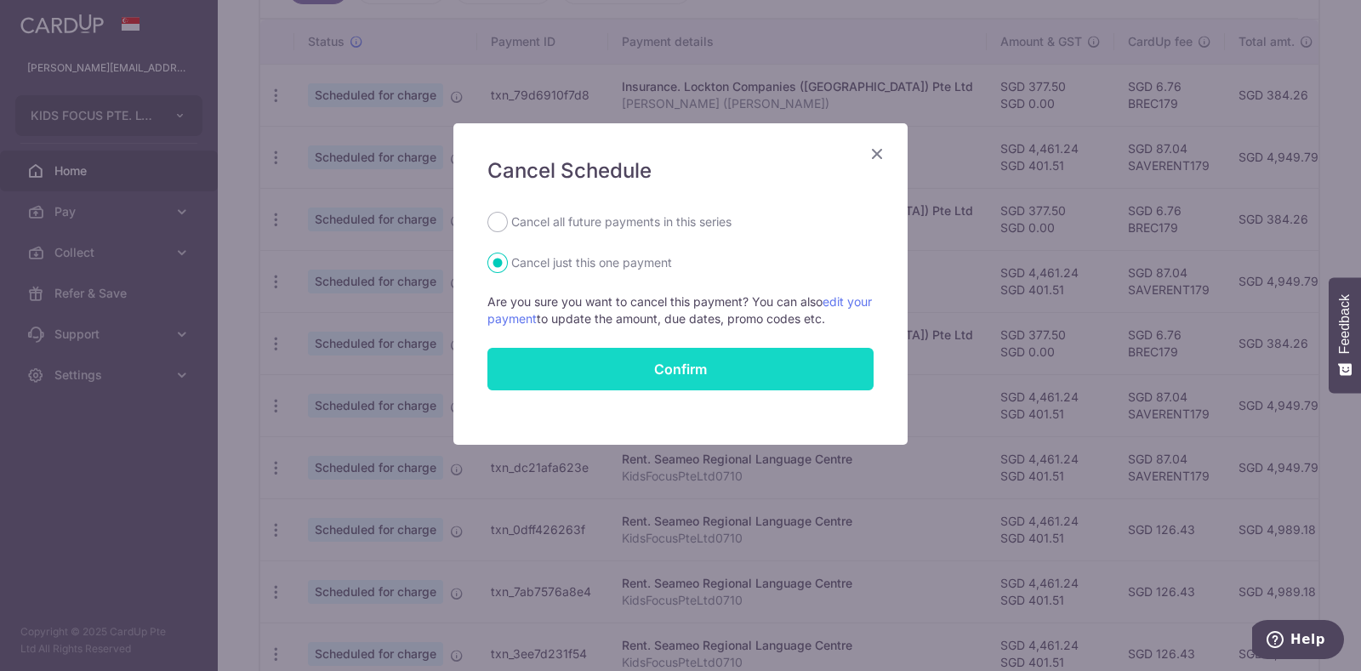
click at [552, 368] on button "Confirm" at bounding box center [680, 369] width 386 height 43
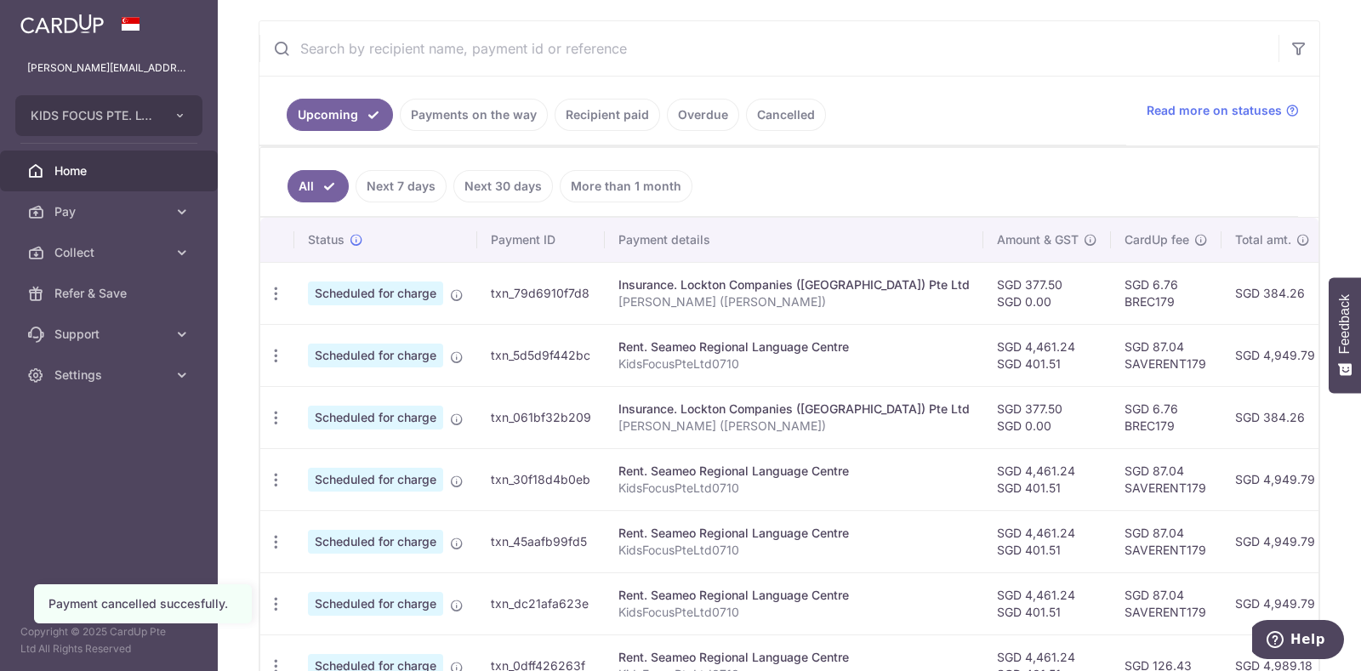
scroll to position [315, 0]
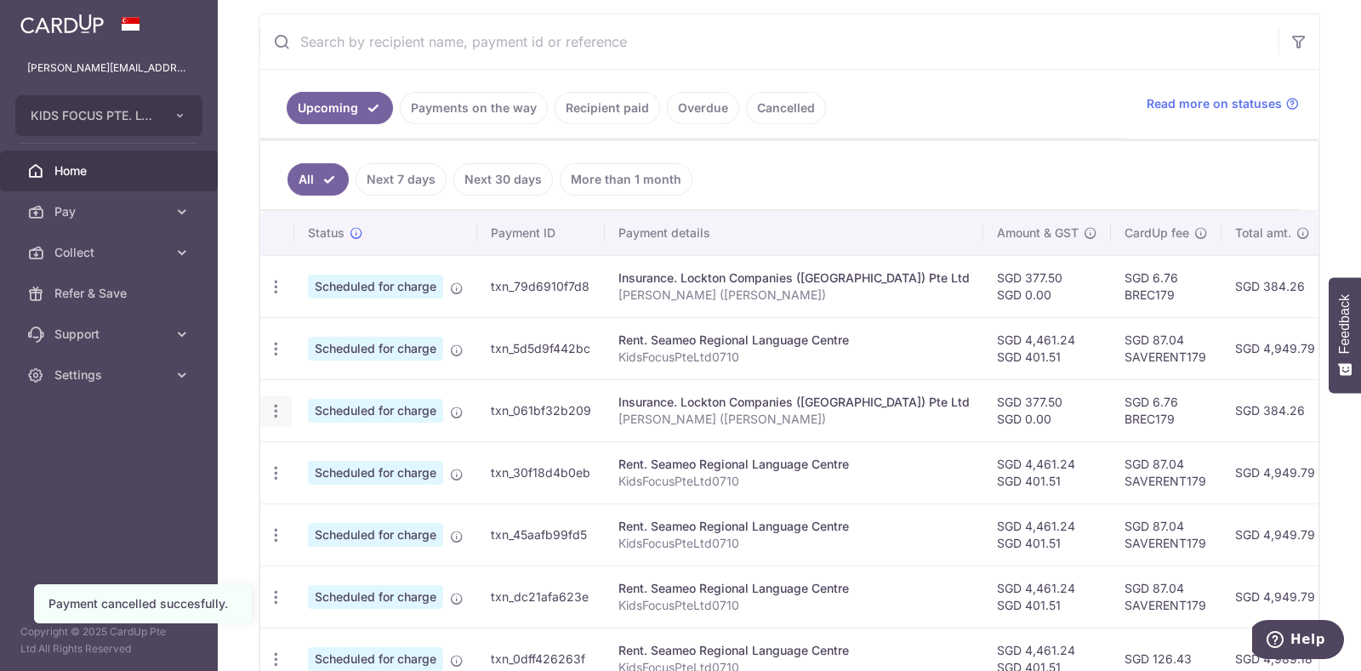
click at [278, 412] on icon "button" at bounding box center [276, 411] width 18 height 18
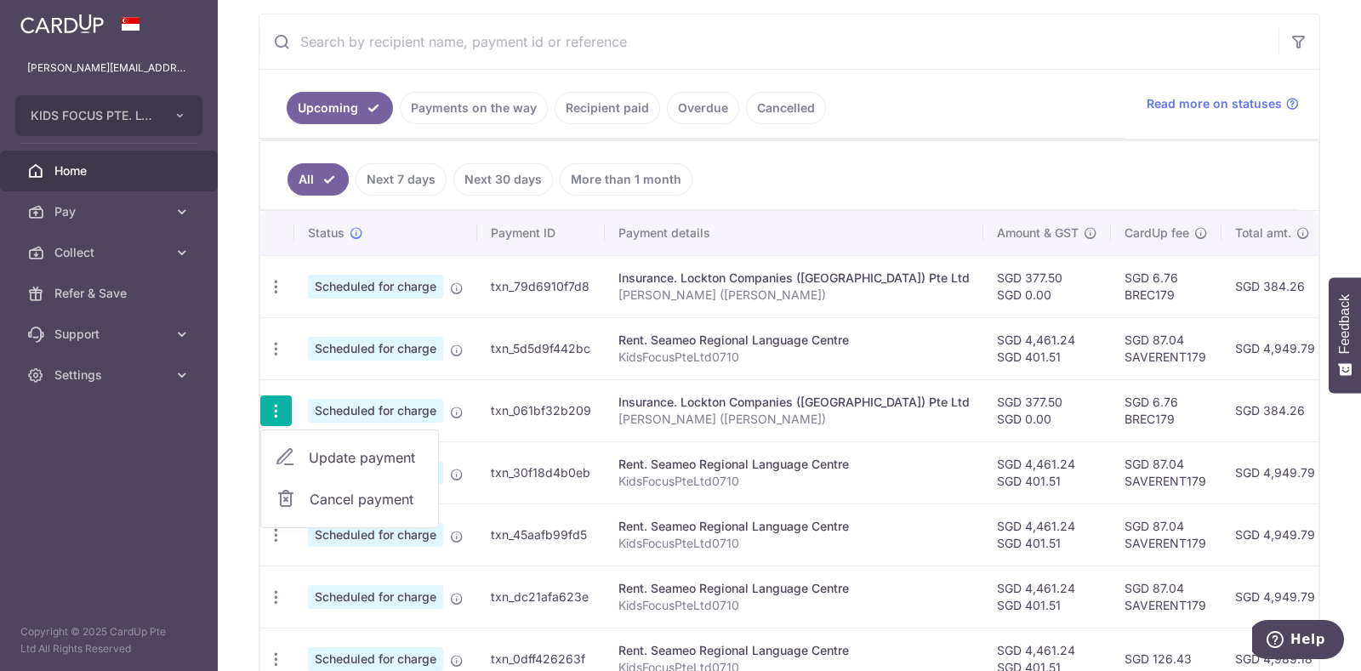
click at [318, 453] on span "Update payment" at bounding box center [367, 458] width 116 height 20
radio input "true"
type input "377.50"
type input "0.00"
type input "[DATE]"
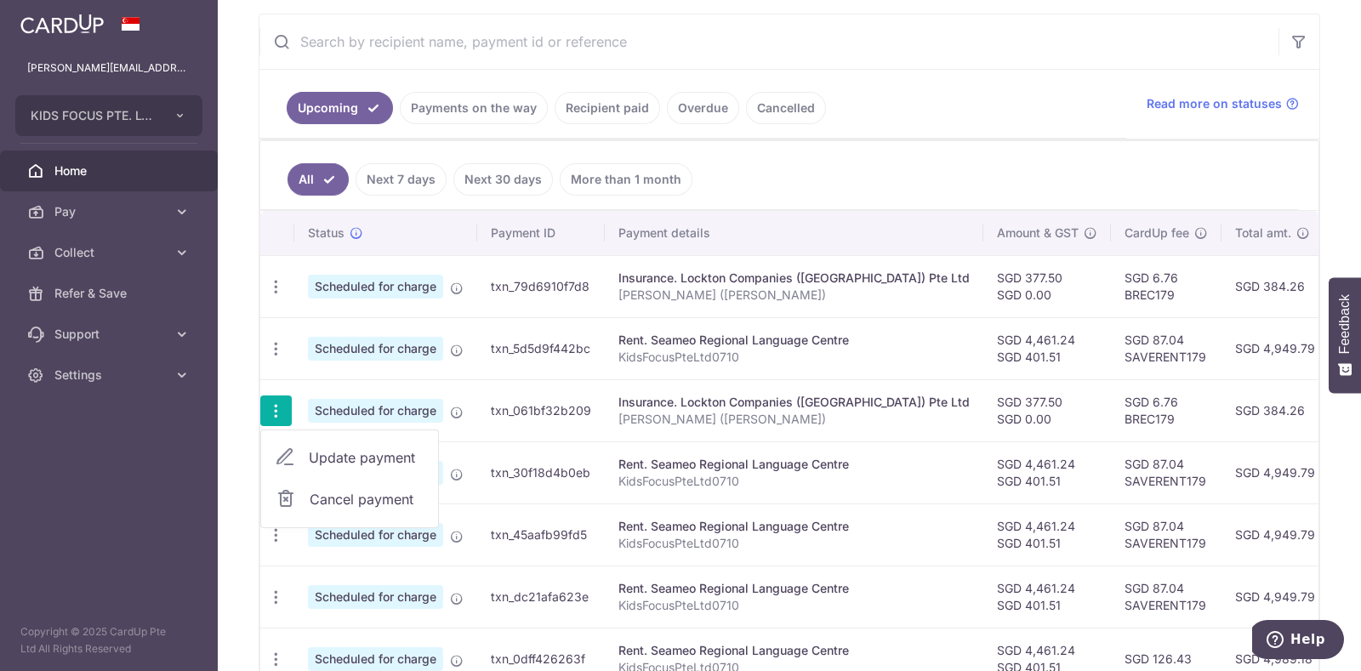
type input "Wong Ying Pin (Sarah)"
type input "LocktonInsure"
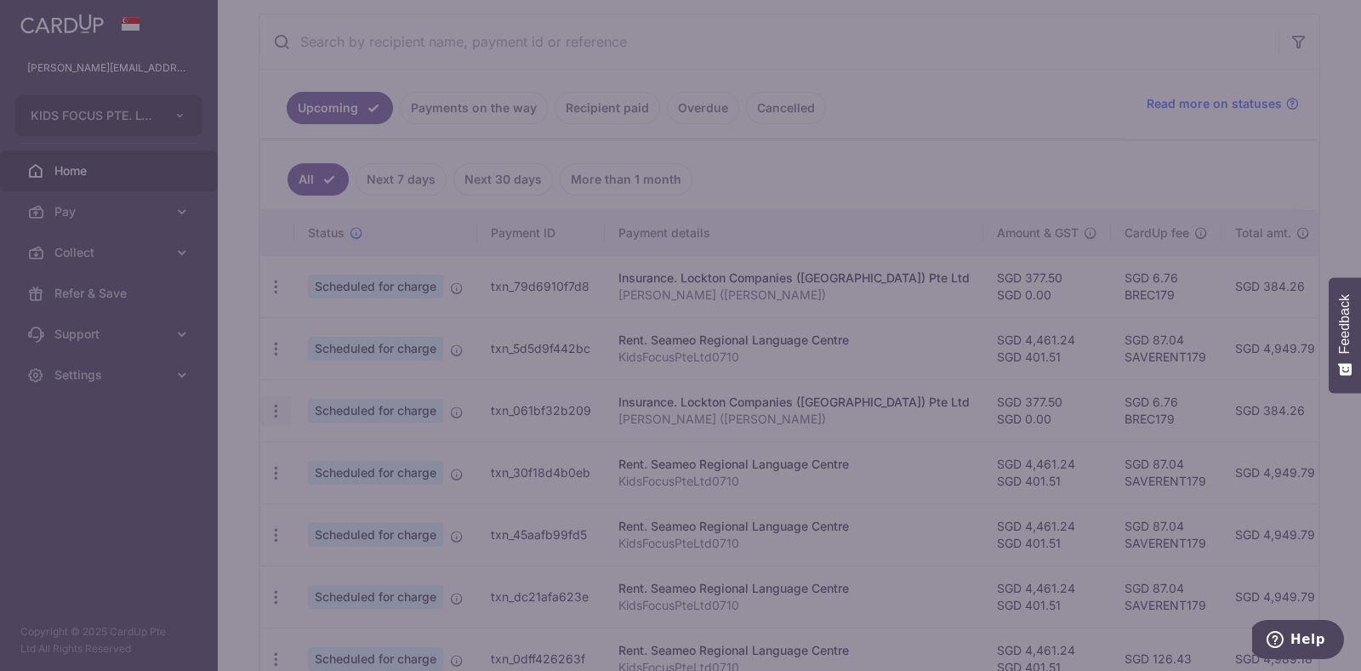
type input "BREC179"
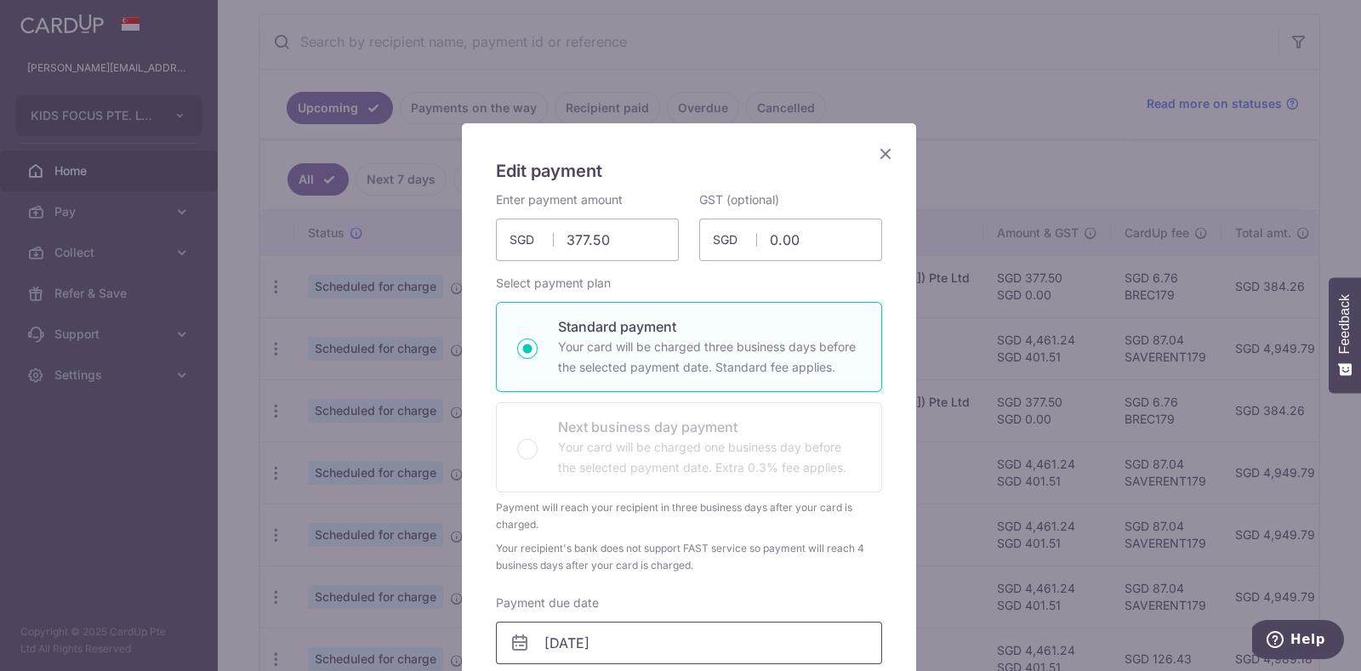
click at [622, 644] on input "[DATE]" at bounding box center [689, 643] width 386 height 43
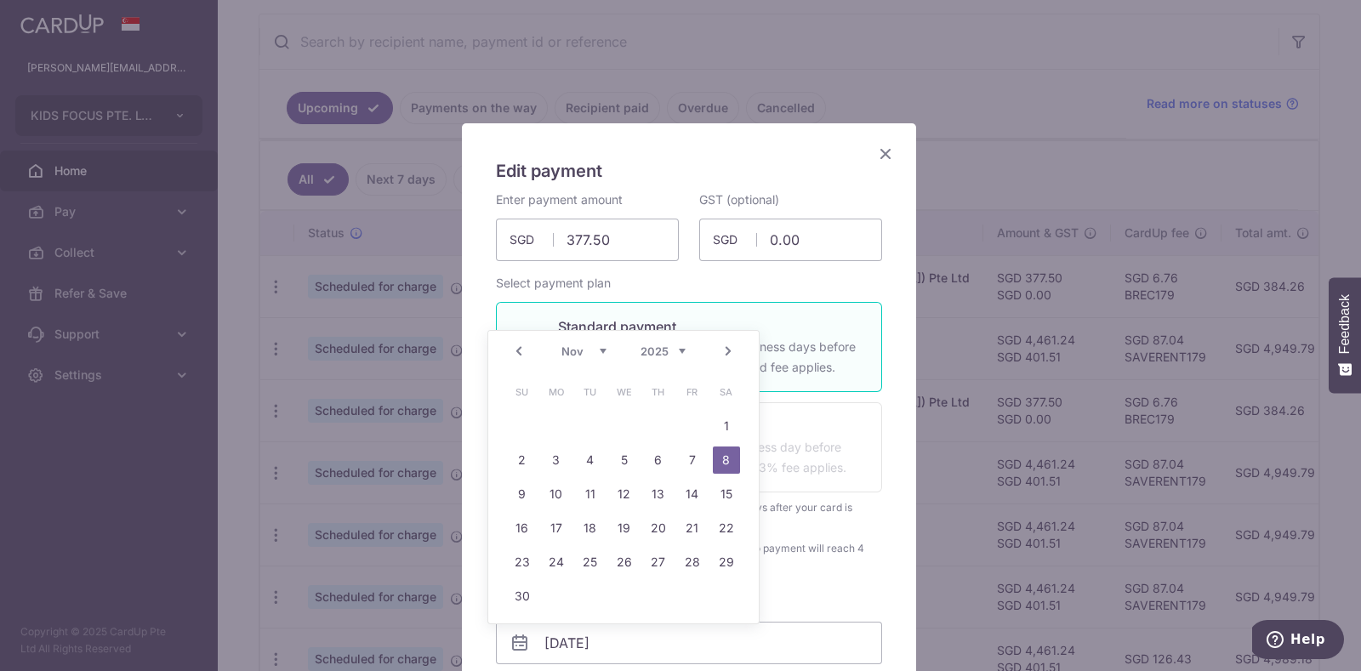
click at [603, 354] on select "Oct Nov Dec" at bounding box center [584, 352] width 45 height 14
click at [657, 459] on link "9" at bounding box center [658, 460] width 27 height 27
type input "[DATE]"
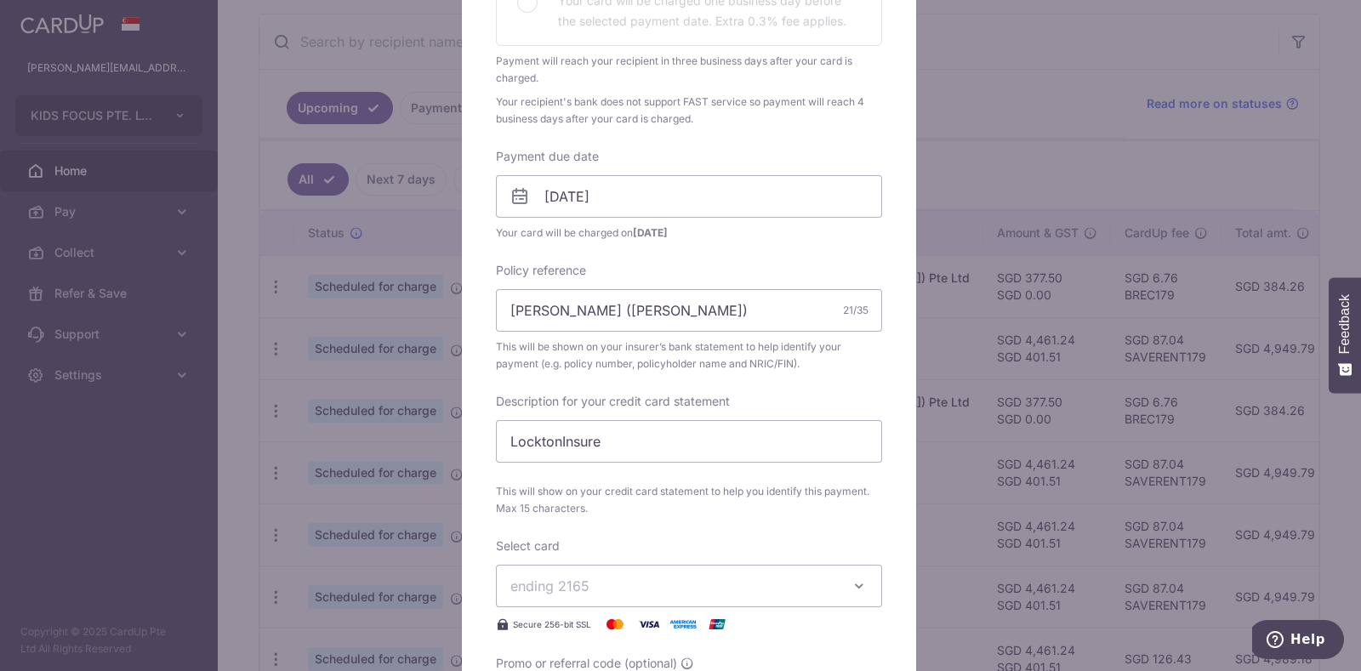
scroll to position [476, 0]
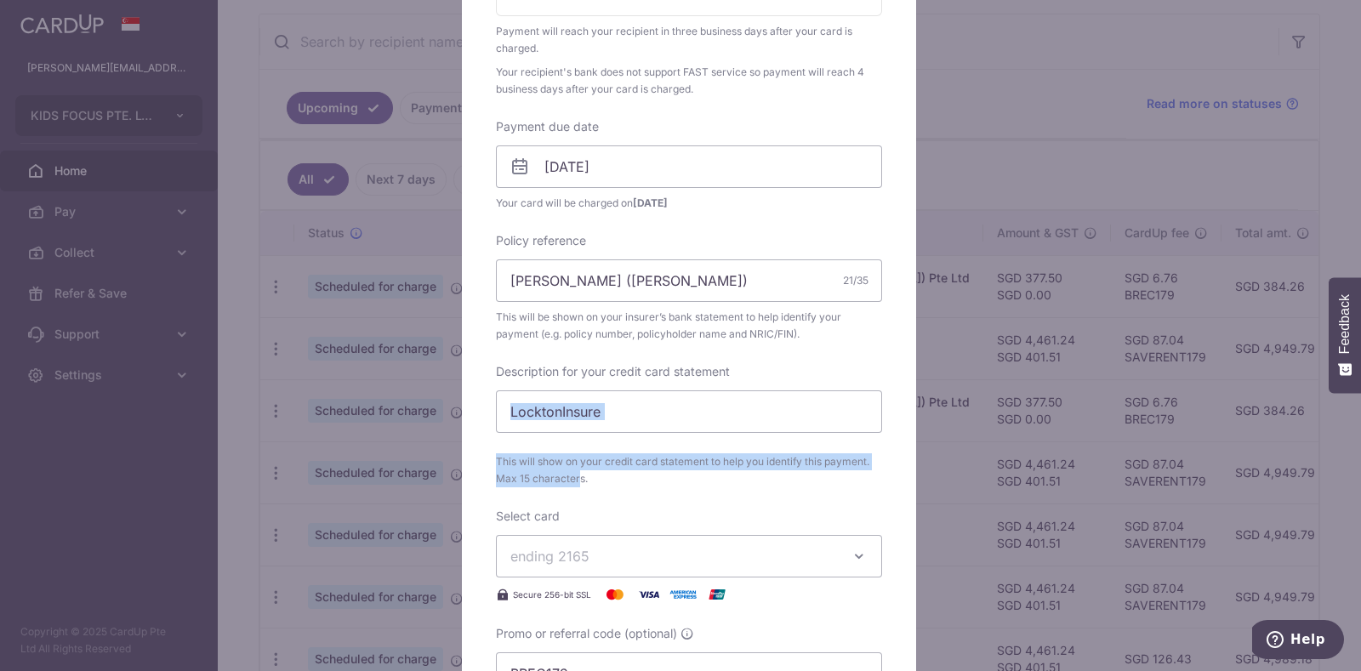
drag, startPoint x: 1343, startPoint y: 428, endPoint x: 1346, endPoint y: 454, distance: 26.6
click at [1346, 454] on div "Edit payment By clicking apply, you will make changes to all payments to Lockto…" at bounding box center [680, 335] width 1361 height 671
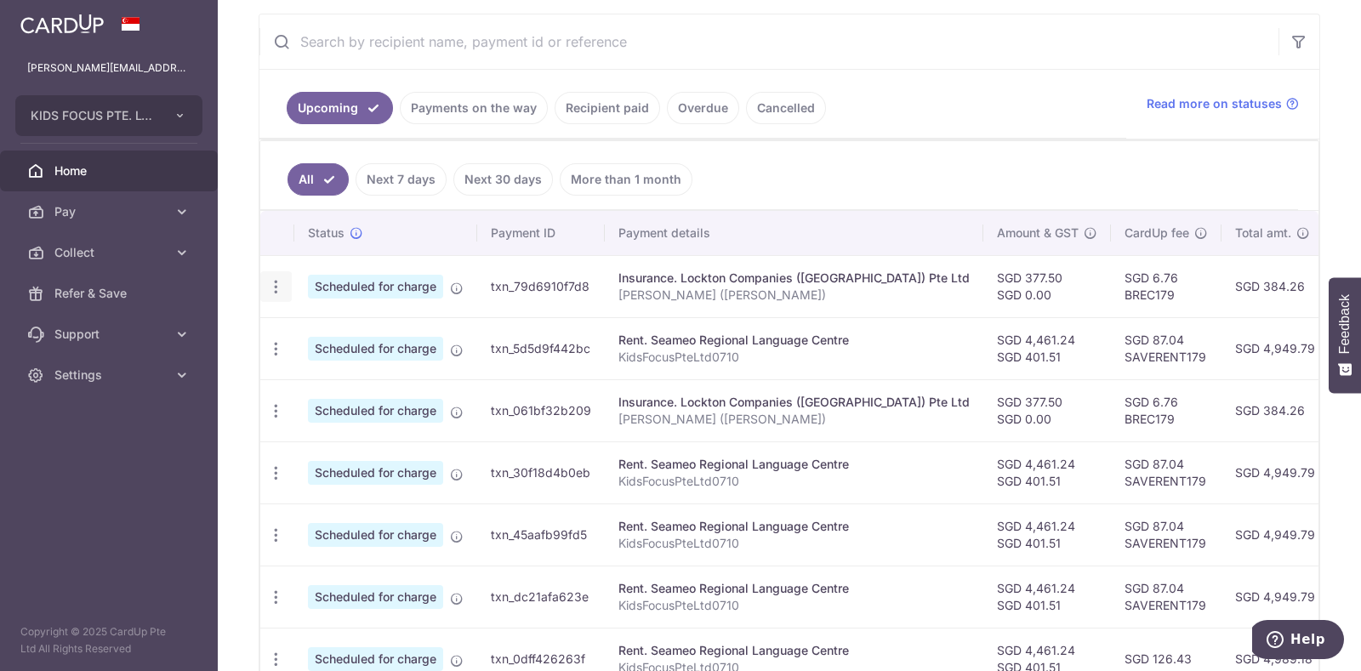
click at [276, 280] on icon "button" at bounding box center [276, 287] width 18 height 18
click at [272, 281] on icon "button" at bounding box center [276, 287] width 18 height 18
click at [317, 330] on span "Update payment" at bounding box center [367, 333] width 116 height 20
click at [317, 330] on td "Scheduled for charge" at bounding box center [385, 348] width 183 height 62
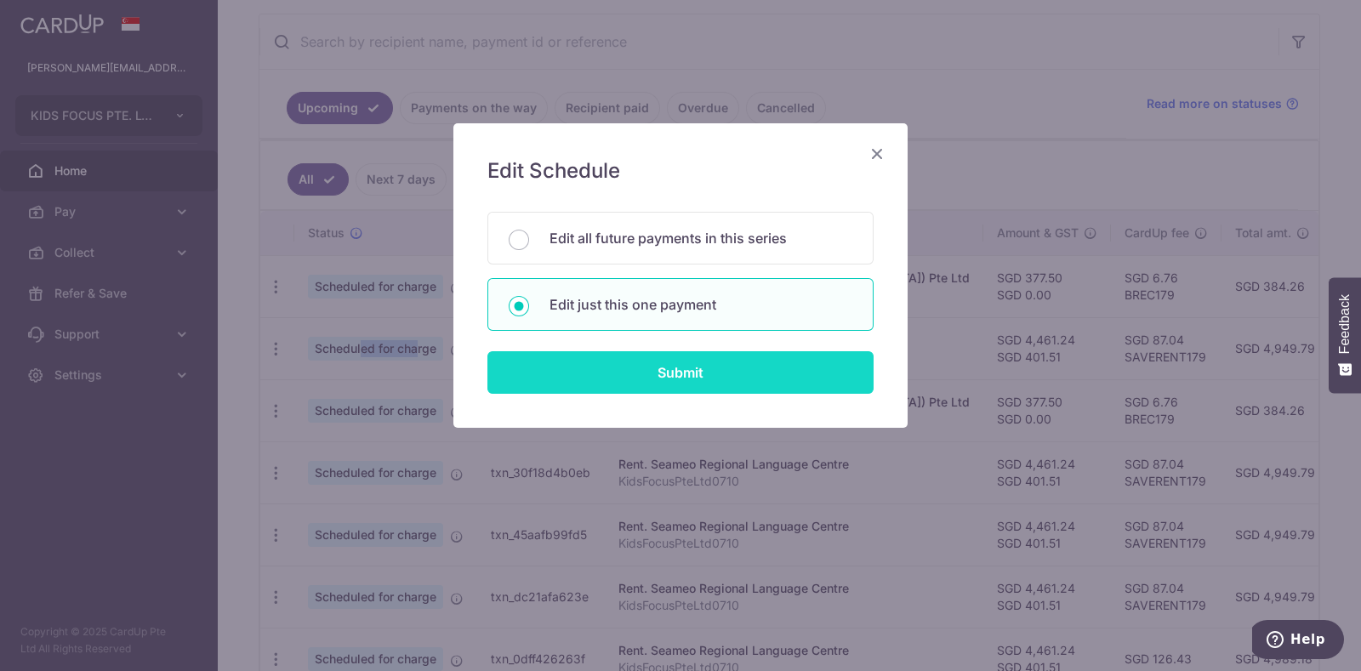
click at [721, 365] on input "Submit" at bounding box center [680, 372] width 386 height 43
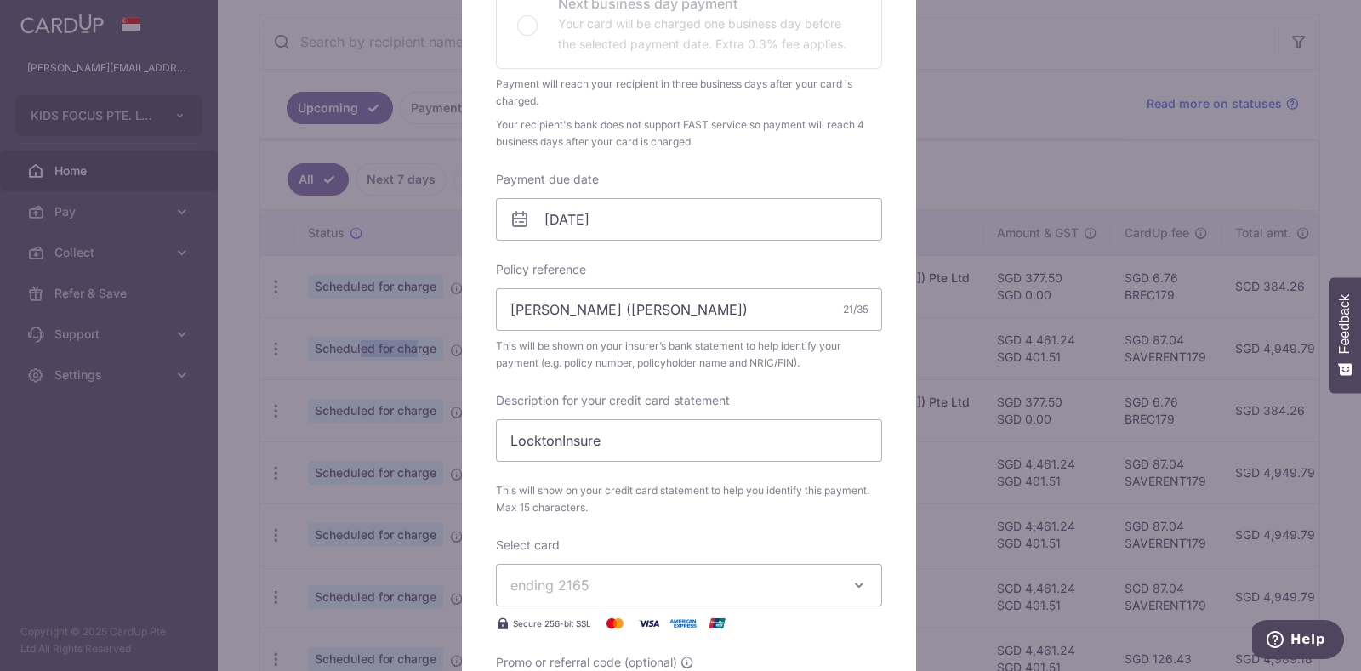
scroll to position [507, 0]
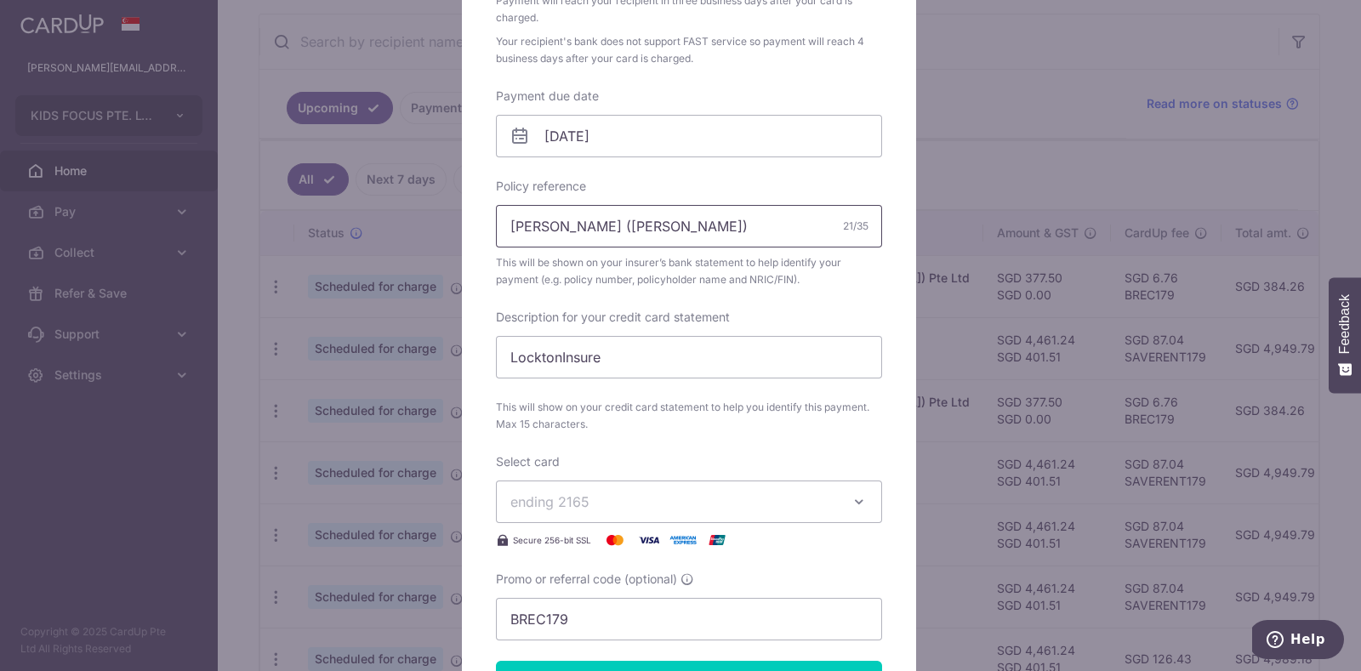
click at [676, 236] on input "Wong Ying Pin (Sarah)" at bounding box center [689, 226] width 386 height 43
type input "[PERSON_NAME] ([PERSON_NAME]) SPA338"
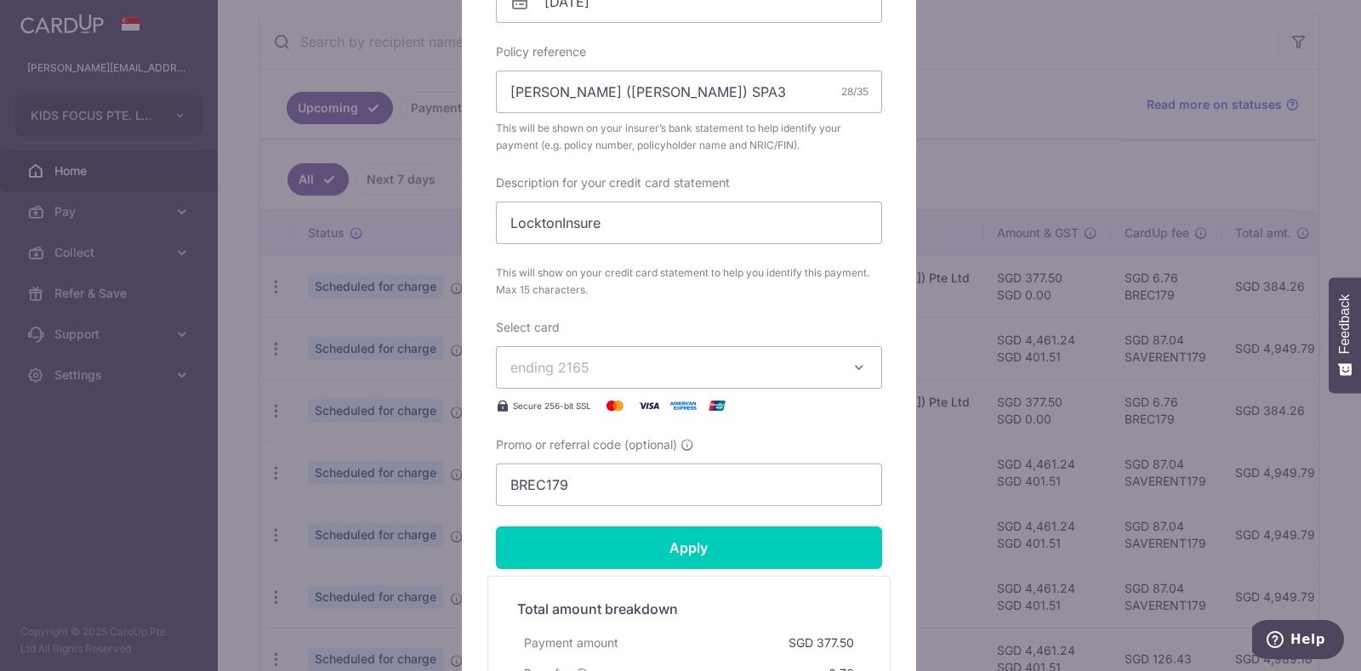
click at [1341, 509] on div "Edit payment By clicking apply, you will make changes to all payments to Lockto…" at bounding box center [680, 335] width 1361 height 671
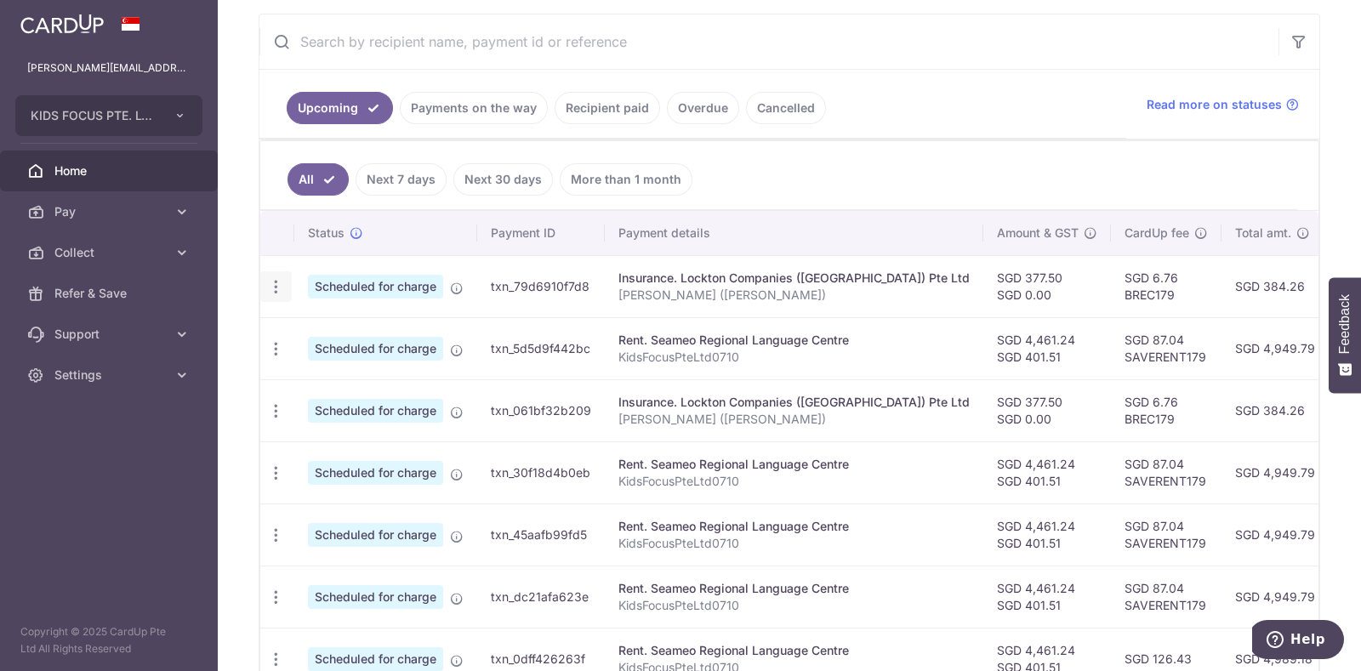
click at [272, 284] on icon "button" at bounding box center [276, 287] width 18 height 18
click at [322, 329] on span "Update payment" at bounding box center [367, 333] width 116 height 20
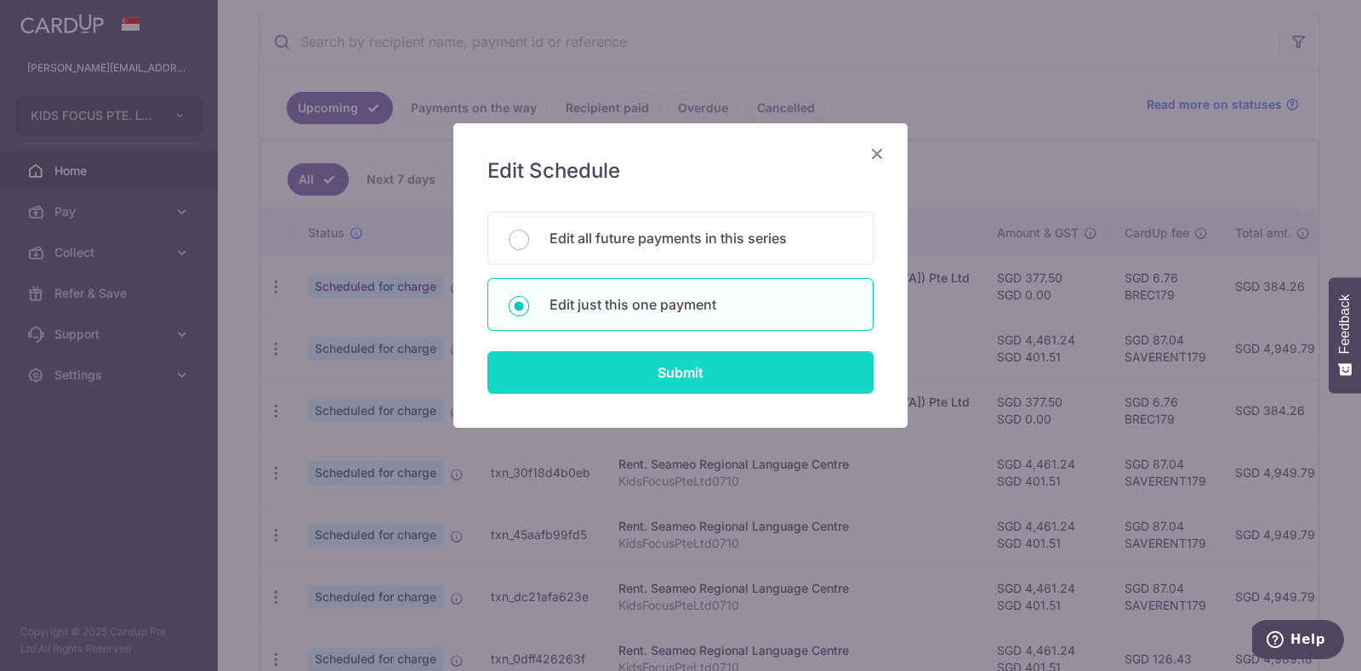
click at [719, 365] on input "Submit" at bounding box center [680, 372] width 386 height 43
radio input "true"
type input "Wong Ying Pin (Sarah)"
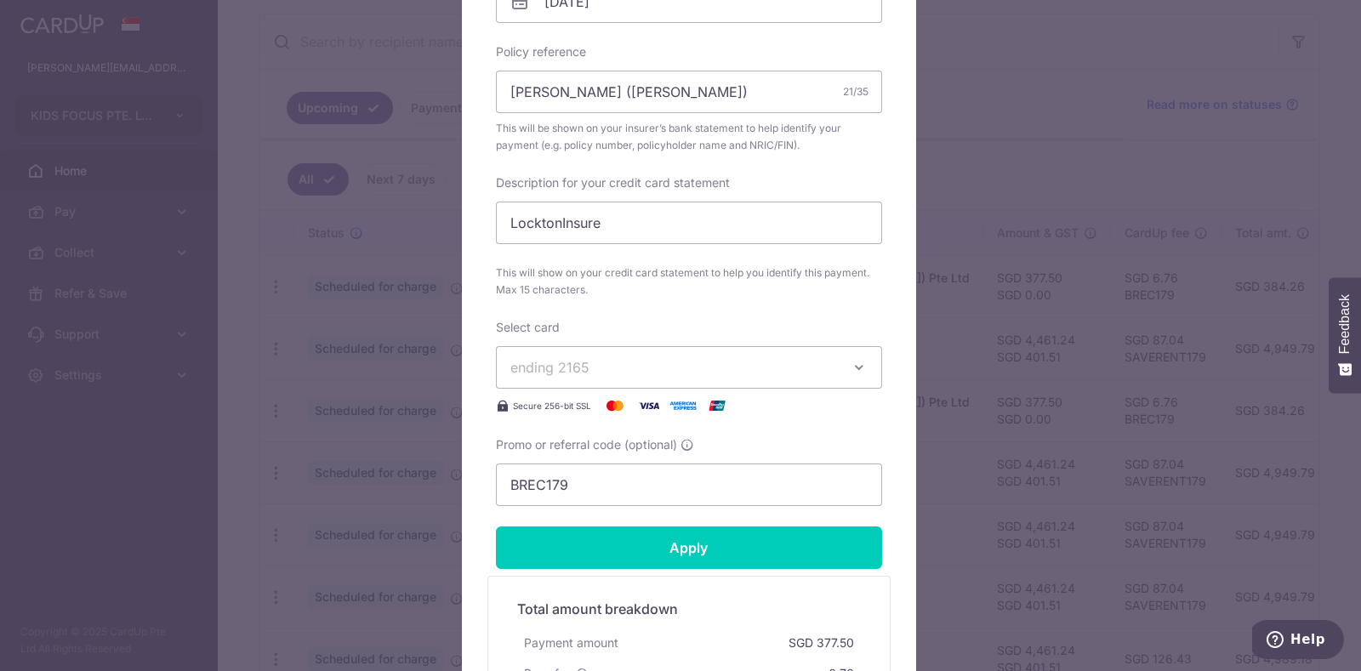
scroll to position [0, 0]
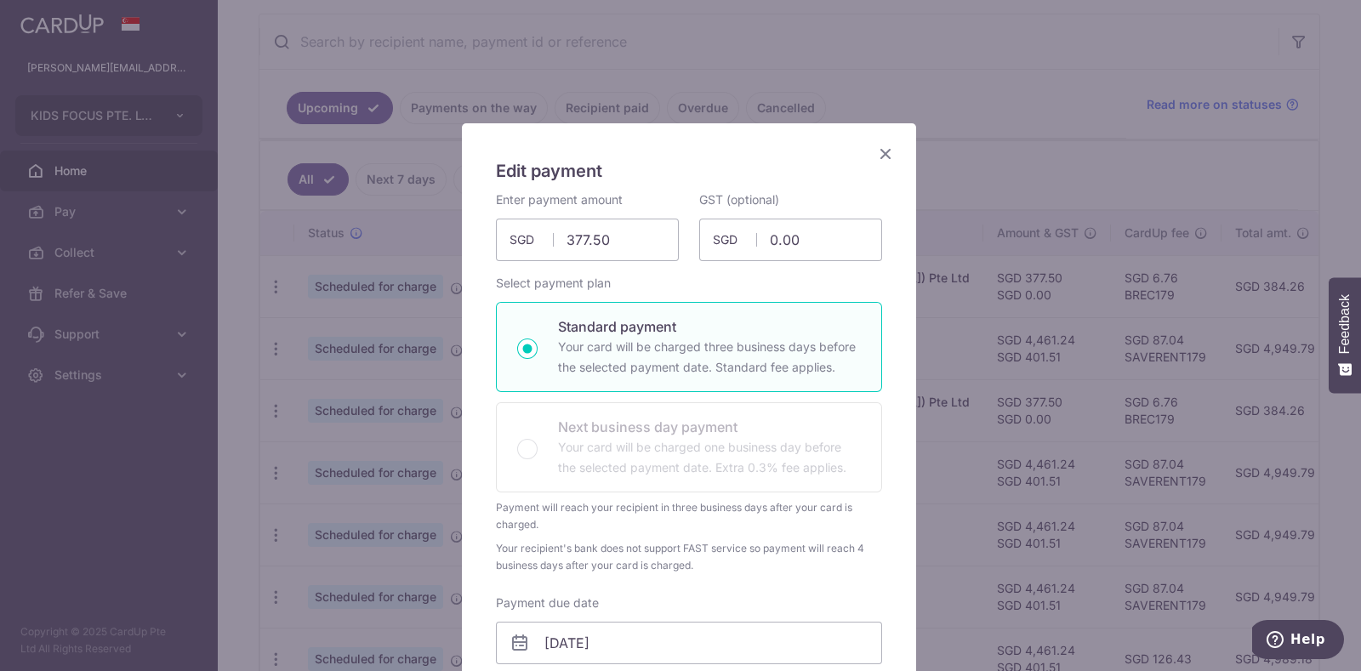
click at [276, 285] on div "Edit payment By clicking apply, you will make changes to all payments to Lockto…" at bounding box center [680, 335] width 1361 height 671
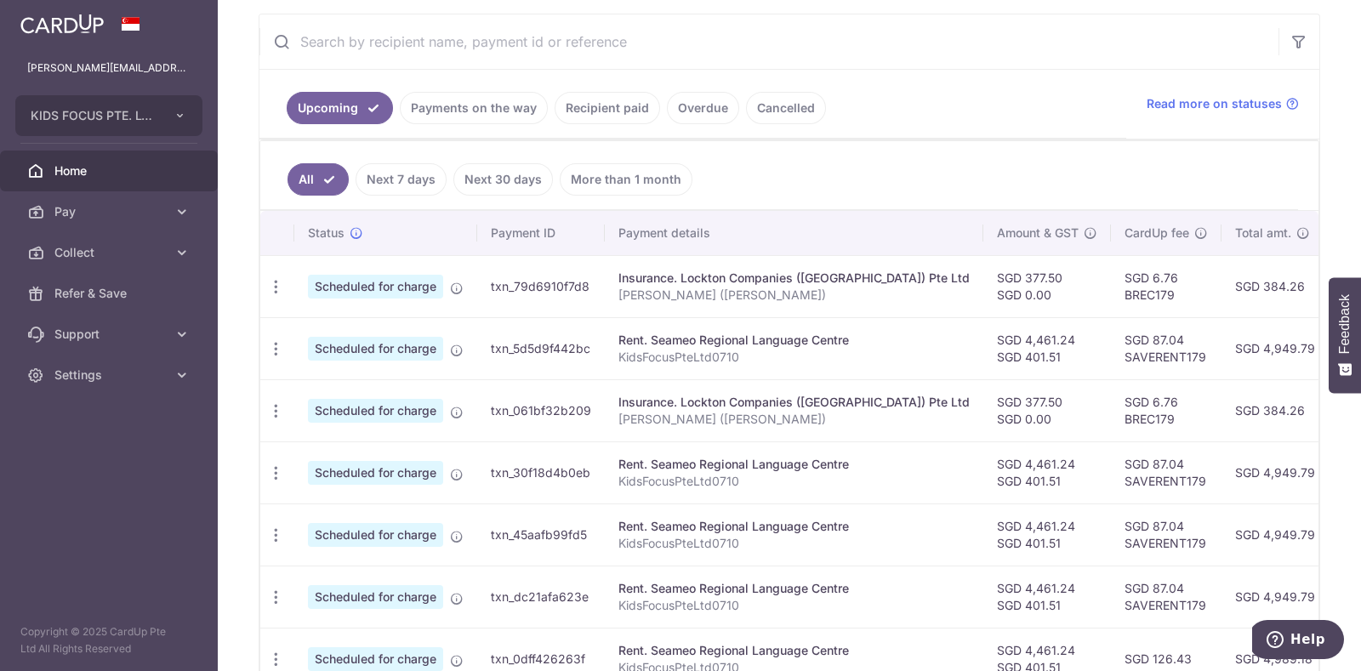
click at [276, 285] on icon "button" at bounding box center [276, 287] width 18 height 18
click at [317, 334] on span "Update payment" at bounding box center [367, 333] width 116 height 20
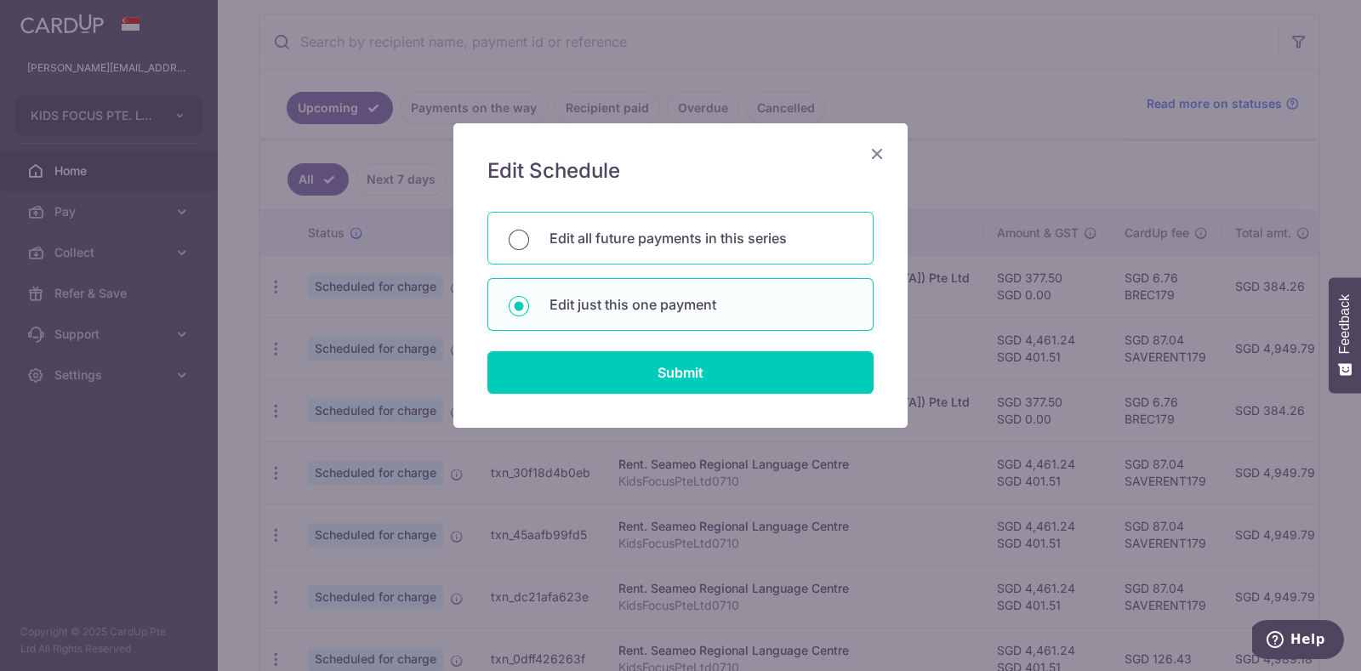
click at [514, 239] on input "Edit all future payments in this series" at bounding box center [519, 240] width 20 height 20
radio input "true"
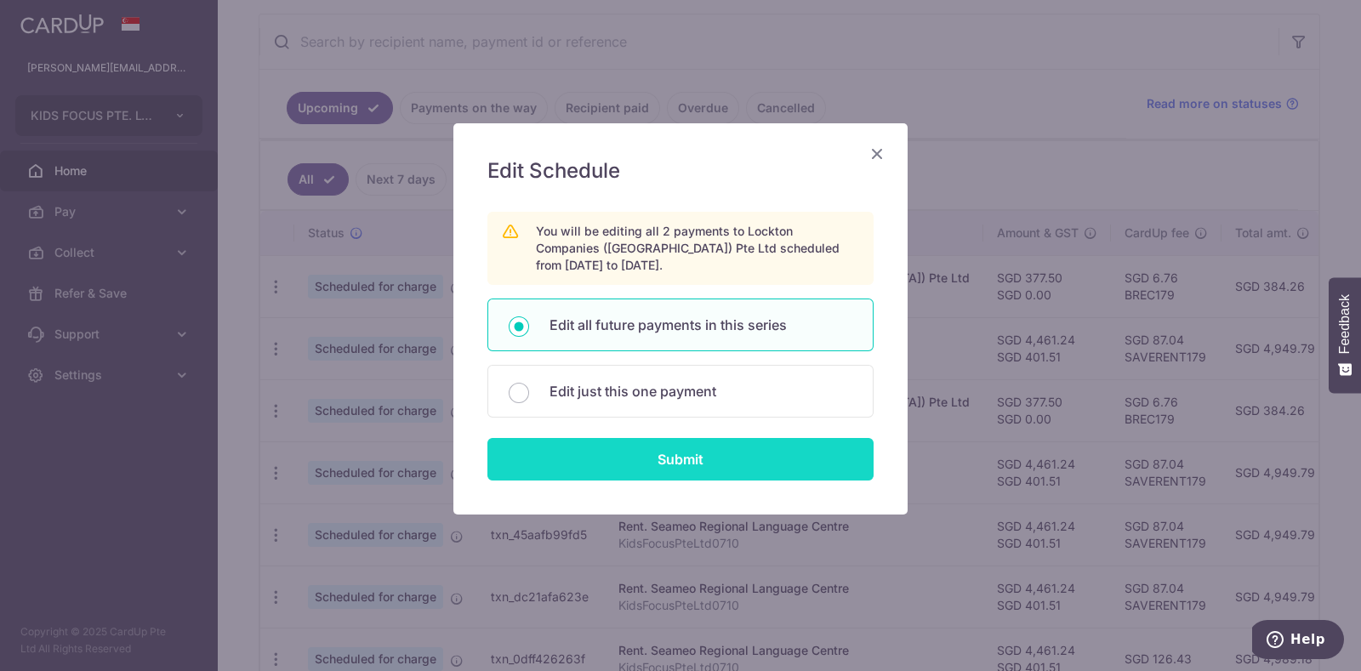
click at [604, 454] on input "Submit" at bounding box center [680, 459] width 386 height 43
radio input "true"
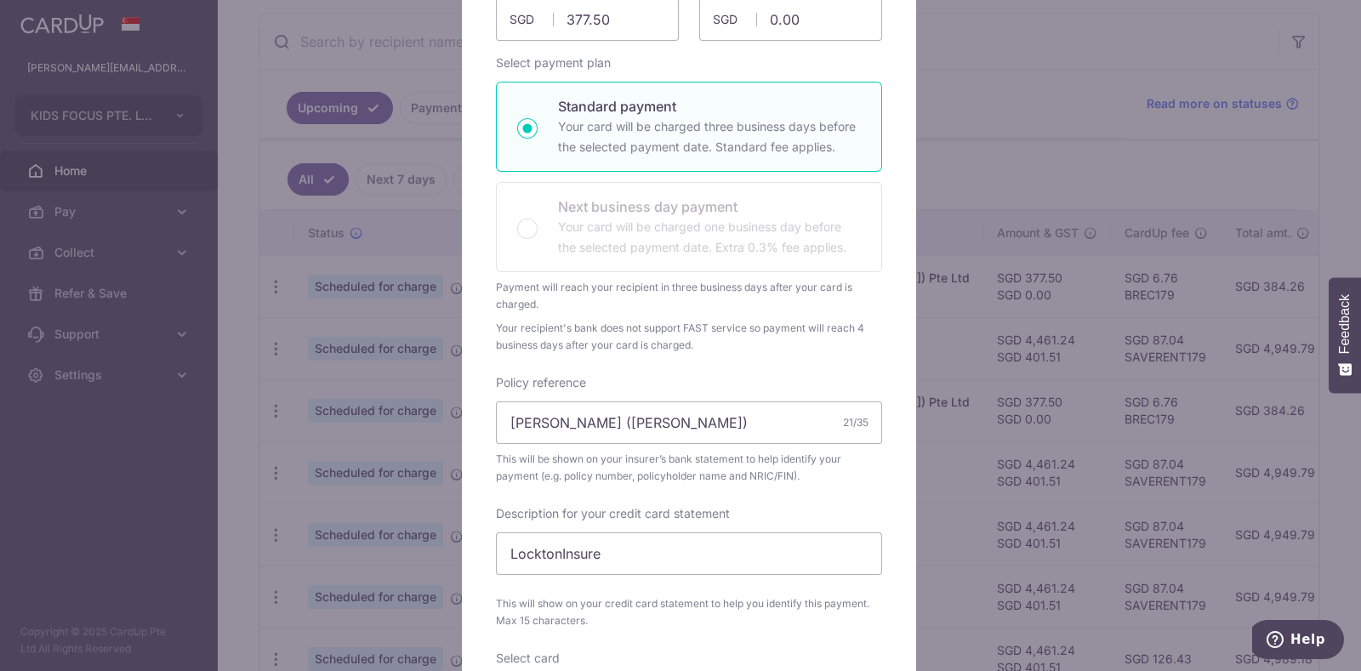
scroll to position [345, 0]
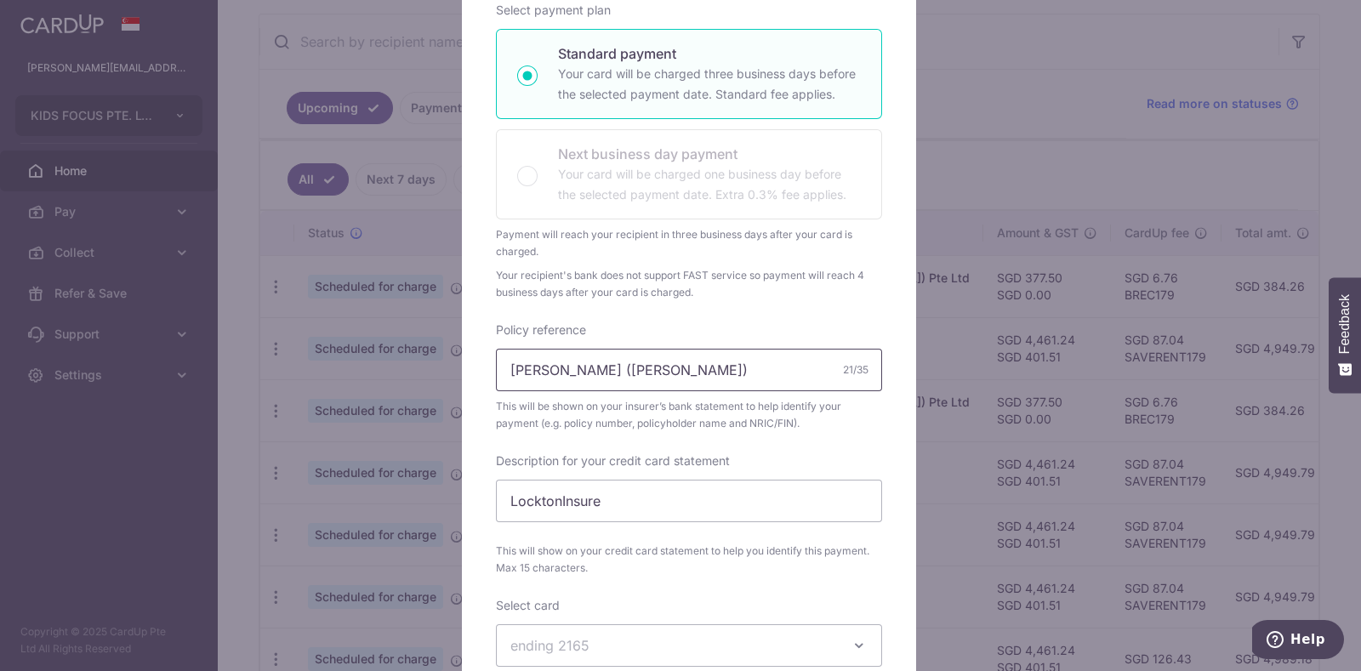
click at [710, 379] on input "Wong Ying Pin (Sarah)" at bounding box center [689, 370] width 386 height 43
type input "[PERSON_NAME] ([PERSON_NAME]) SPA338"
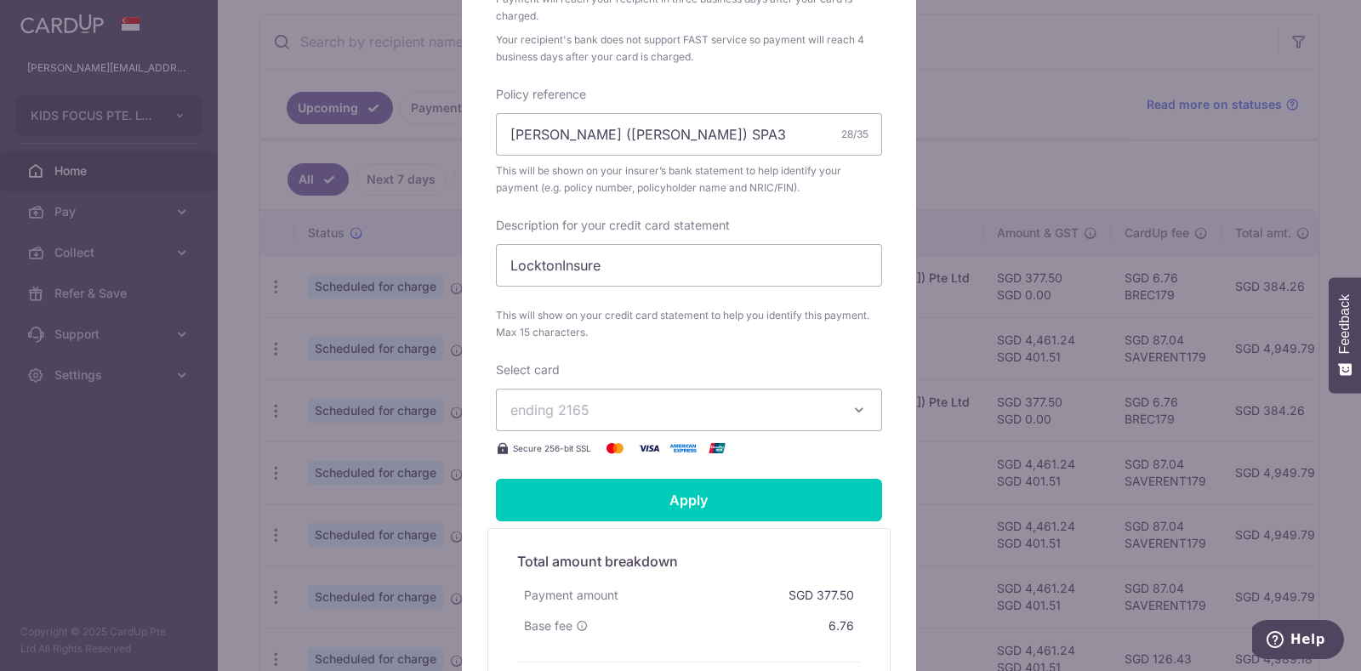
scroll to position [602, 0]
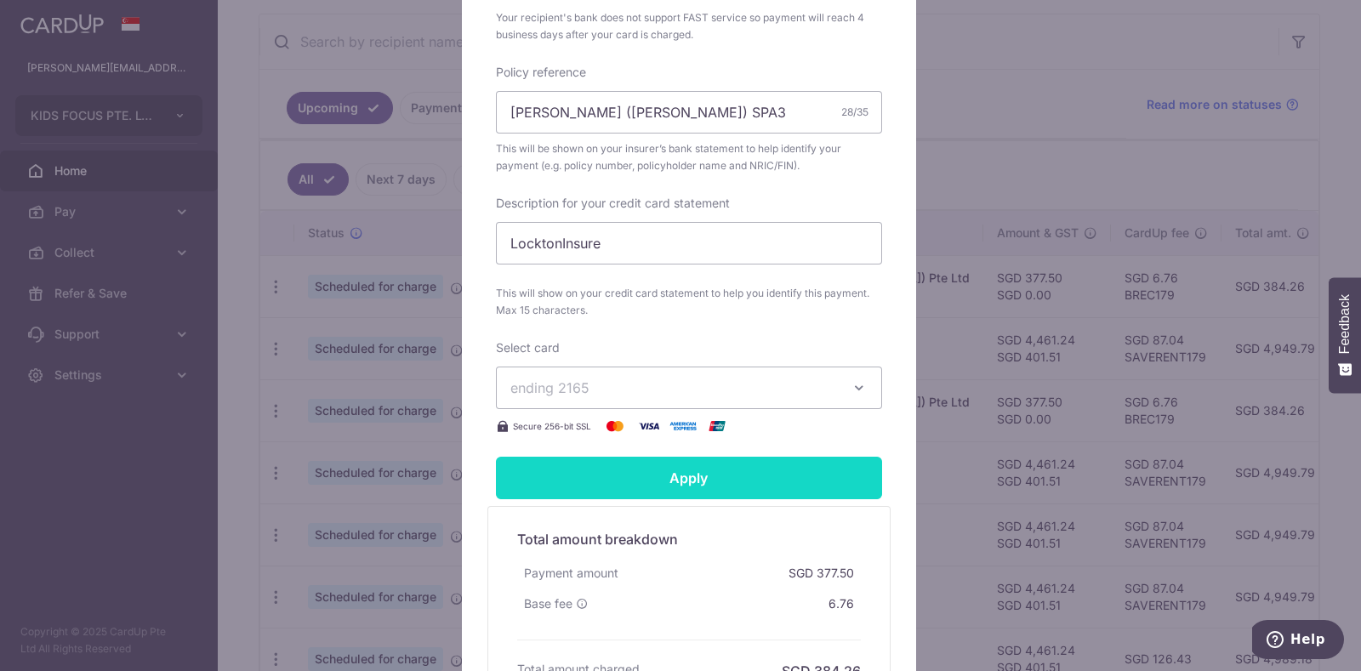
click at [653, 473] on input "Apply" at bounding box center [689, 478] width 386 height 43
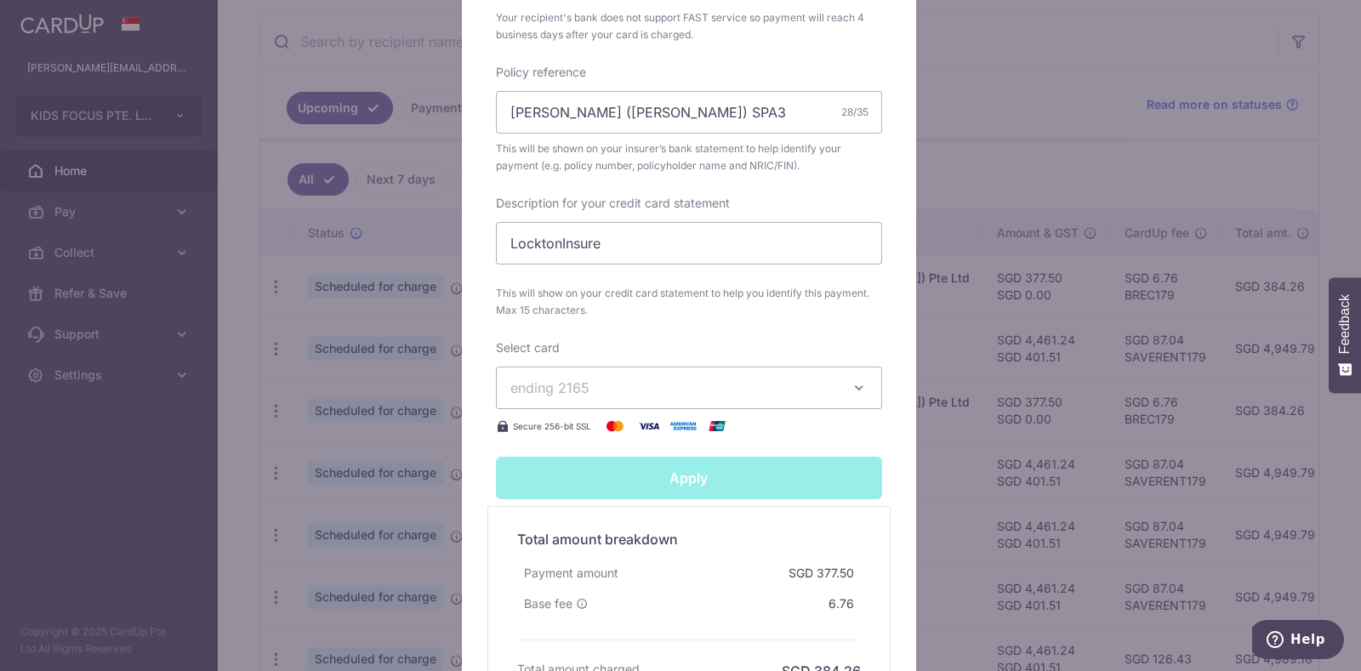
type input "Successfully Applied"
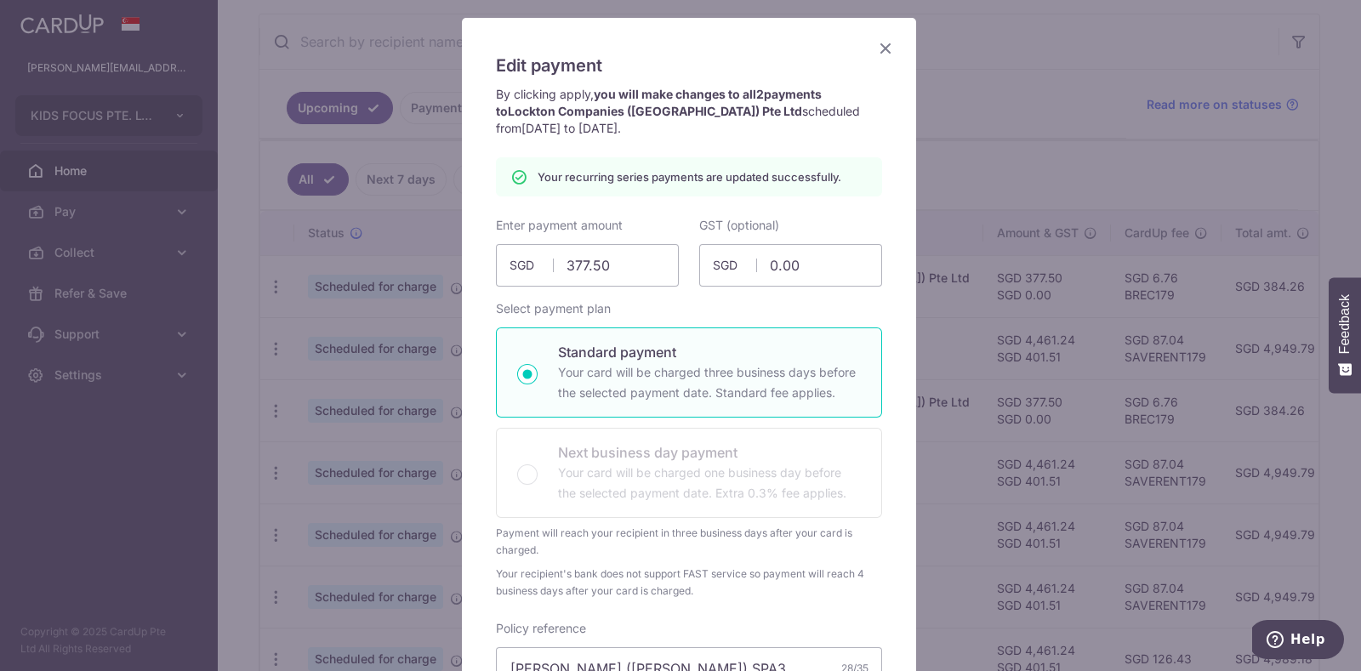
scroll to position [104, 0]
click at [875, 45] on icon "Close" at bounding box center [885, 49] width 20 height 21
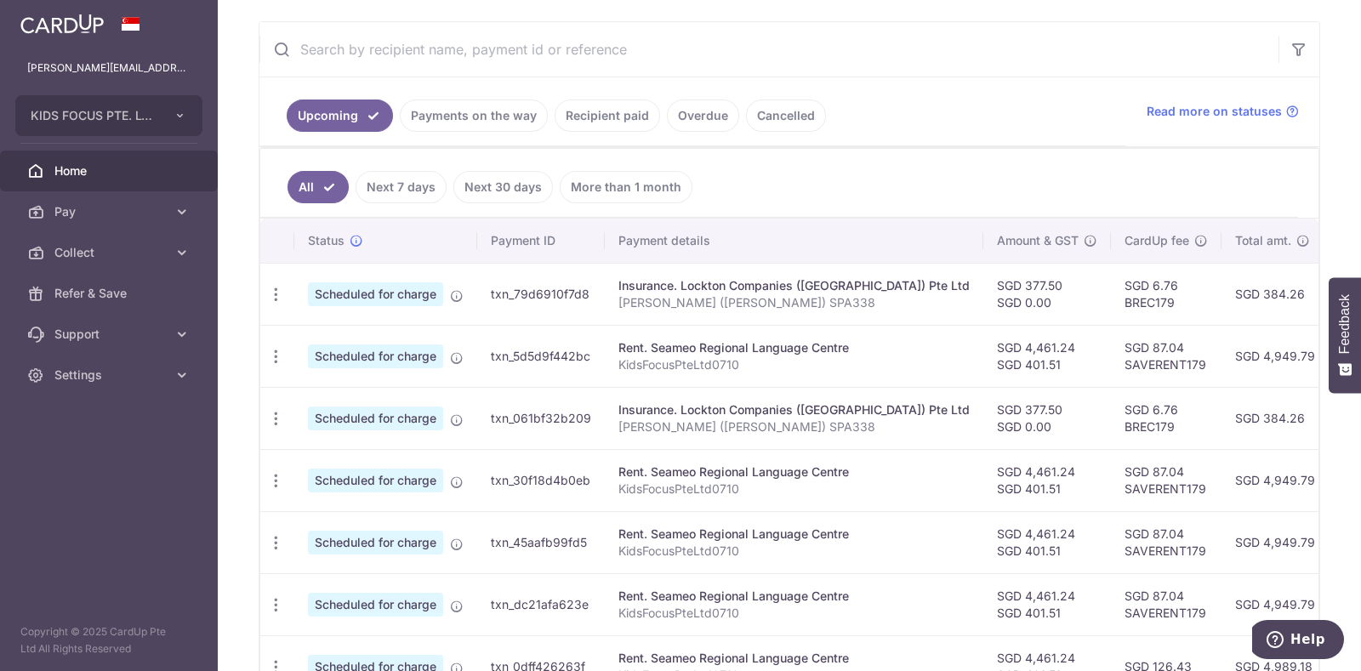
scroll to position [367, 0]
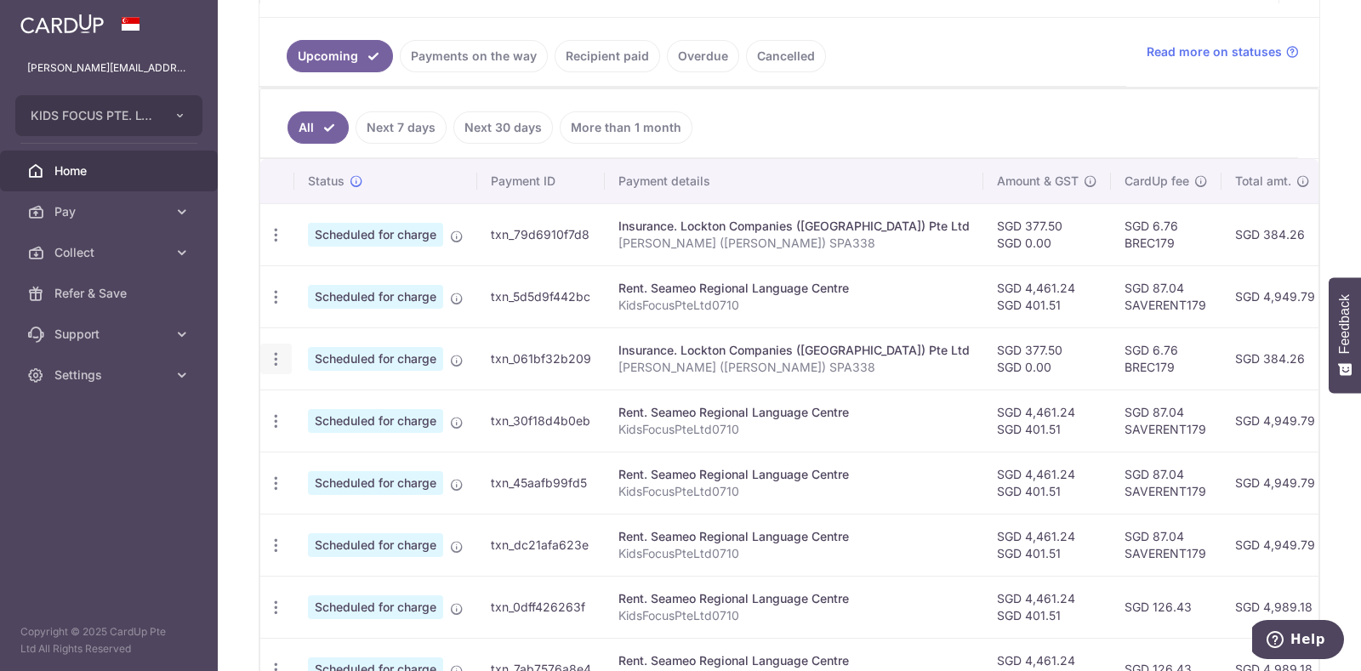
click at [281, 356] on icon "button" at bounding box center [276, 360] width 18 height 18
click at [326, 400] on span "Update payment" at bounding box center [367, 406] width 116 height 20
radio input "true"
type input "377.50"
type input "0.00"
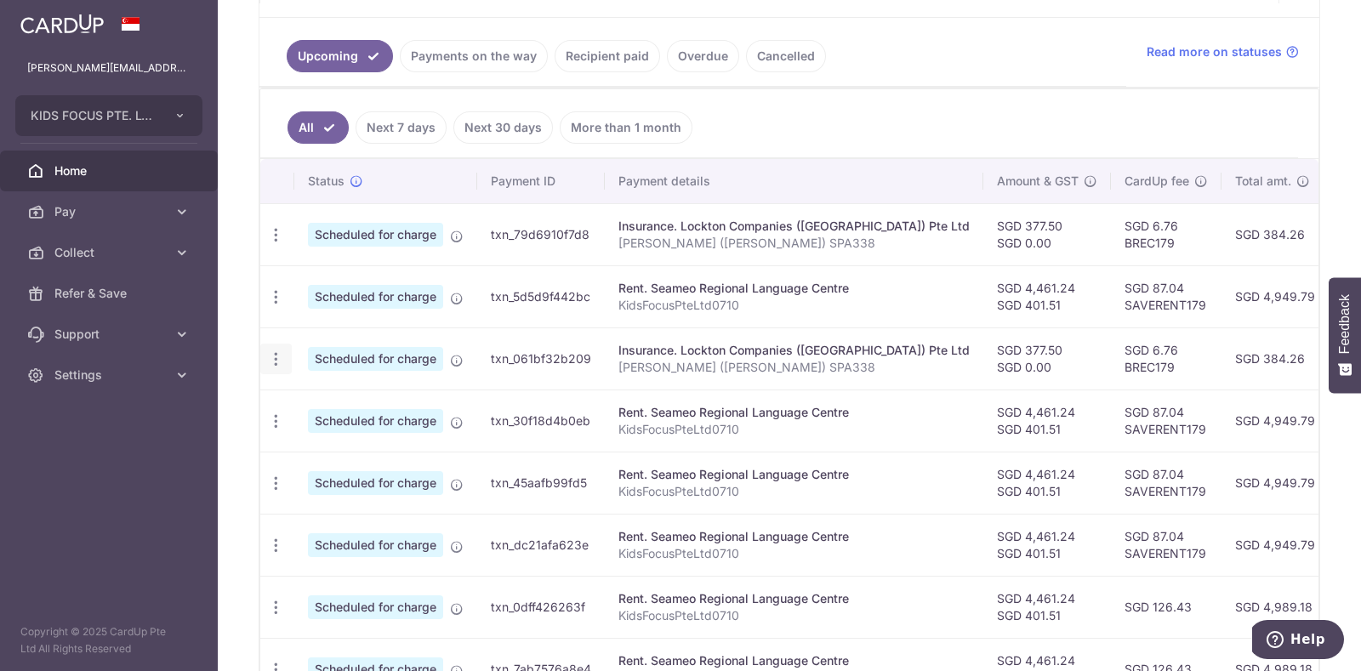
type input "[DATE]"
type input "[PERSON_NAME] ([PERSON_NAME]) SPA338"
type input "LocktonInsure"
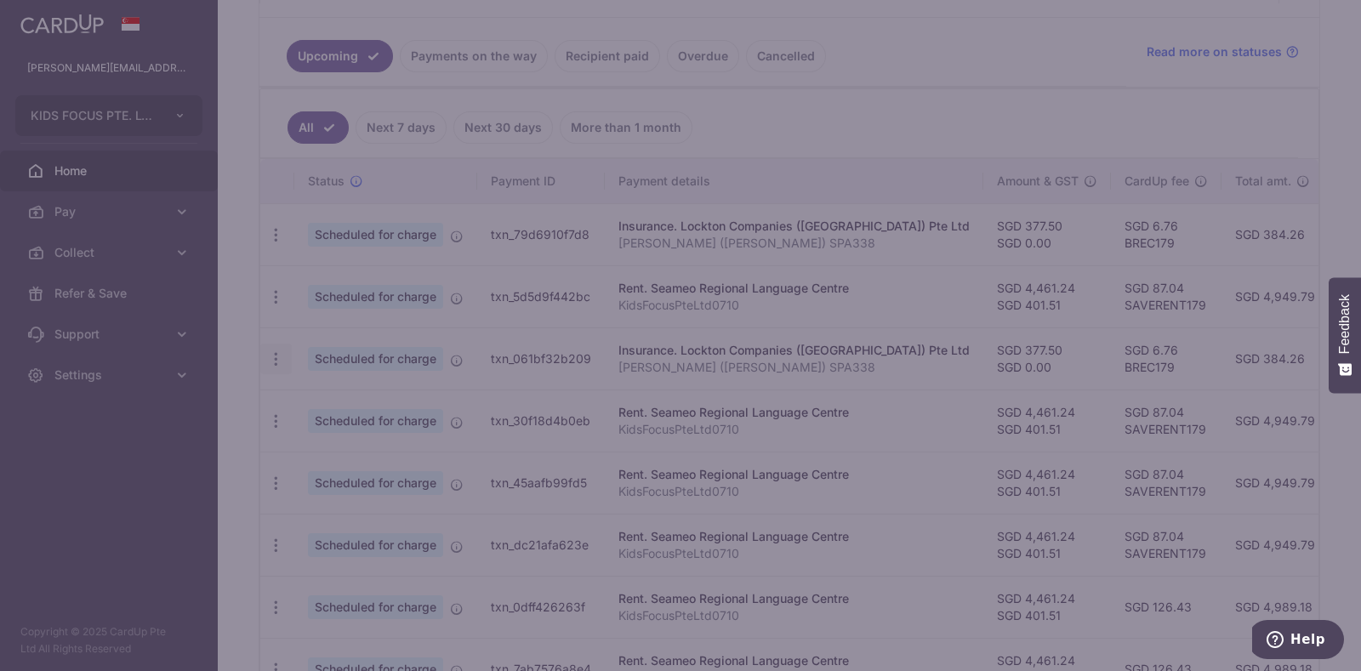
type input "BREC179"
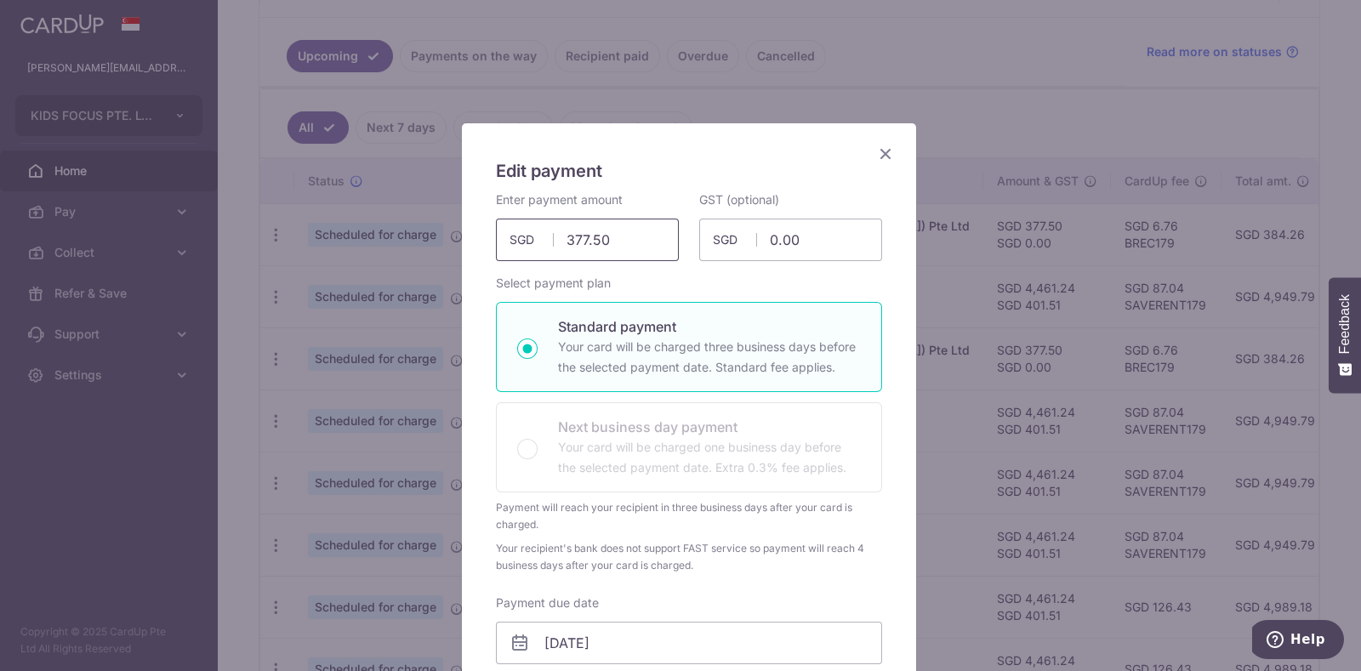
click at [613, 252] on input "377.50" at bounding box center [587, 240] width 183 height 43
type input "377.87"
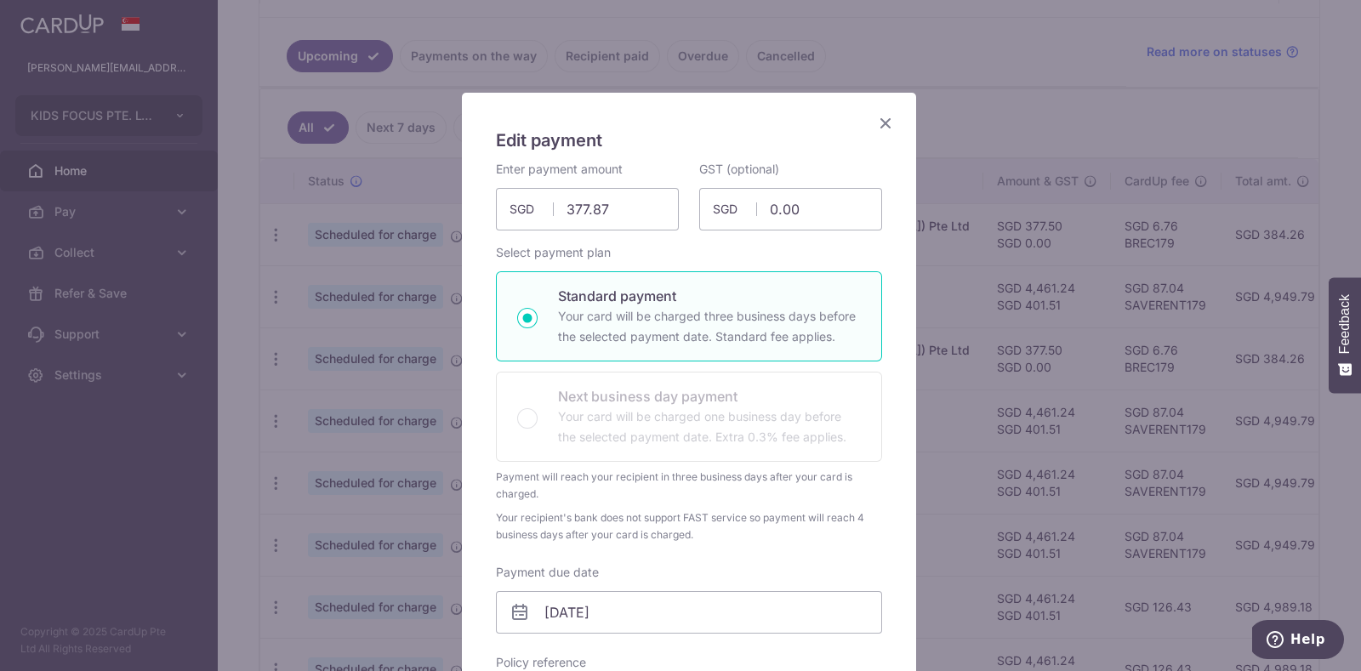
drag, startPoint x: 1351, startPoint y: 295, endPoint x: 1352, endPoint y: 425, distance: 129.3
click at [1352, 425] on body "[PERSON_NAME][EMAIL_ADDRESS][DOMAIN_NAME] KIDS FOCUS PTE. LTD. Add new company …" at bounding box center [680, 335] width 1361 height 671
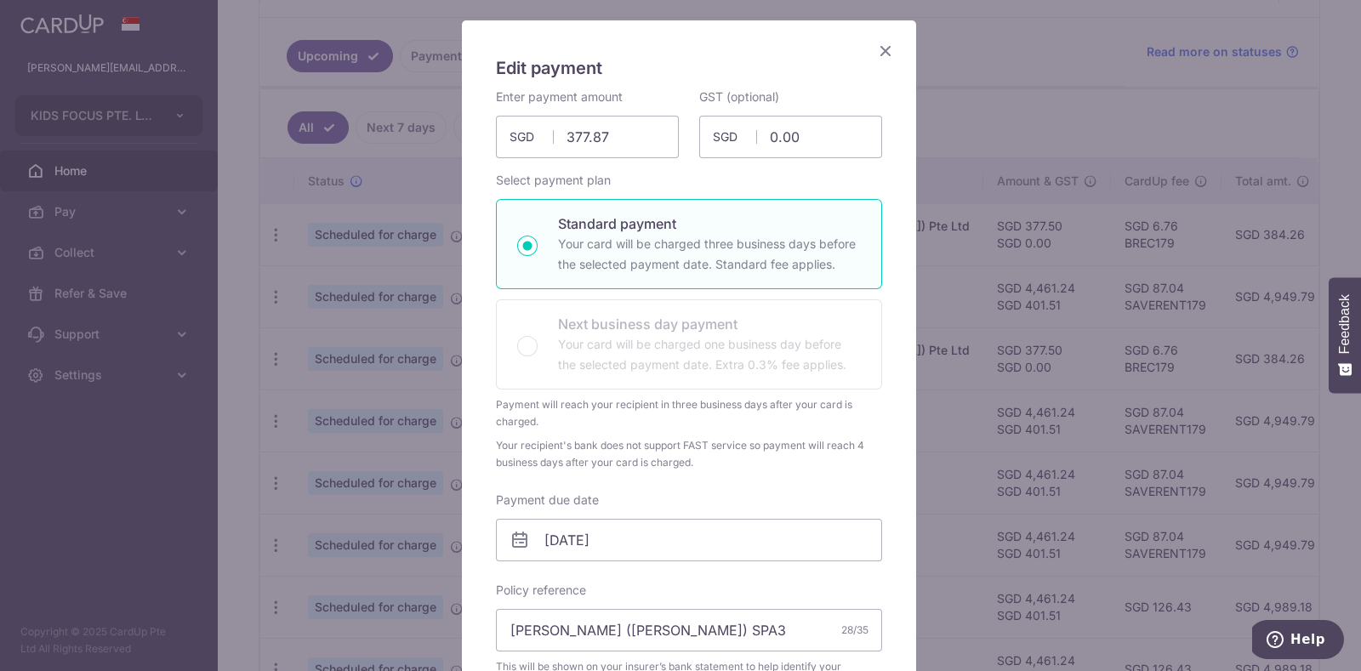
drag, startPoint x: 1346, startPoint y: 294, endPoint x: 1346, endPoint y: 402, distance: 108.0
click at [1346, 402] on body "[PERSON_NAME][EMAIL_ADDRESS][DOMAIN_NAME] KIDS FOCUS PTE. LTD. Add new company …" at bounding box center [680, 335] width 1361 height 671
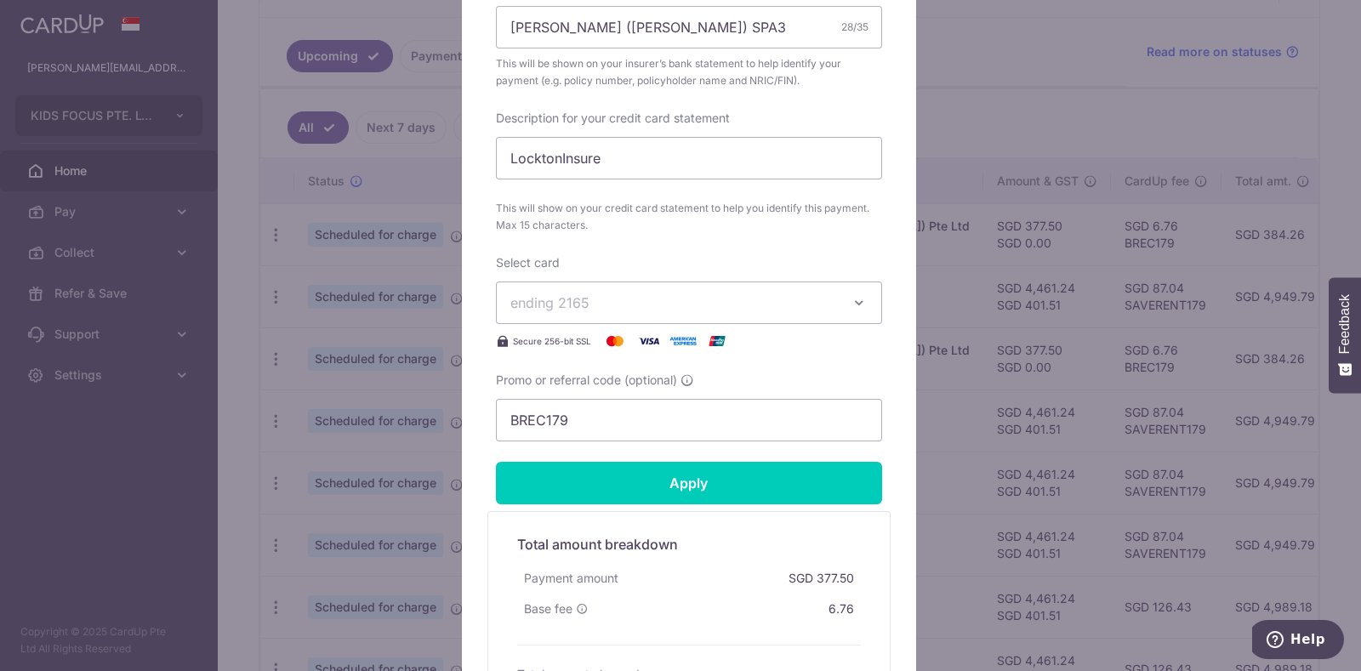
scroll to position [733, 0]
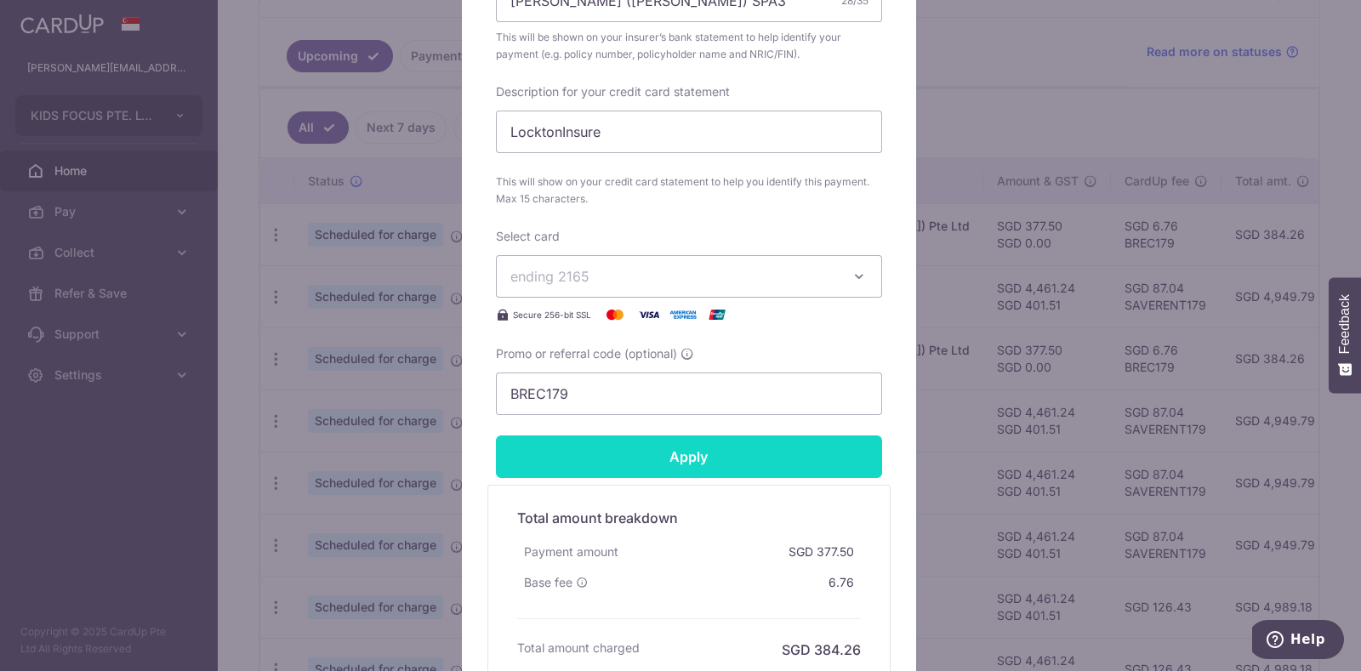
click at [668, 451] on input "Apply" at bounding box center [689, 457] width 386 height 43
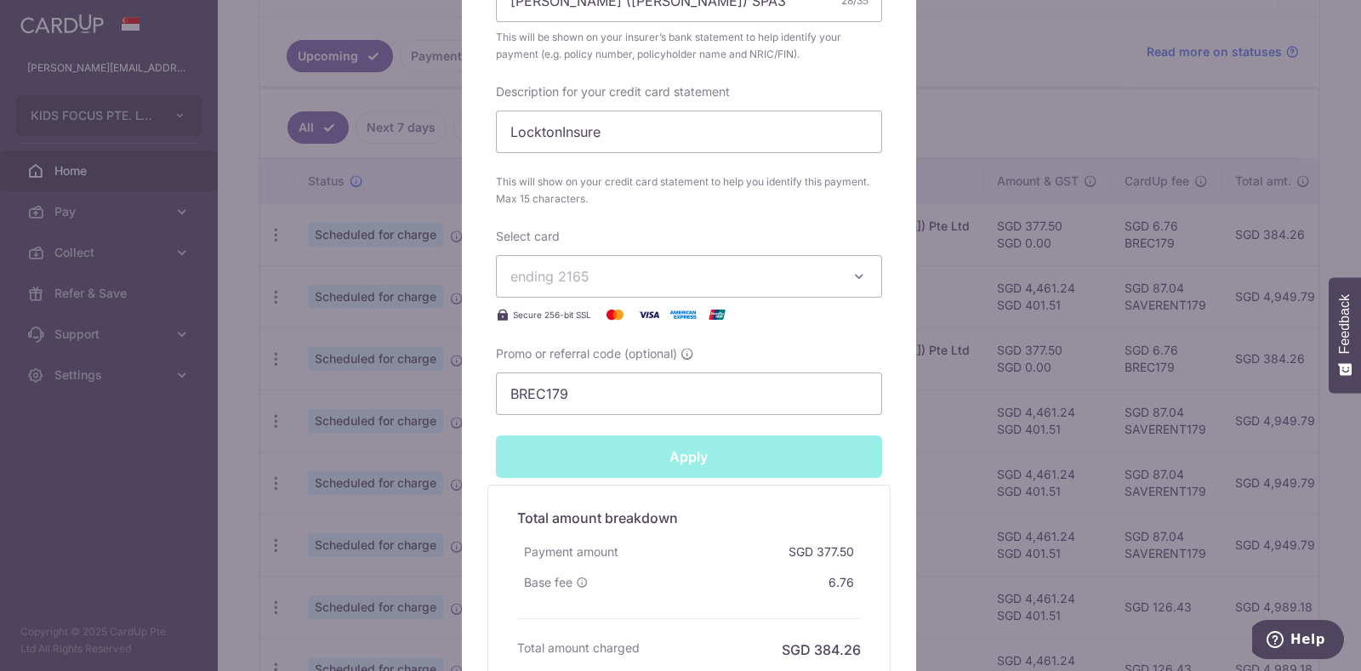
type input "Successfully Applied"
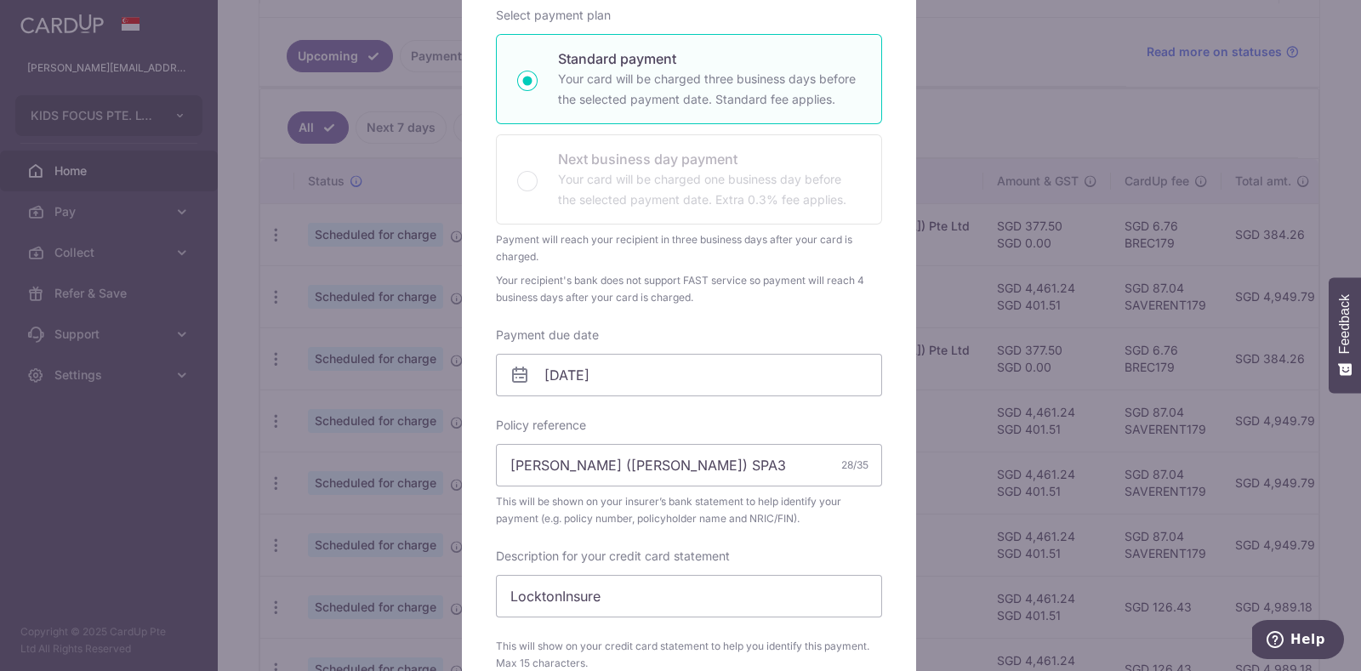
scroll to position [0, 0]
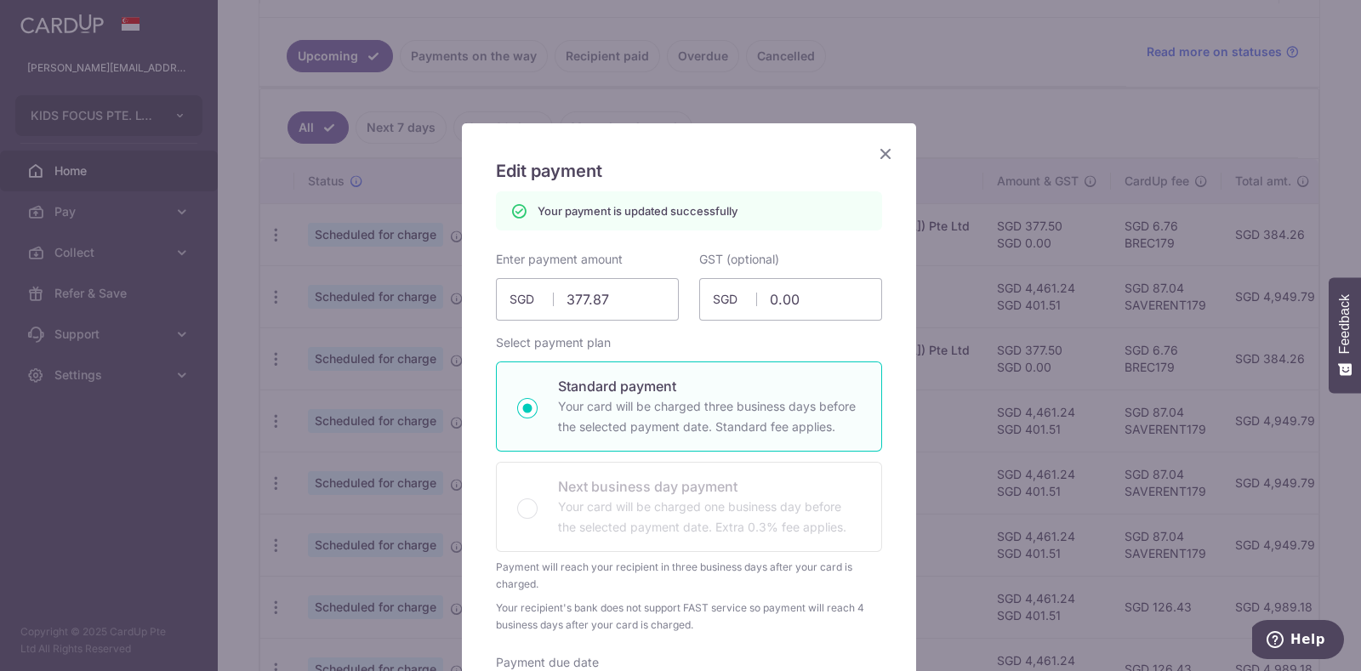
click at [876, 155] on icon "Close" at bounding box center [885, 153] width 20 height 21
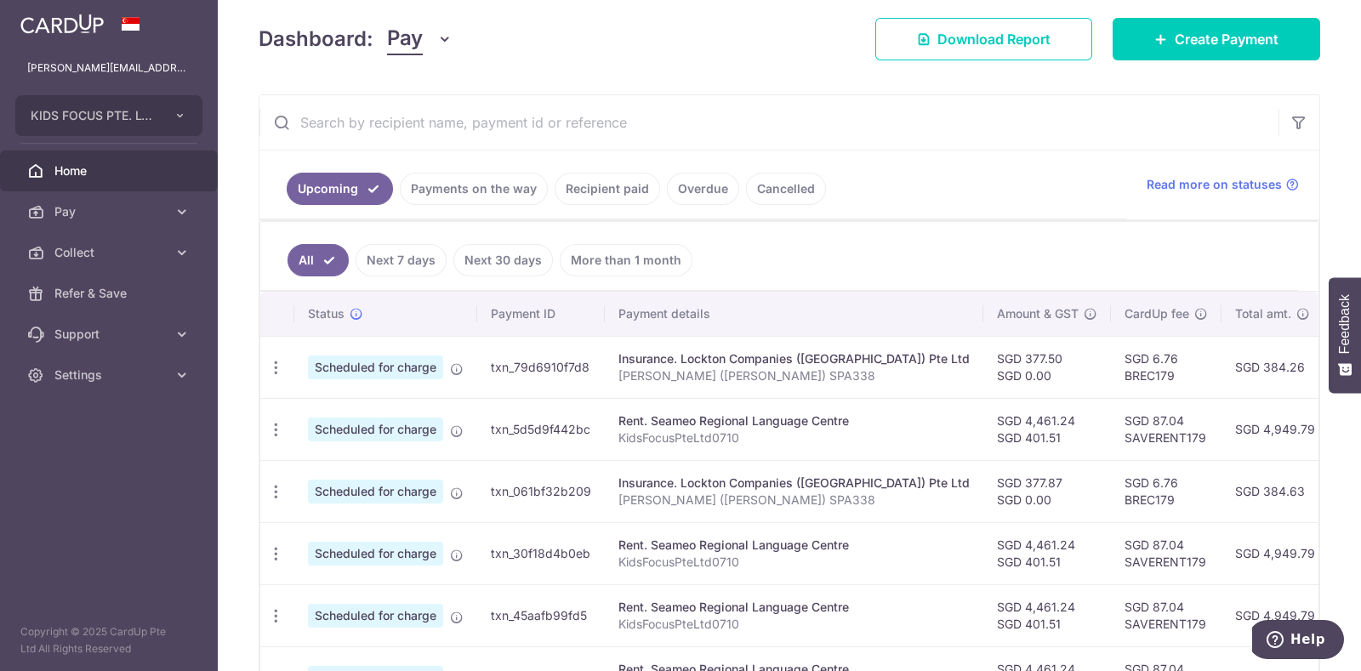
scroll to position [251, 0]
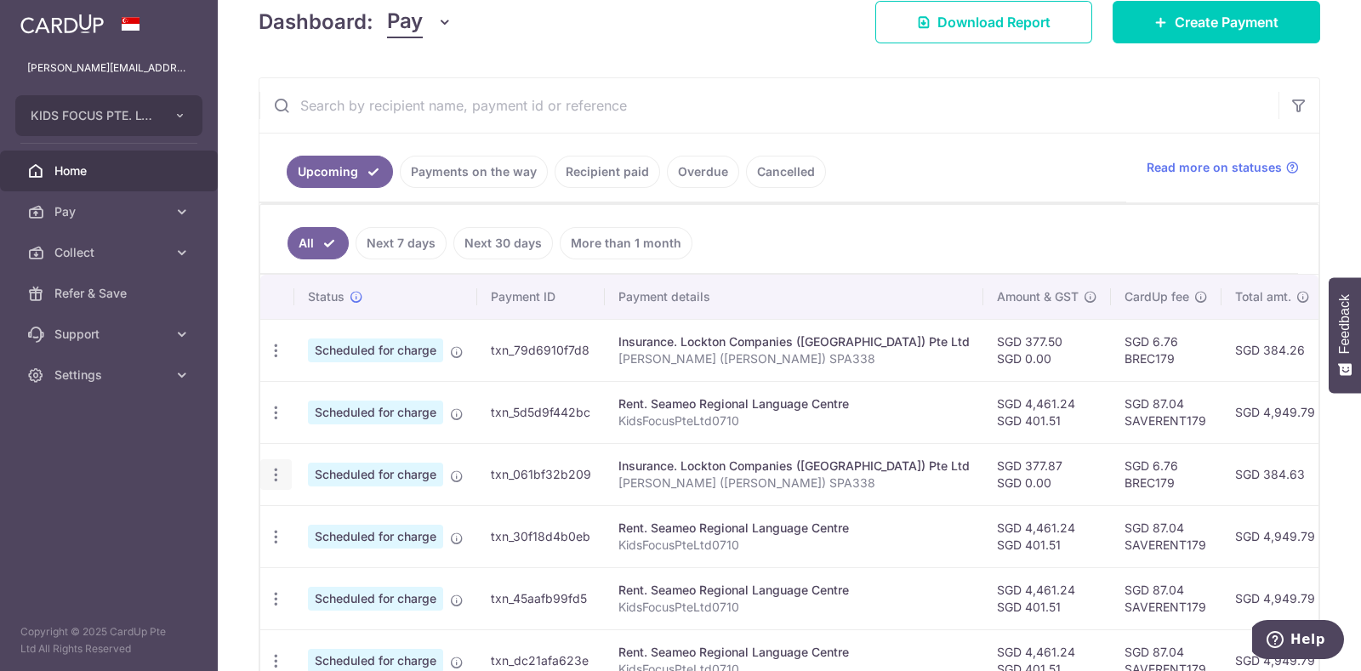
click at [276, 475] on icon "button" at bounding box center [276, 475] width 18 height 18
click at [321, 518] on span "Update payment" at bounding box center [367, 521] width 116 height 20
radio input "true"
type input "377.87"
type input "0.00"
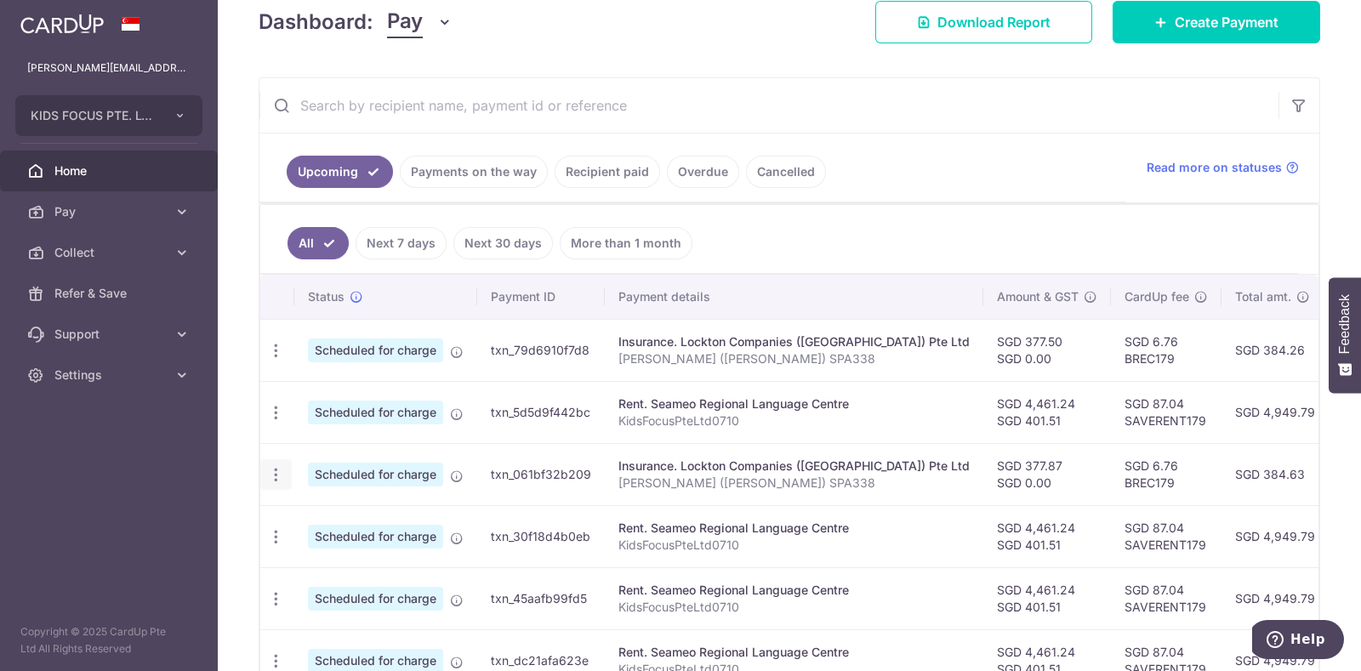
type input "08/11/2025"
type input "[PERSON_NAME] ([PERSON_NAME]) SPA338"
type input "LocktonInsure"
type input "BREC179"
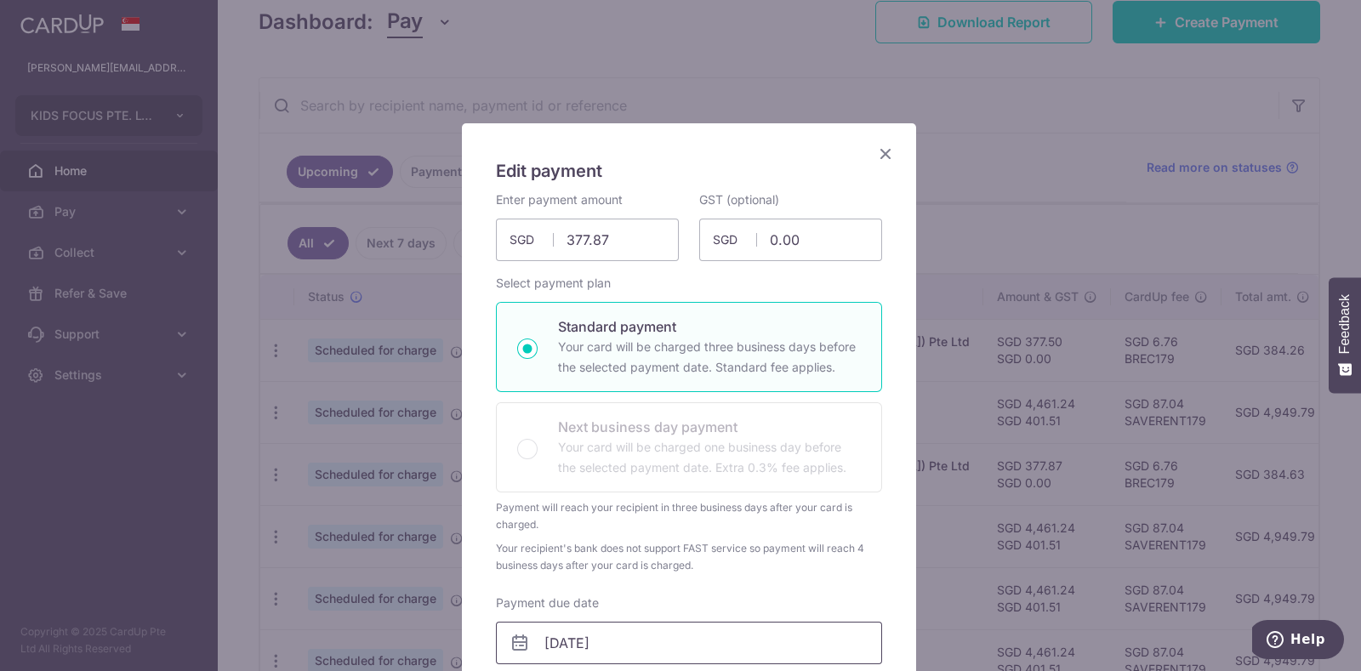
click at [586, 644] on input "08/11/2025" at bounding box center [689, 643] width 386 height 43
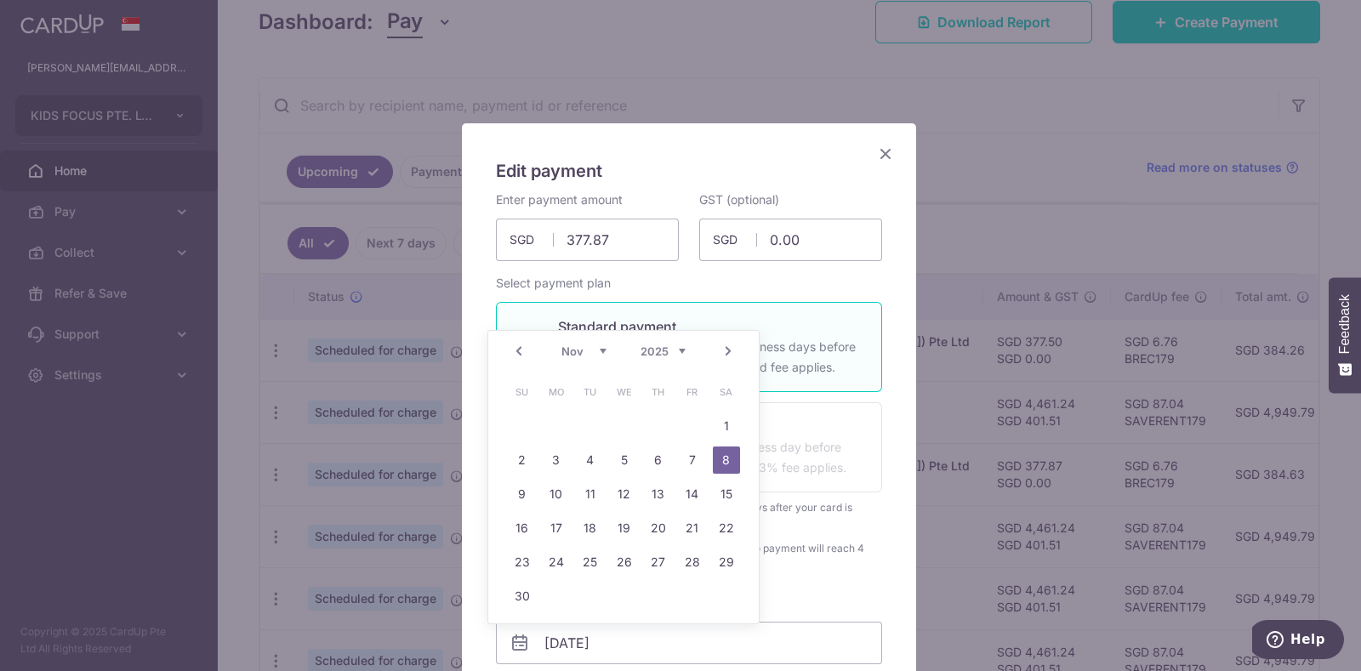
click at [601, 355] on select "Oct Nov Dec" at bounding box center [584, 352] width 45 height 14
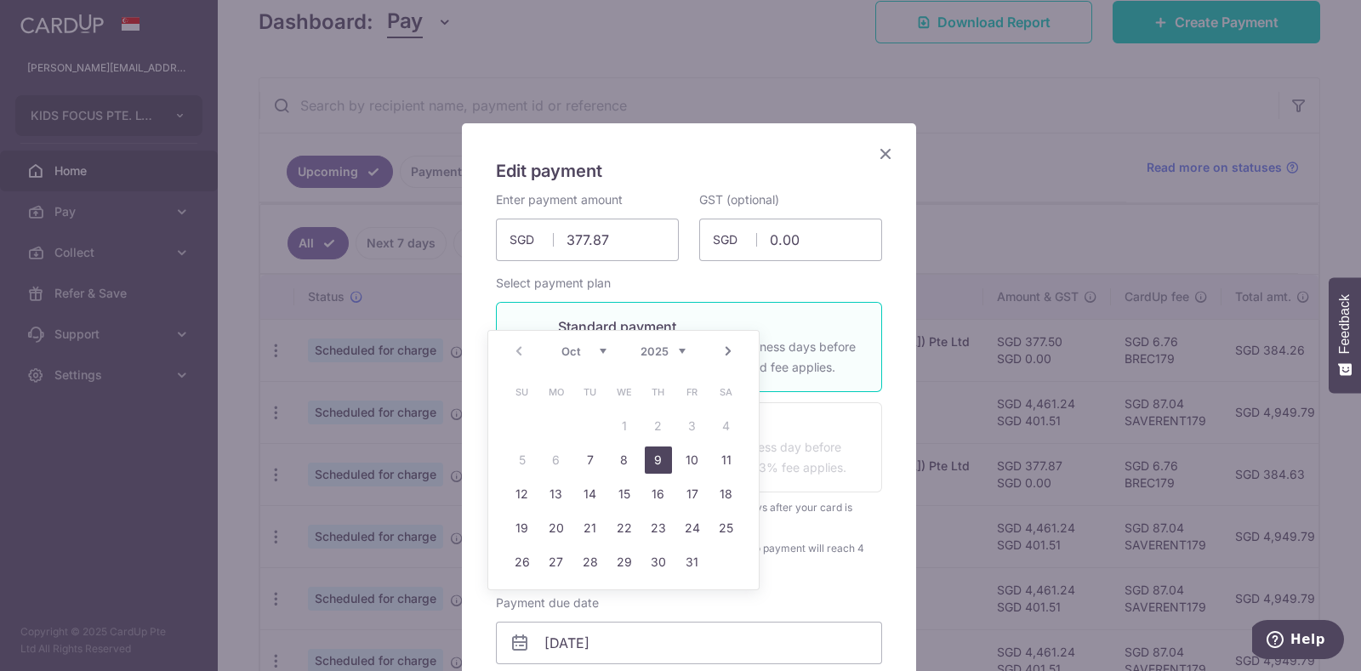
click at [653, 460] on link "9" at bounding box center [658, 460] width 27 height 27
type input "[DATE]"
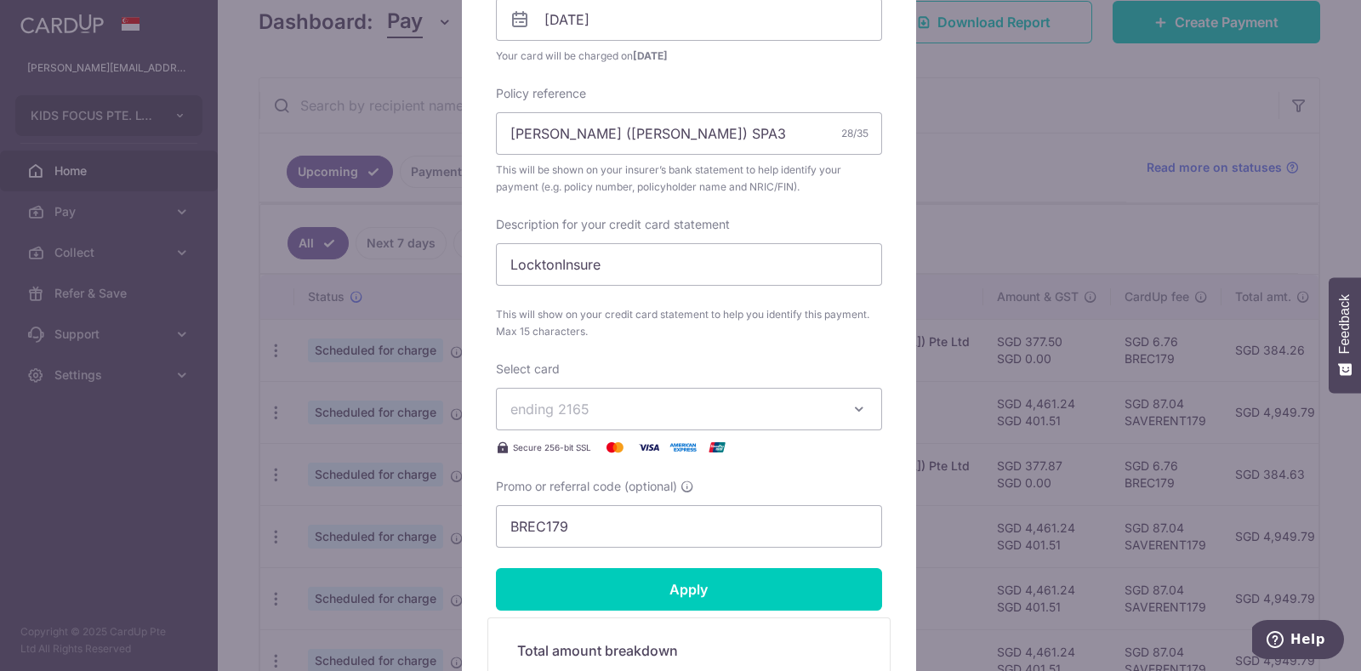
scroll to position [661, 0]
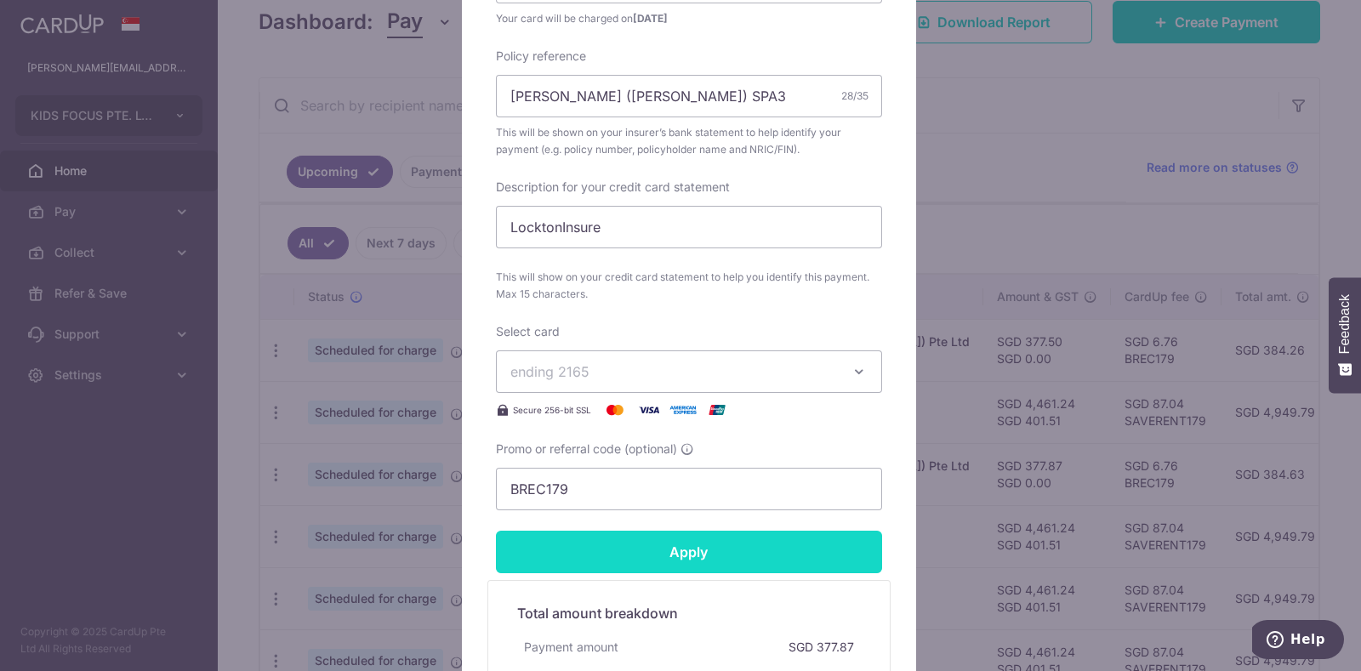
click at [689, 550] on input "Apply" at bounding box center [689, 552] width 386 height 43
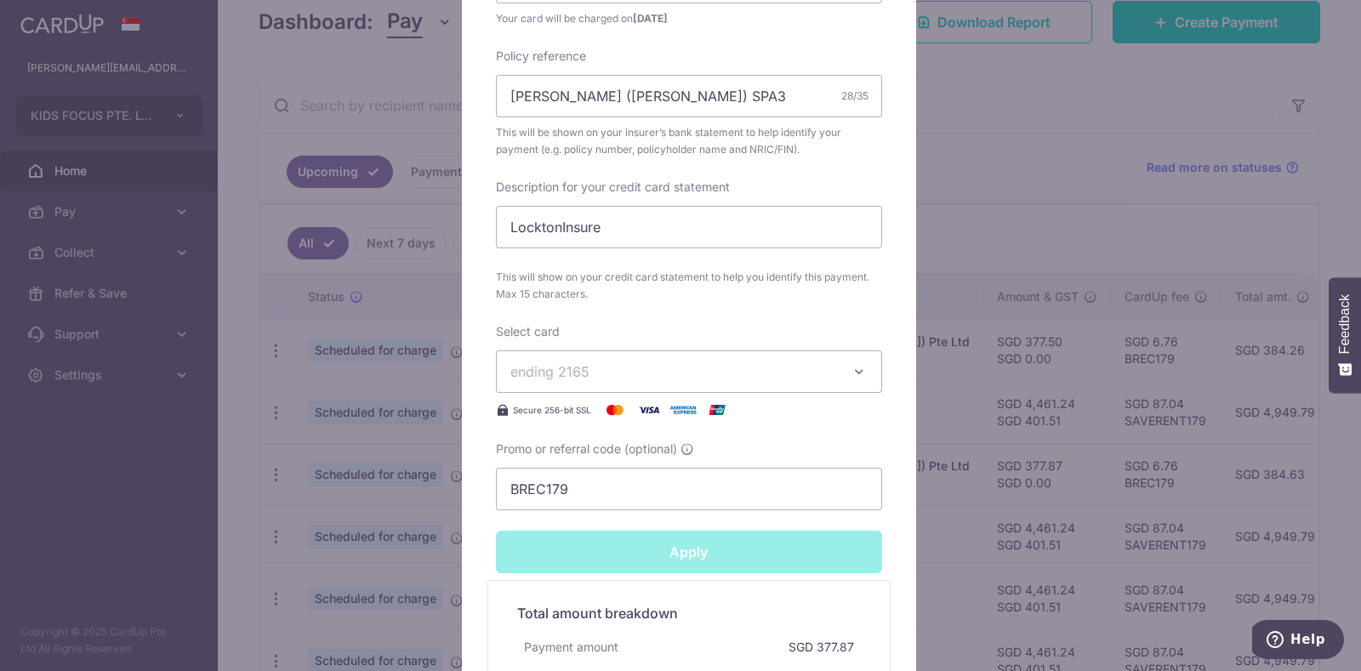
type input "Successfully Applied"
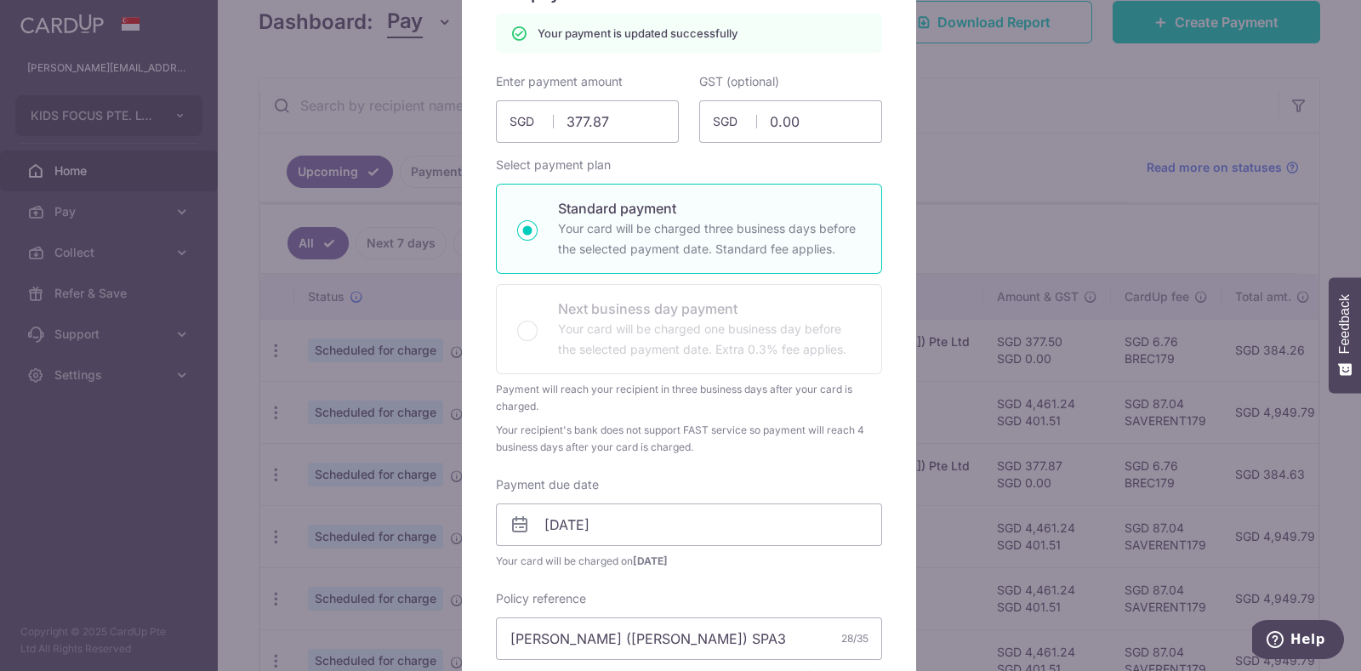
scroll to position [0, 0]
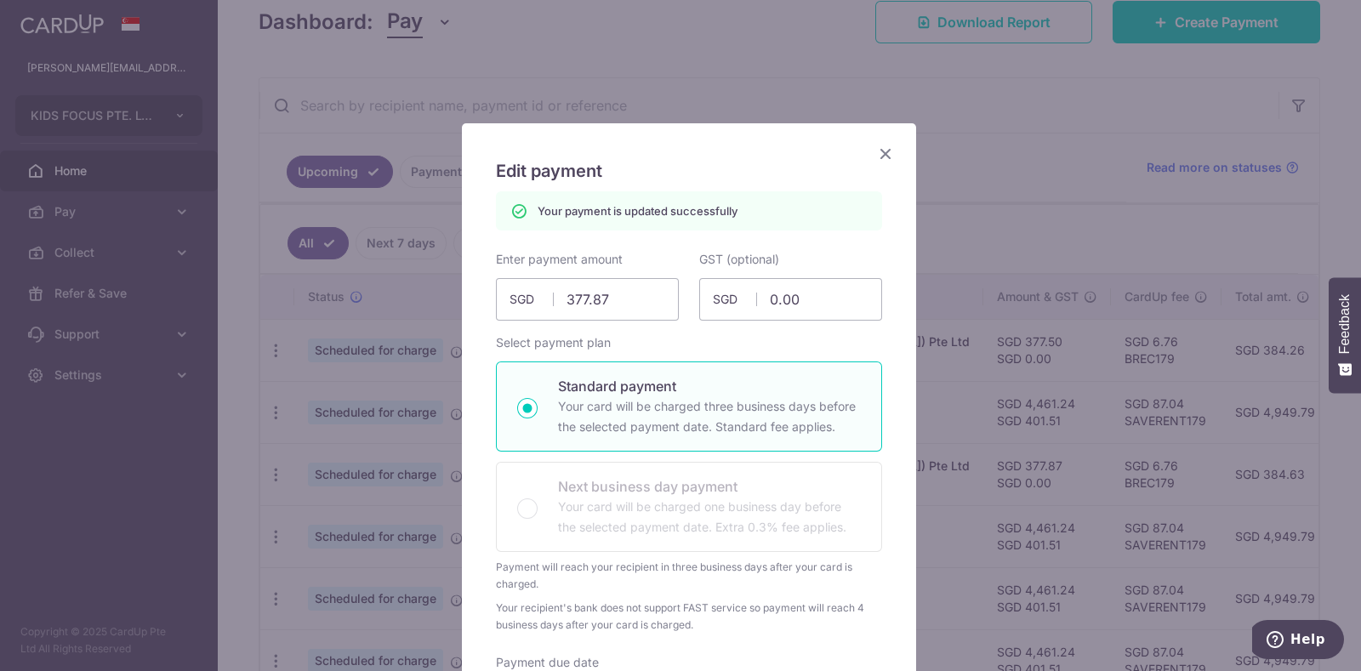
click at [876, 153] on icon "Close" at bounding box center [885, 153] width 20 height 21
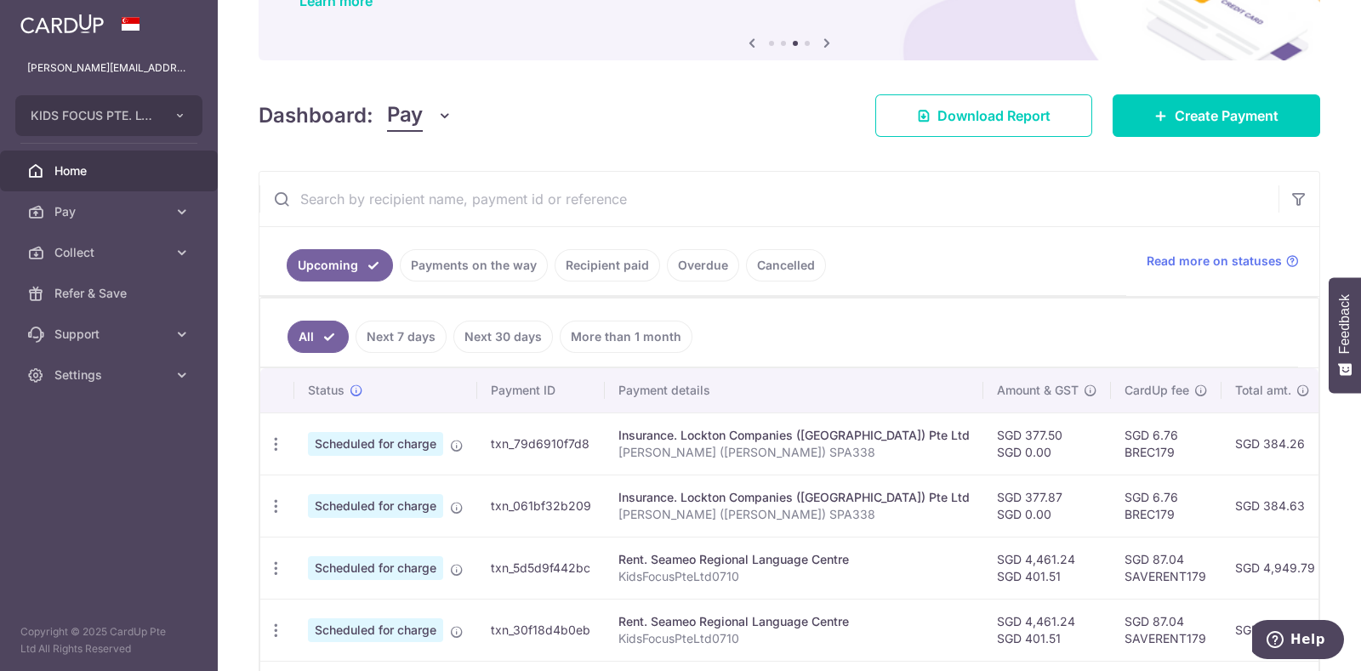
scroll to position [162, 0]
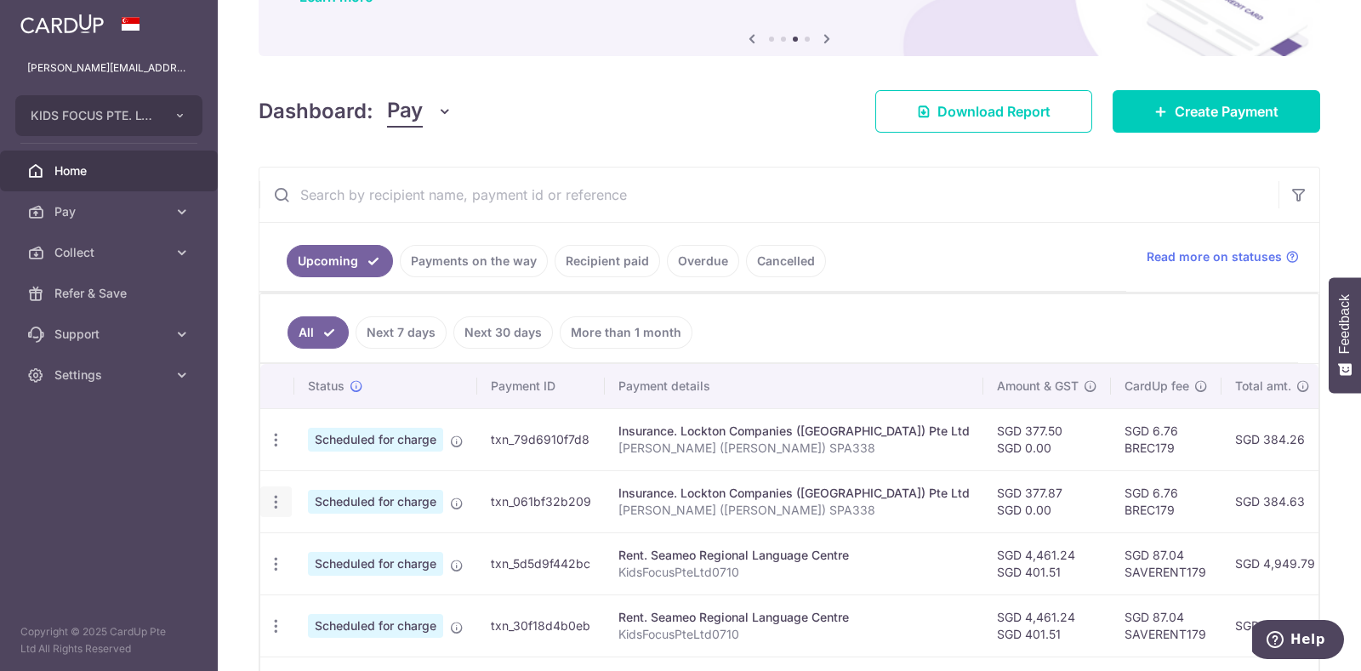
click at [281, 507] on icon "button" at bounding box center [276, 502] width 18 height 18
click at [321, 542] on span "Update payment" at bounding box center [367, 549] width 116 height 20
radio input "true"
type input "377.87"
type input "0.00"
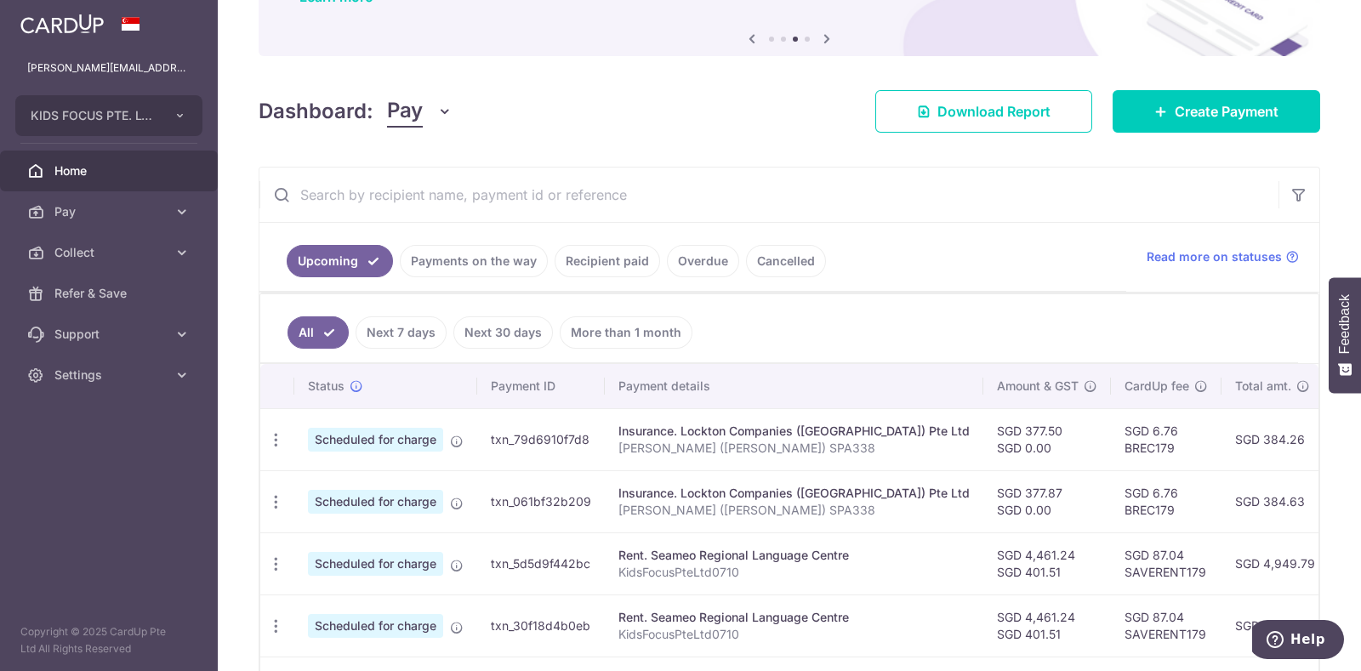
type input "[DATE]"
type input "[PERSON_NAME] ([PERSON_NAME]) SPA338"
type input "LocktonInsure"
type input "BREC179"
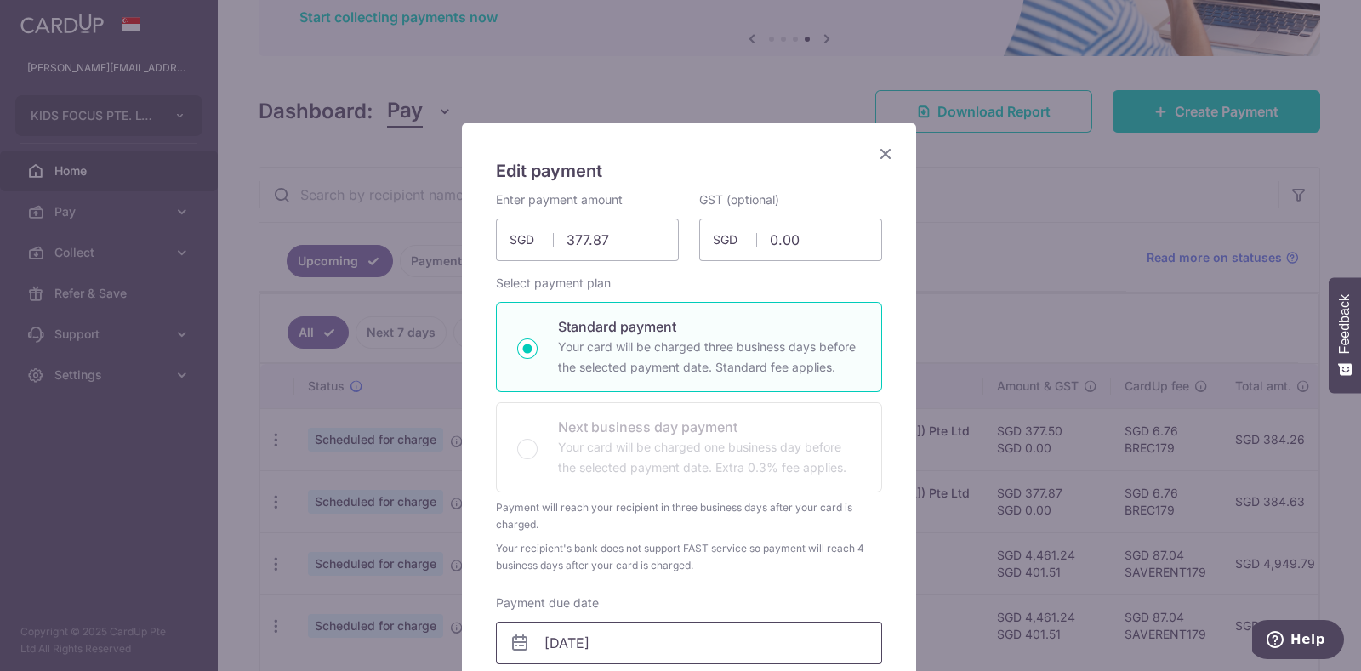
click at [683, 647] on input "[DATE]" at bounding box center [689, 643] width 386 height 43
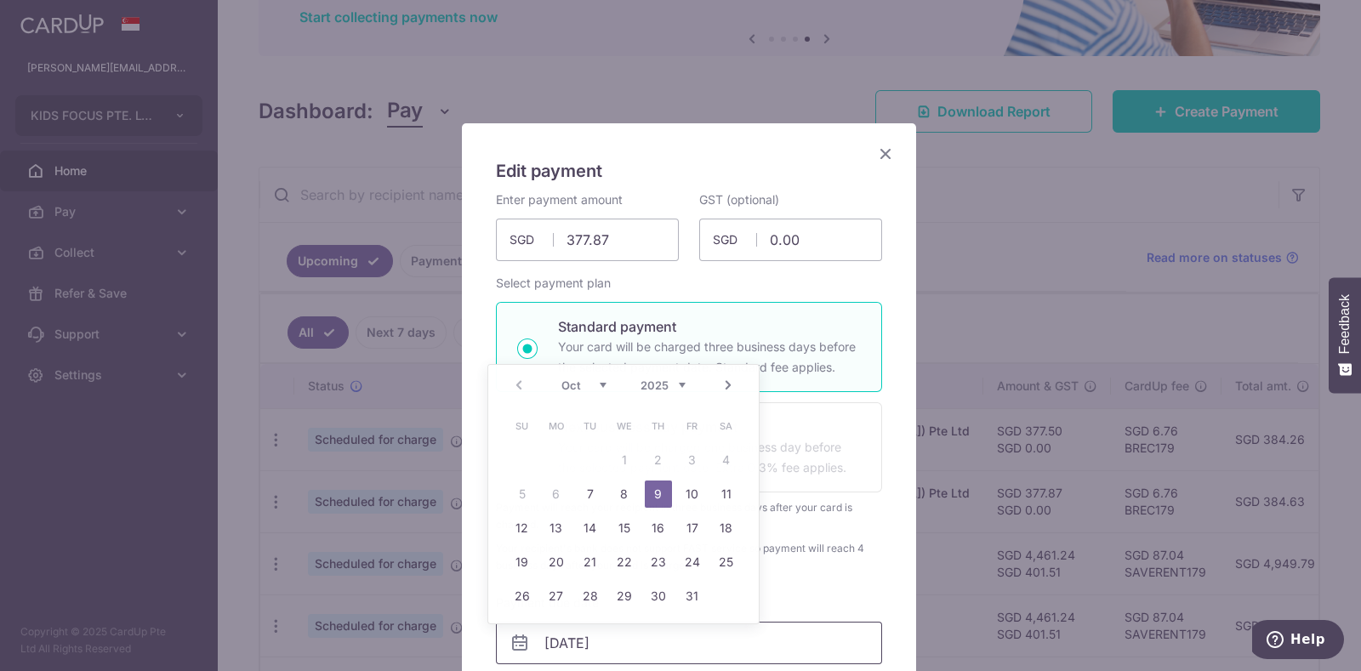
click at [683, 647] on input "[DATE]" at bounding box center [689, 643] width 386 height 43
click at [626, 495] on link "8" at bounding box center [624, 494] width 27 height 27
type input "[DATE]"
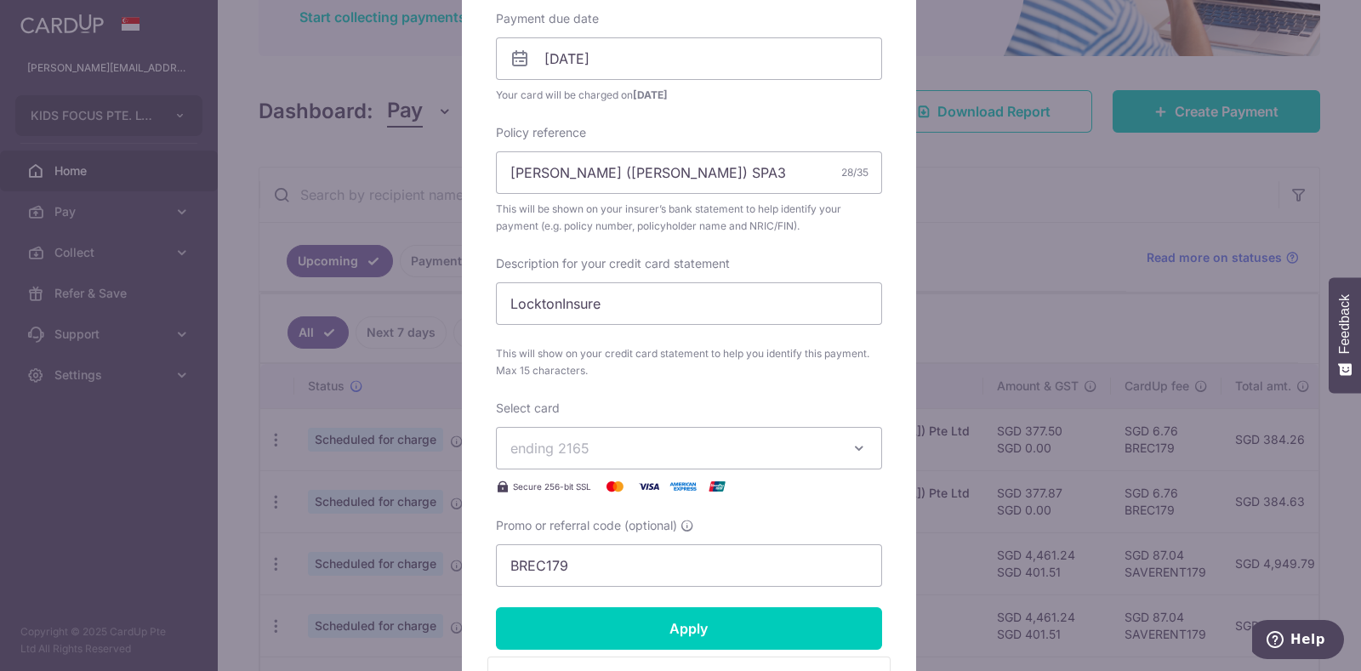
scroll to position [599, 0]
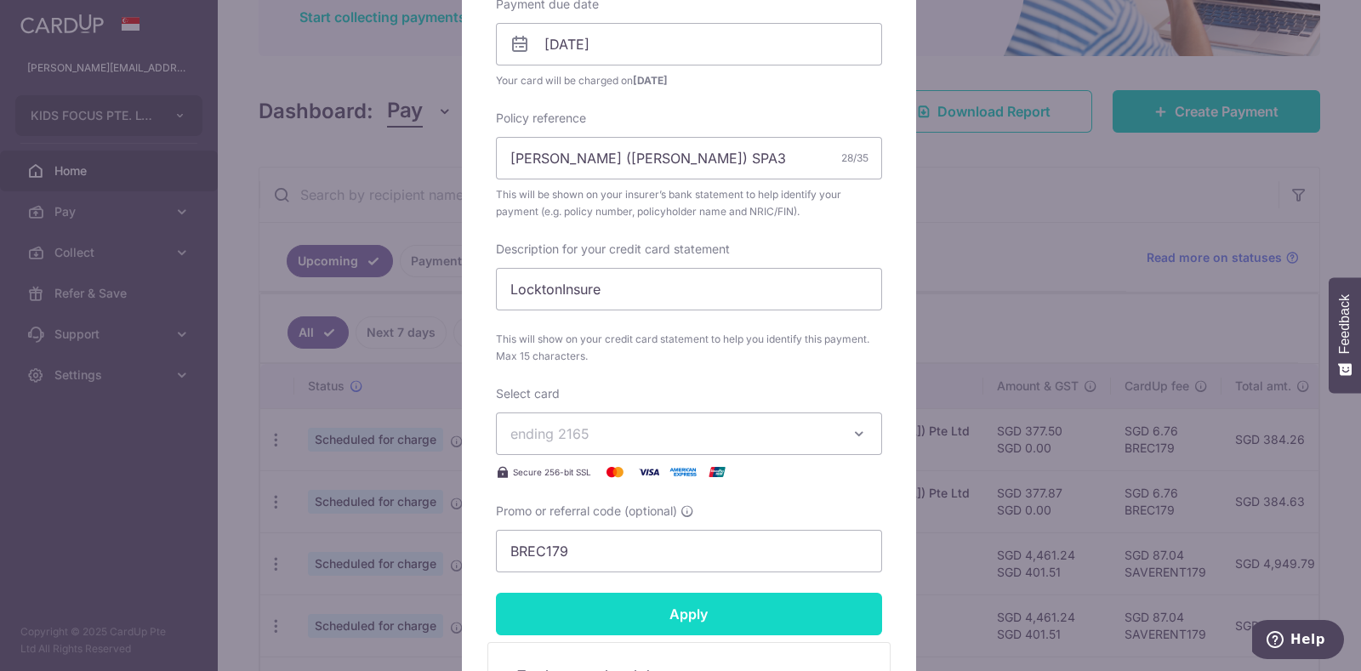
click at [674, 624] on input "Apply" at bounding box center [689, 614] width 386 height 43
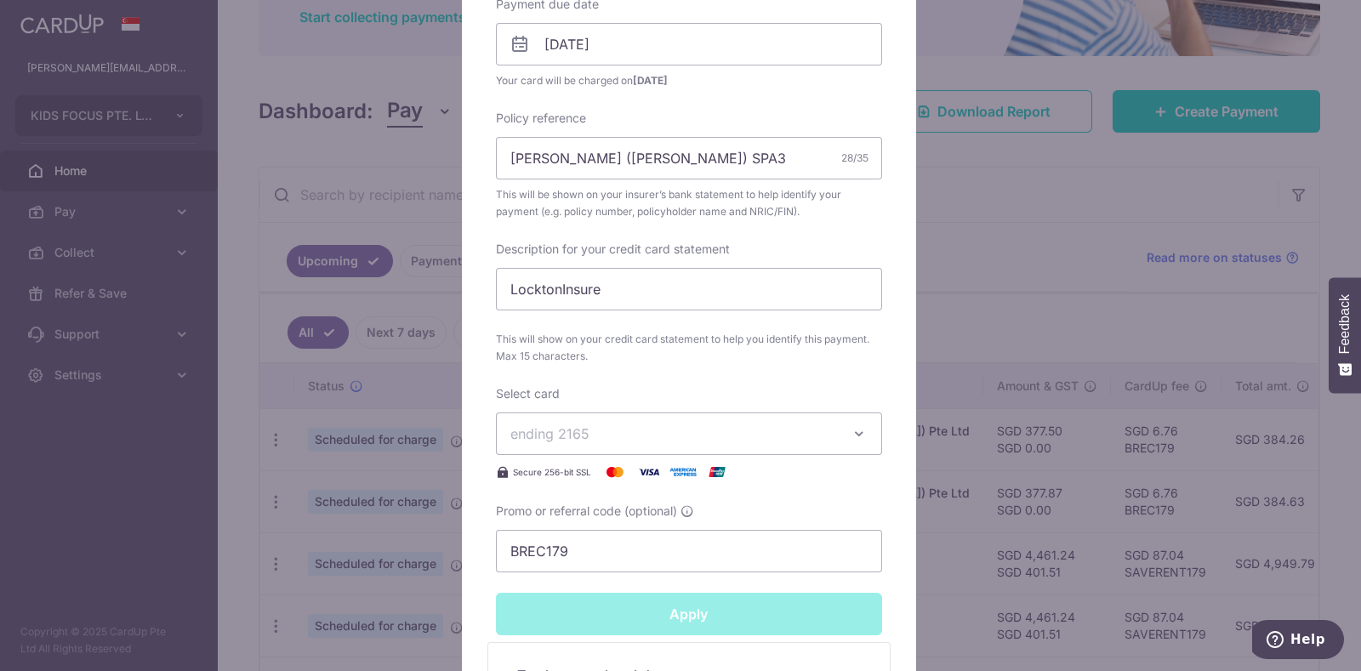
type input "Successfully Applied"
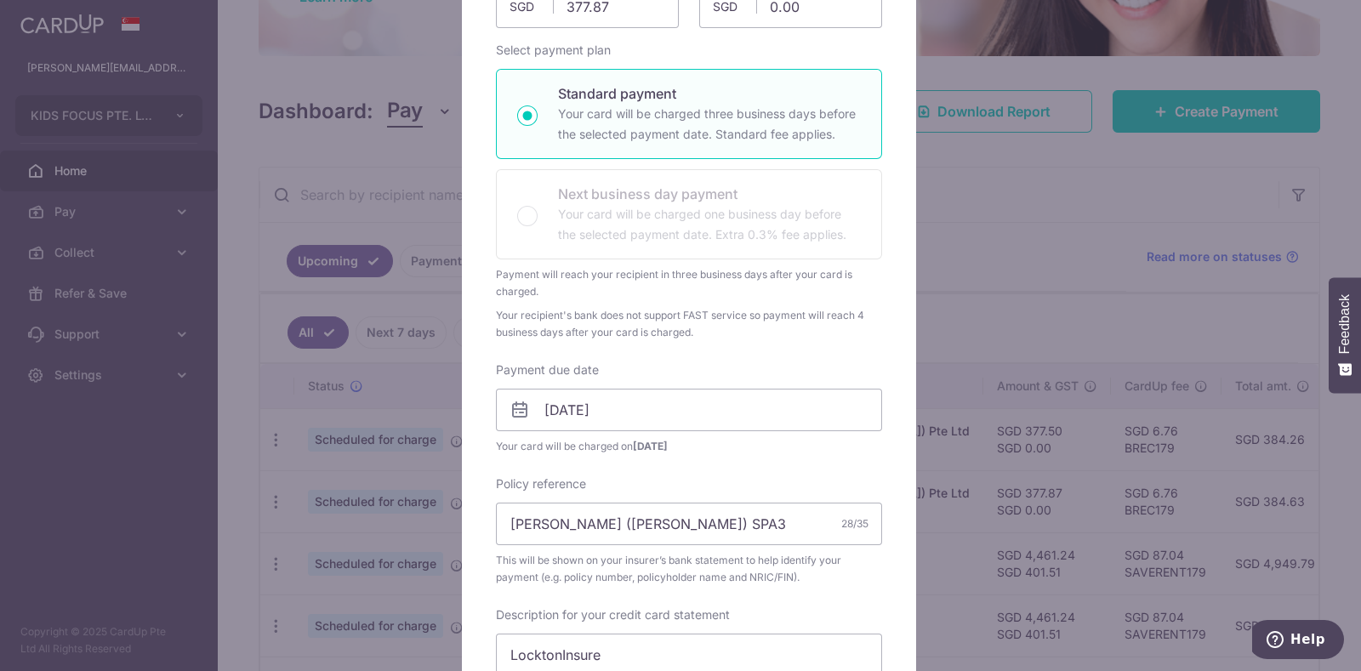
scroll to position [0, 0]
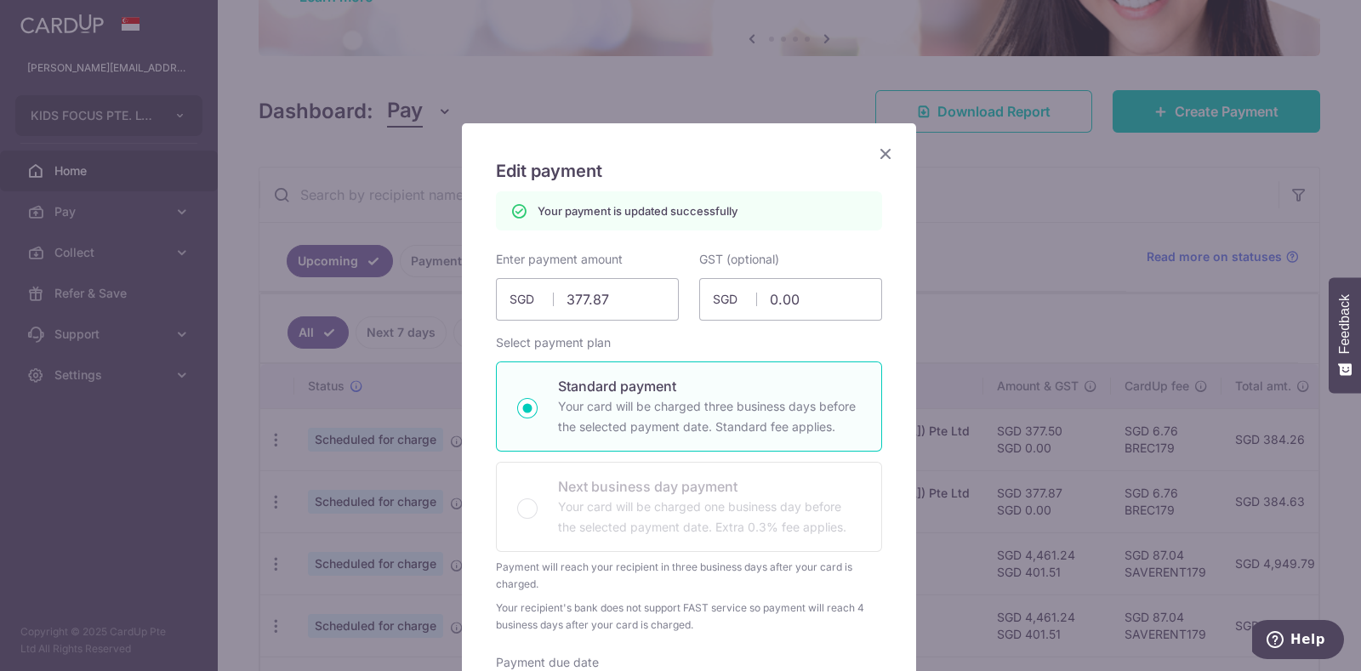
click at [875, 158] on icon "Close" at bounding box center [885, 153] width 20 height 21
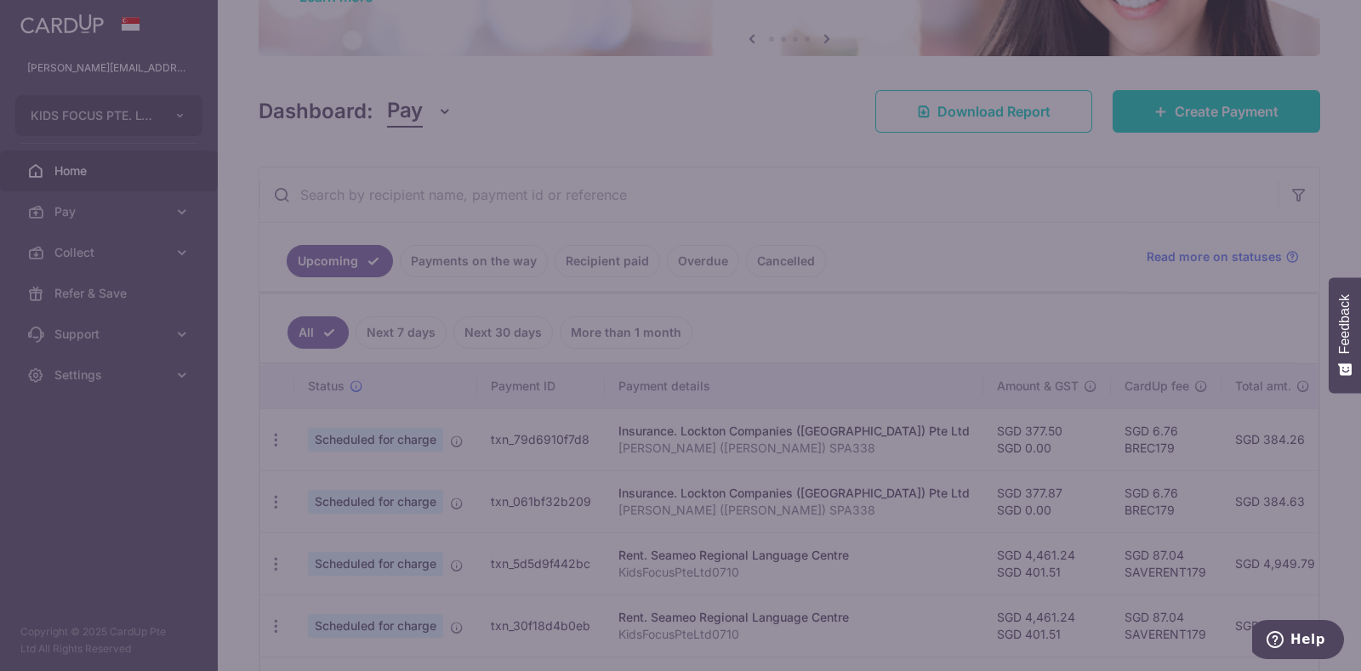
click at [873, 158] on form "By clicking apply, you will make changes to all payments to Lockton Companies (…" at bounding box center [689, 490] width 386 height 1299
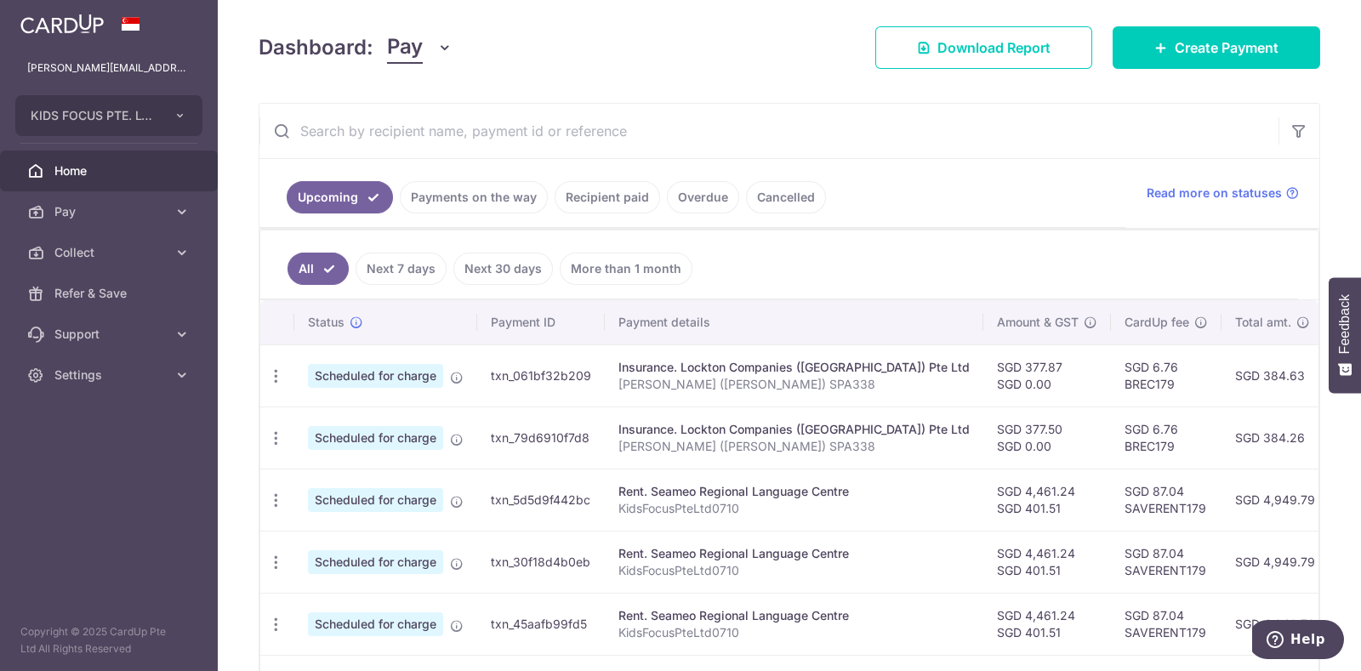
scroll to position [259, 0]
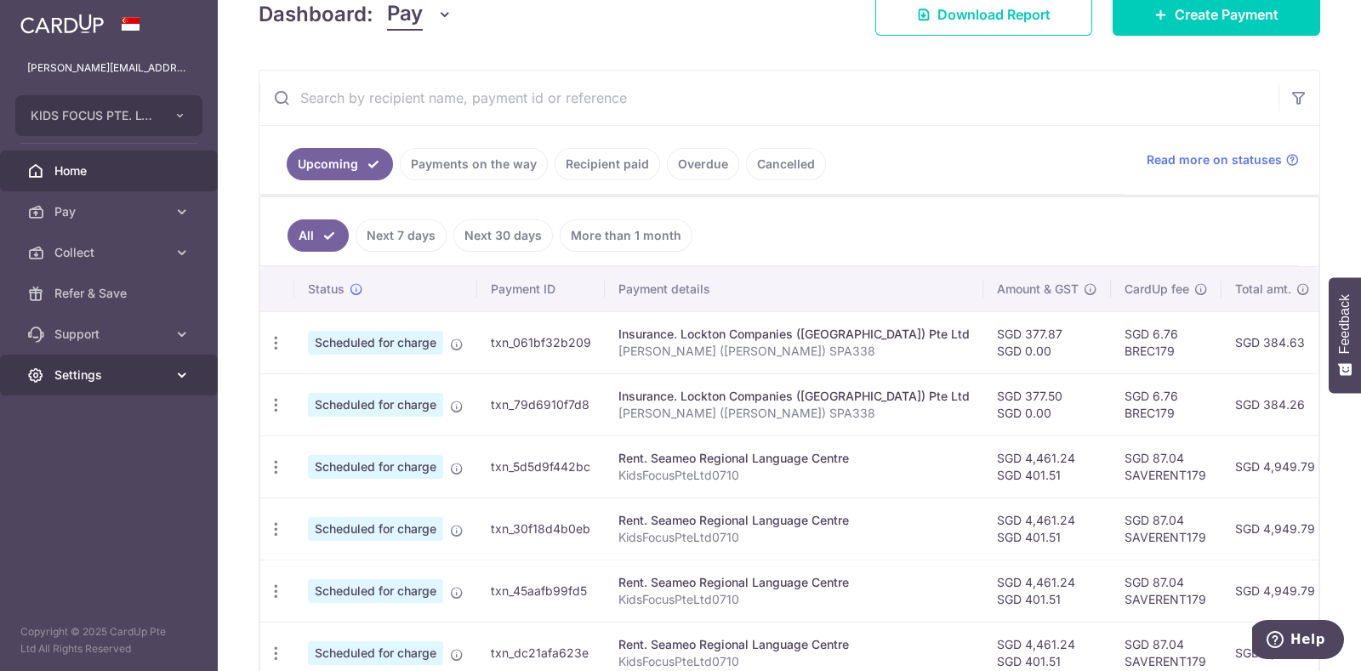
click at [182, 373] on icon at bounding box center [182, 375] width 17 height 17
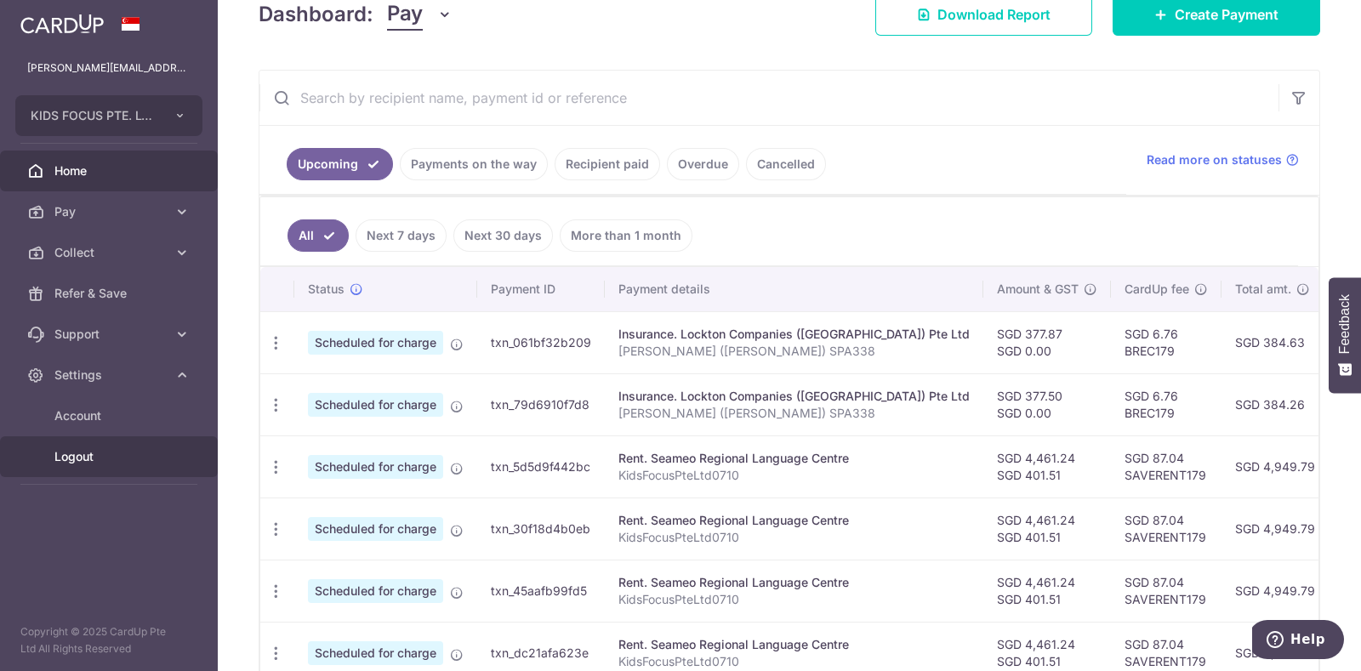
click at [86, 456] on span "Logout" at bounding box center [110, 456] width 112 height 17
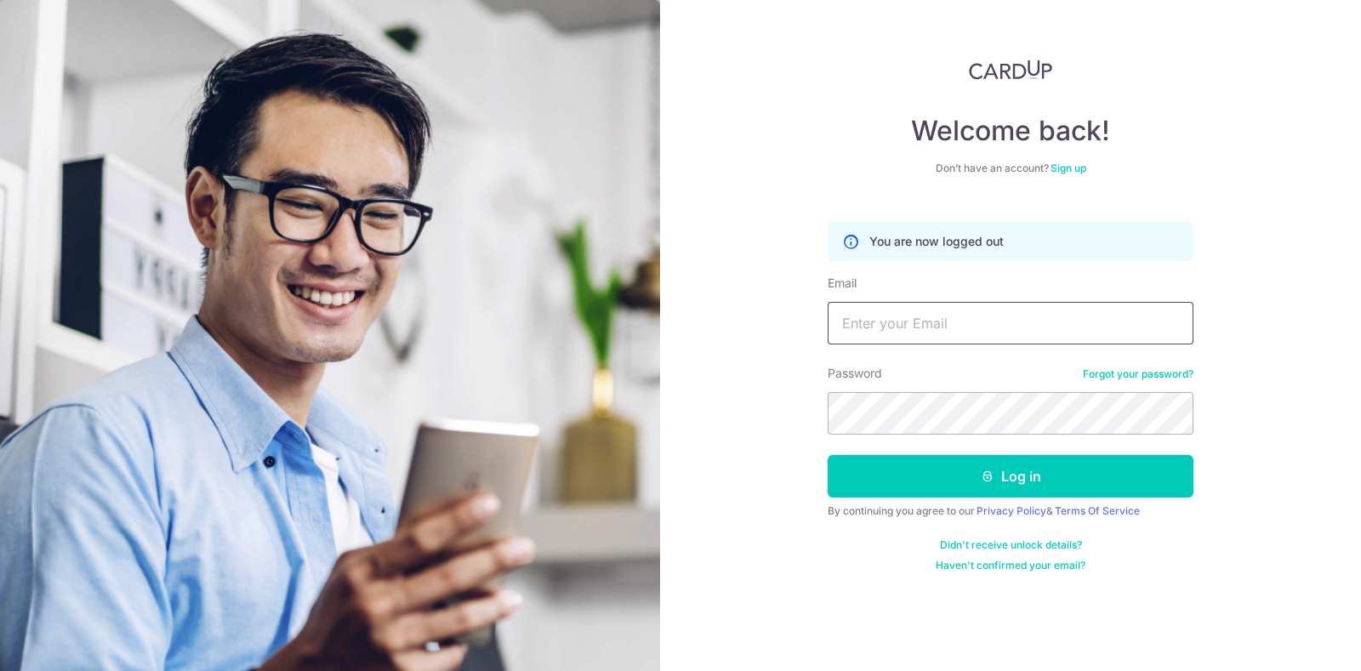
click at [863, 328] on input "Email" at bounding box center [1011, 323] width 366 height 43
type input "[PERSON_NAME][EMAIL_ADDRESS][DOMAIN_NAME]"
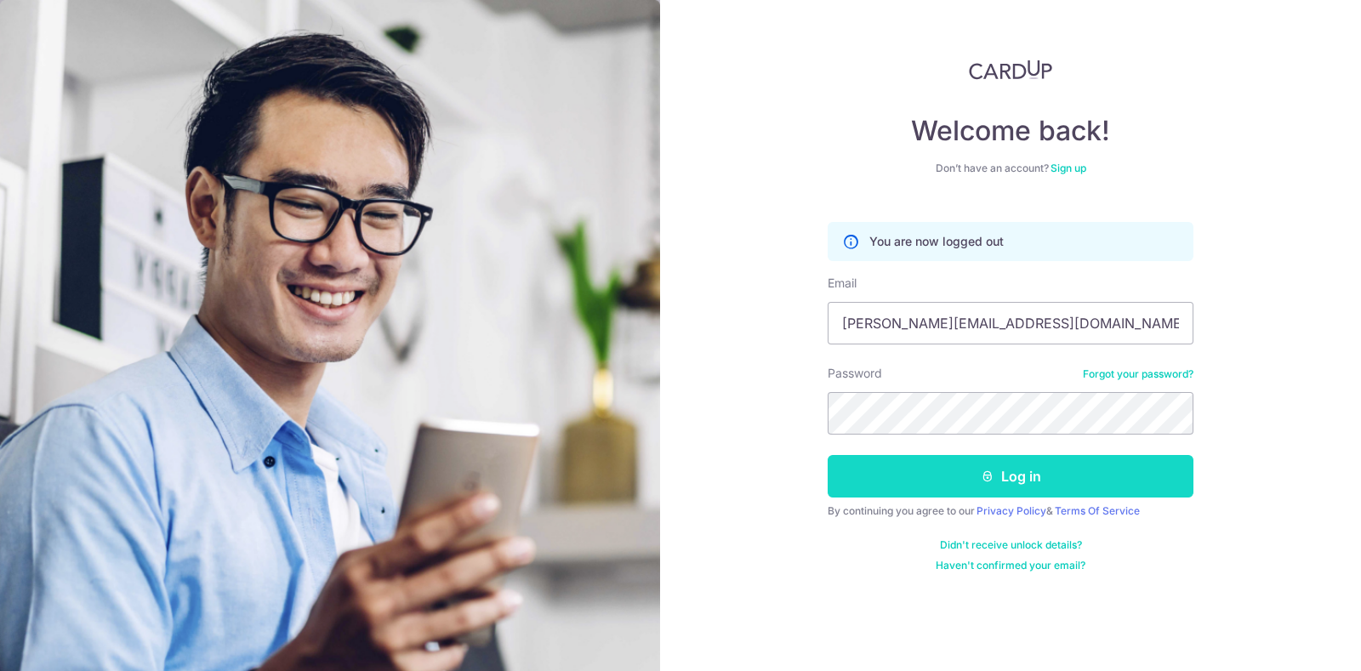
click at [894, 476] on button "Log in" at bounding box center [1011, 476] width 366 height 43
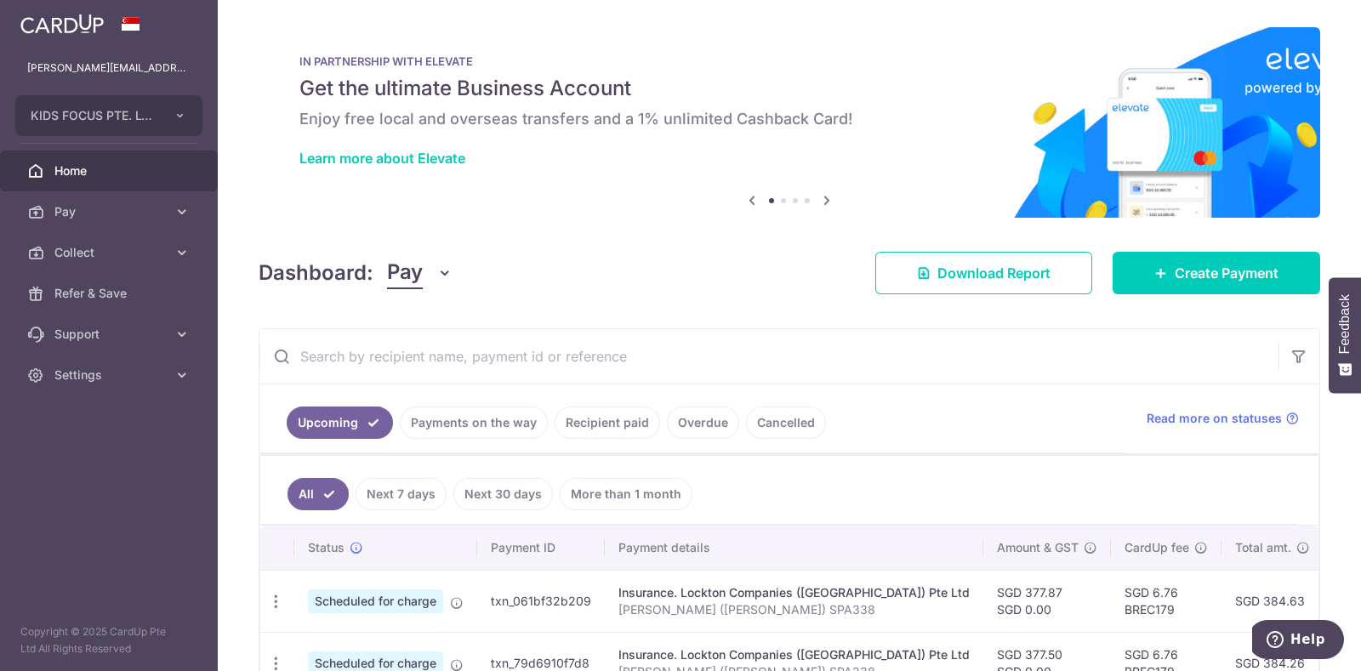
click at [495, 428] on link "Payments on the way" at bounding box center [474, 423] width 148 height 32
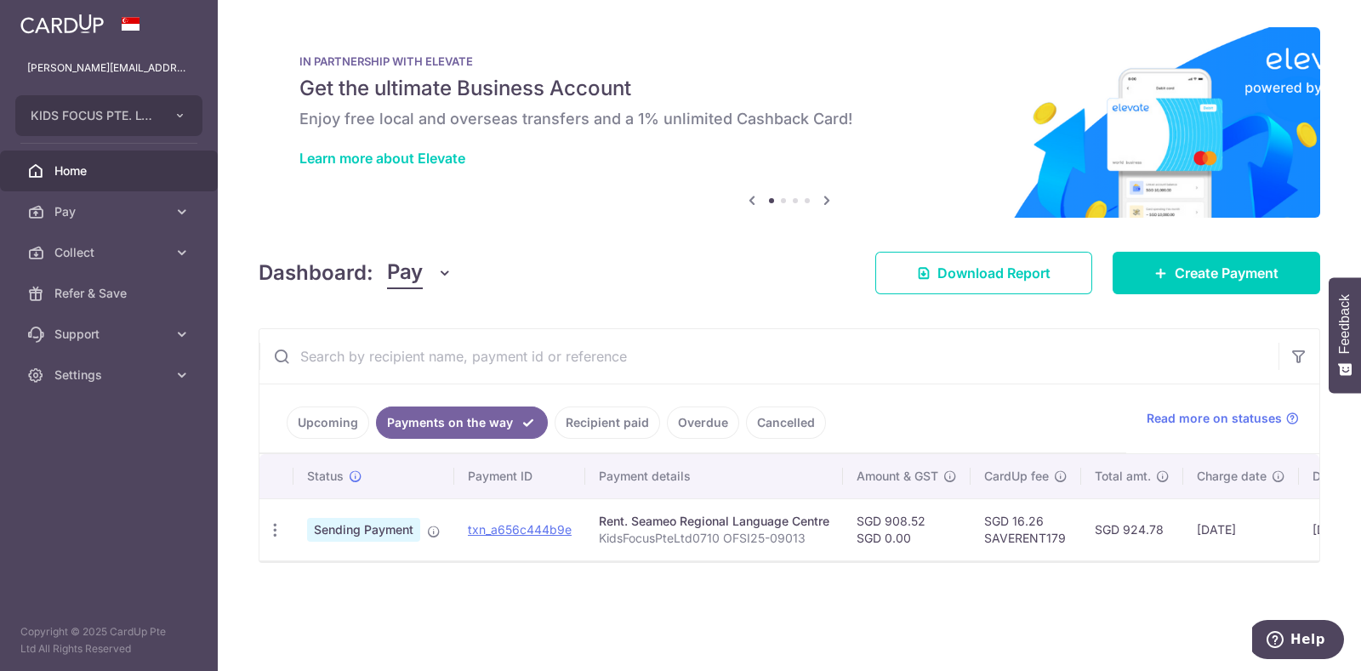
click at [606, 425] on link "Recipient paid" at bounding box center [607, 423] width 105 height 32
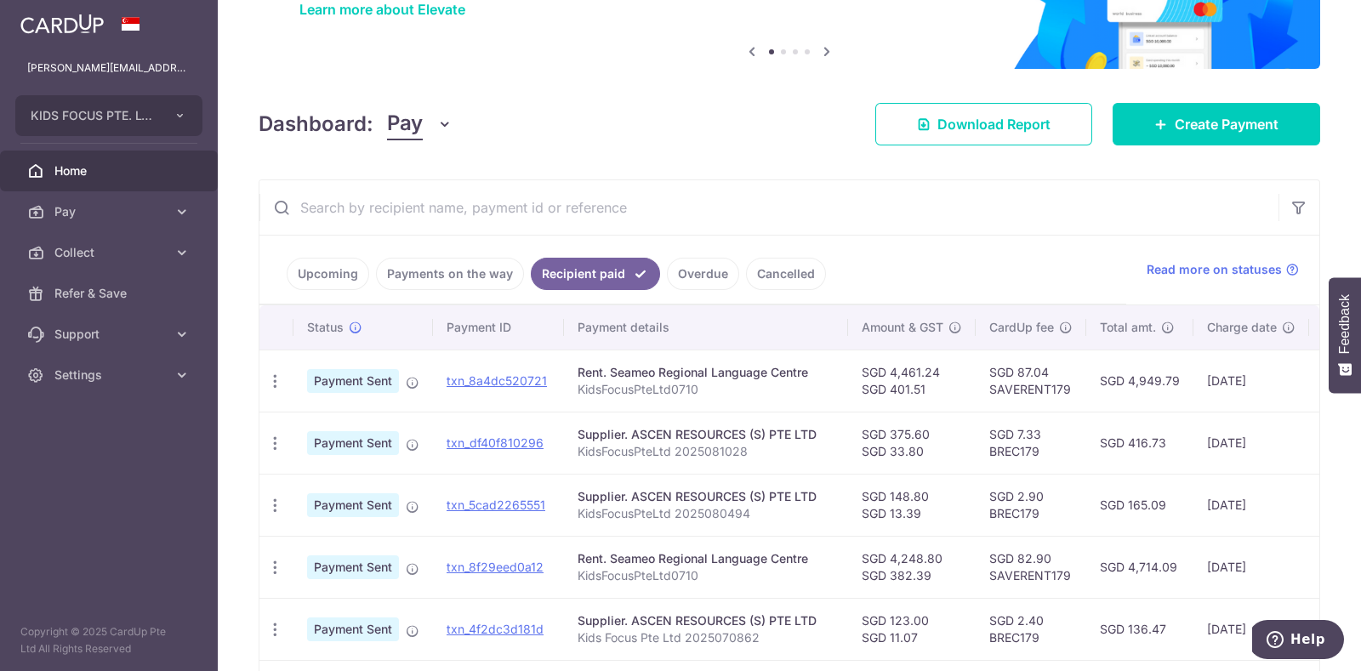
scroll to position [162, 0]
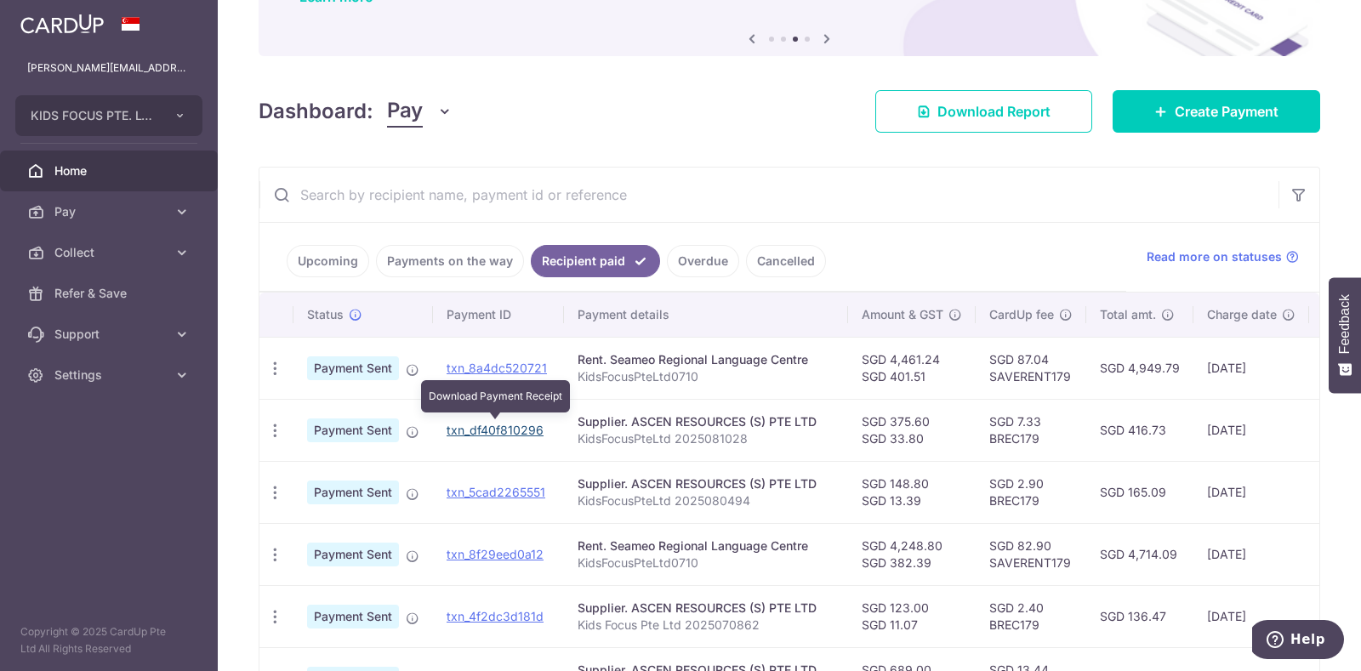
click at [508, 423] on link "txn_df40f810296" at bounding box center [495, 430] width 97 height 14
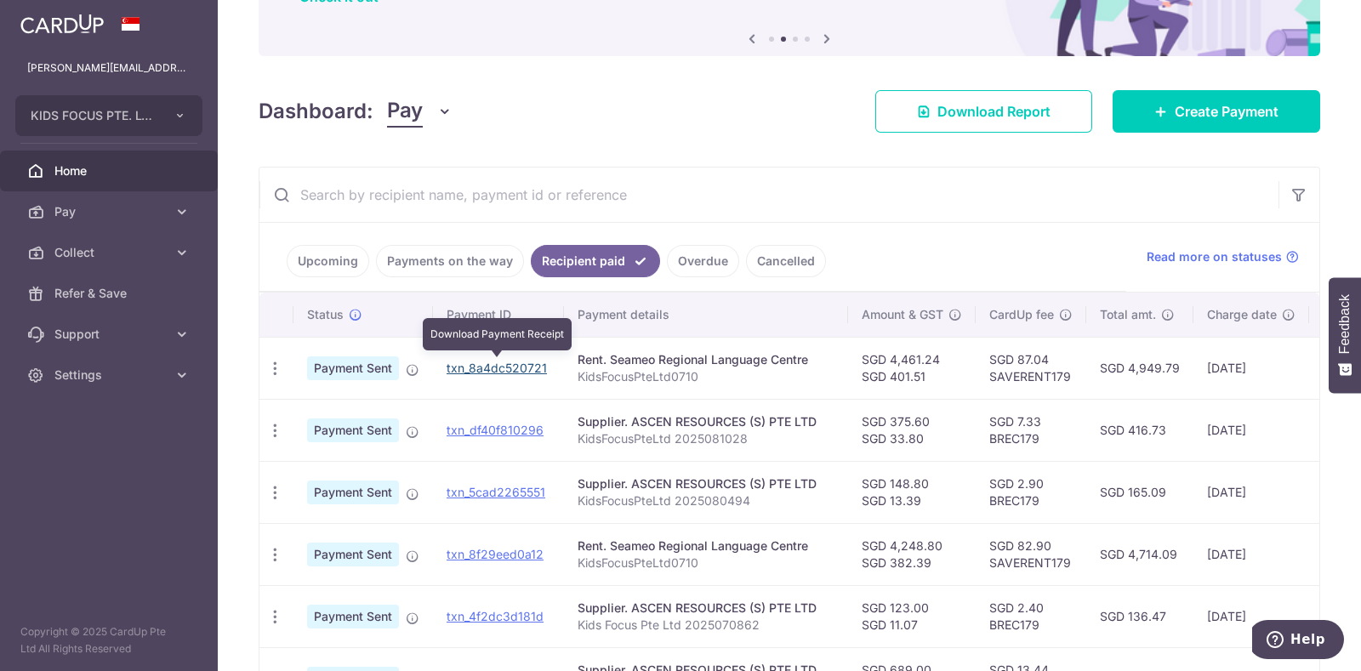
drag, startPoint x: 523, startPoint y: 361, endPoint x: 779, endPoint y: 77, distance: 382.5
click at [523, 361] on link "txn_8a4dc520721" at bounding box center [497, 368] width 100 height 14
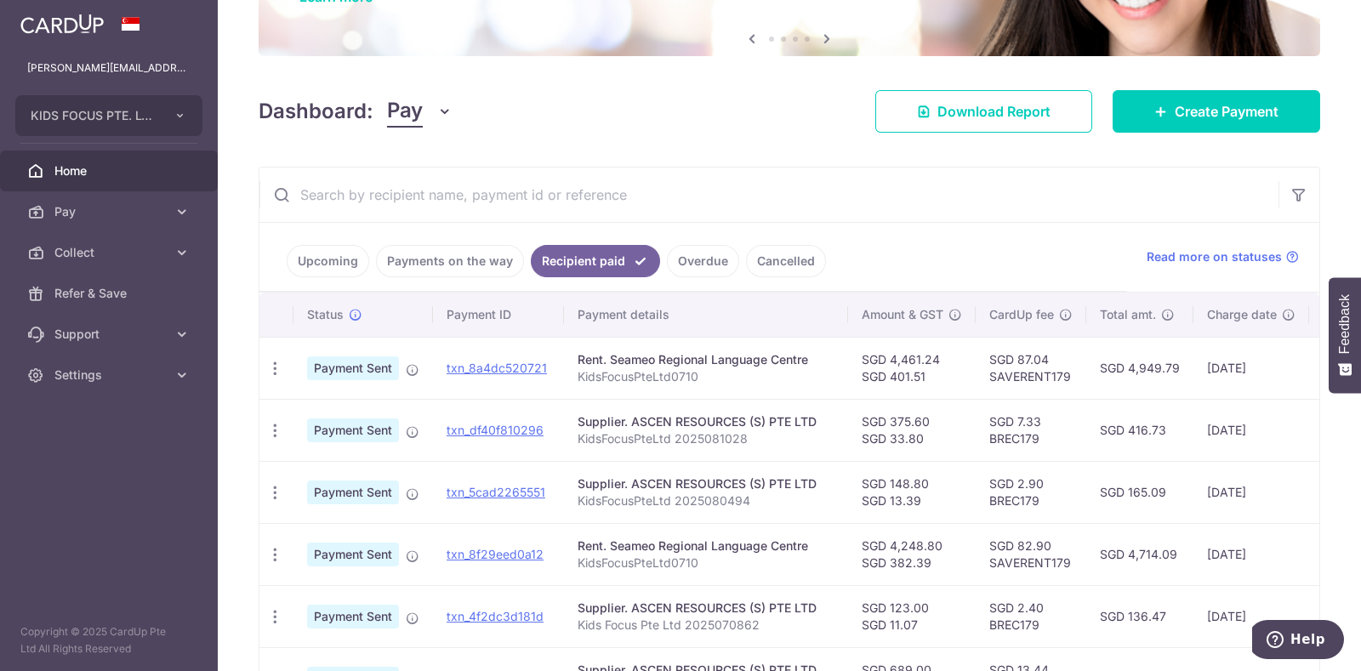
click at [449, 257] on link "Payments on the way" at bounding box center [450, 261] width 148 height 32
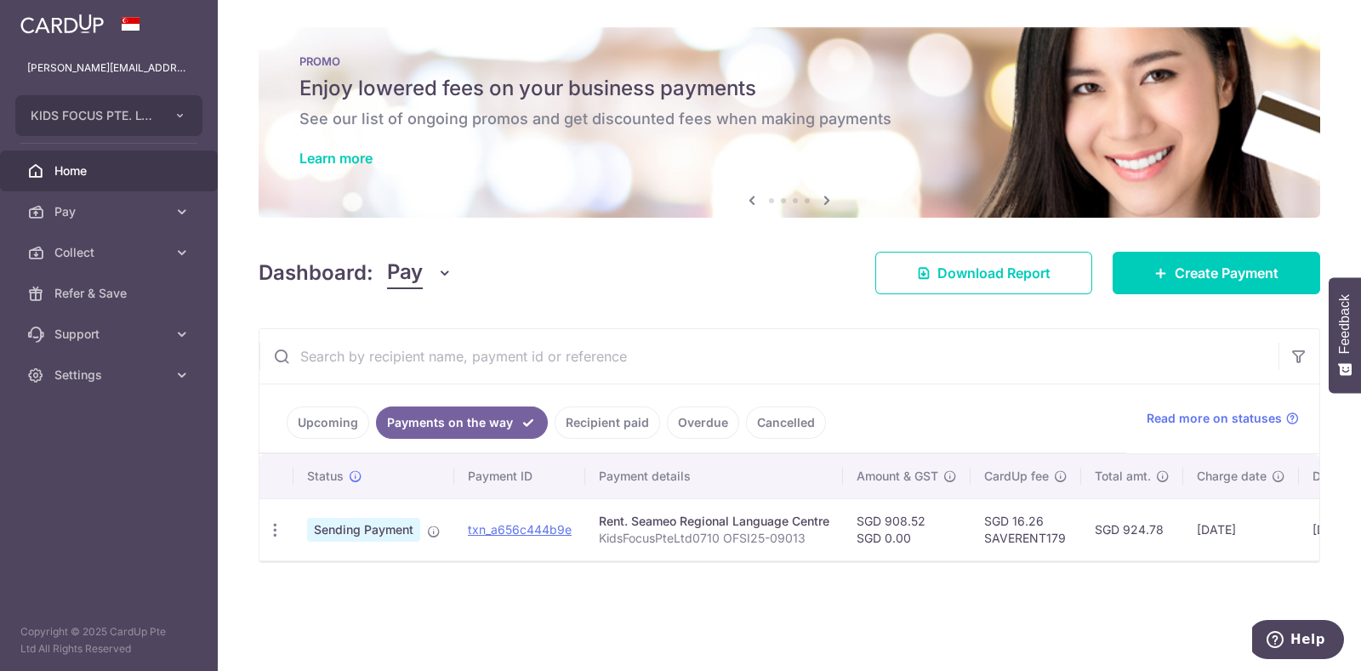
scroll to position [0, 0]
drag, startPoint x: 554, startPoint y: 531, endPoint x: 766, endPoint y: 73, distance: 504.4
click at [554, 531] on link "txn_a656c444b9e" at bounding box center [520, 529] width 104 height 14
